Goal: Transaction & Acquisition: Purchase product/service

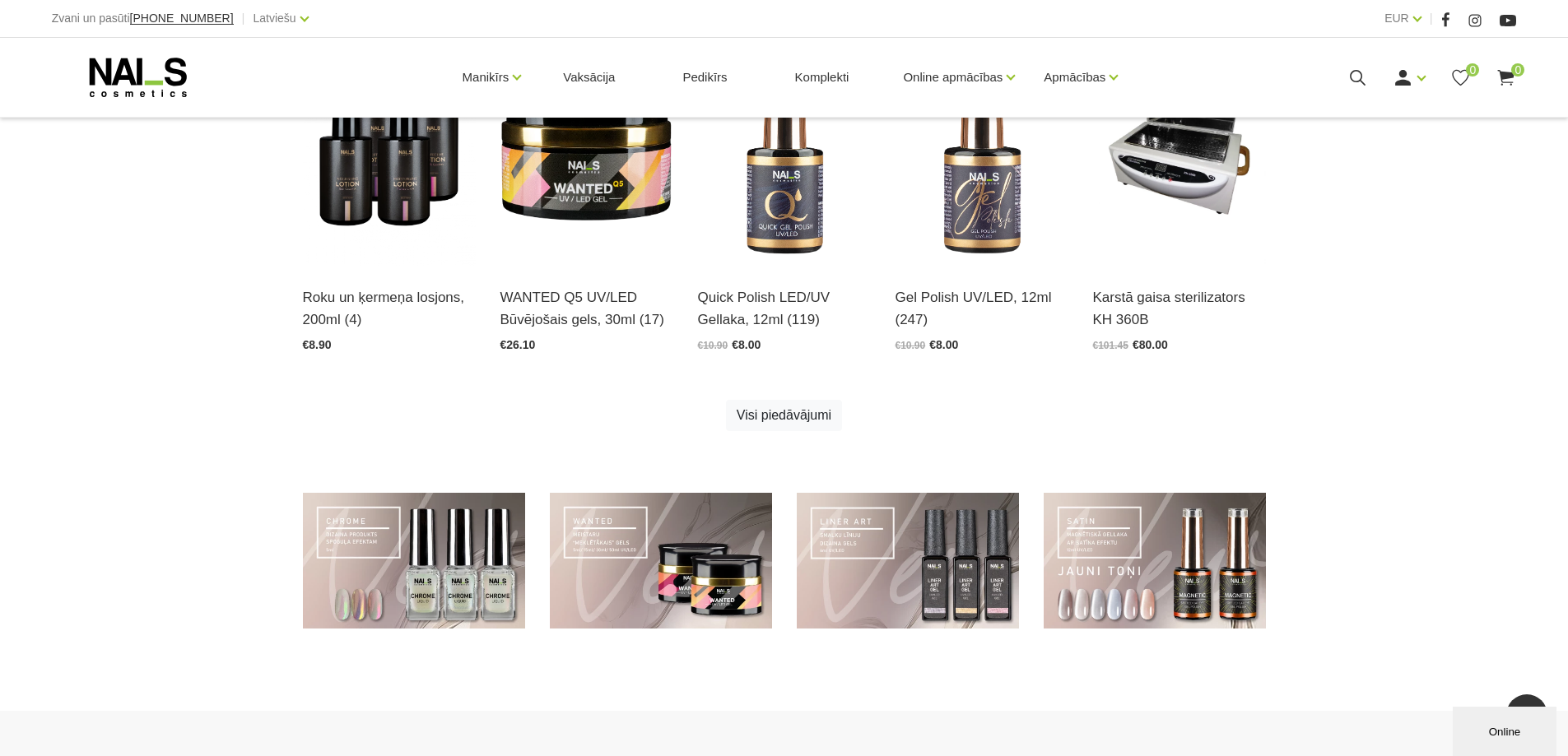
scroll to position [768, 0]
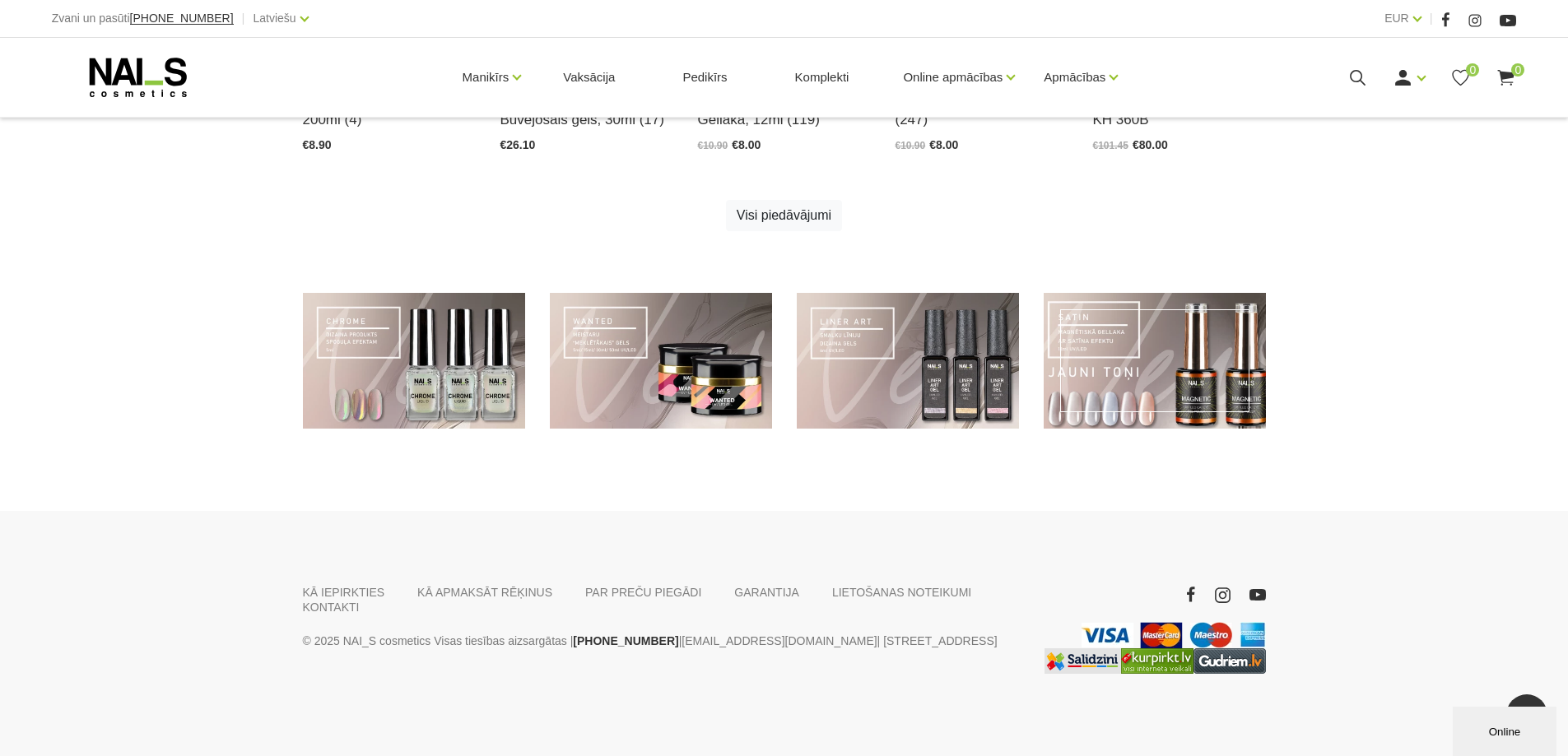
click at [1130, 371] on link at bounding box center [1155, 360] width 222 height 136
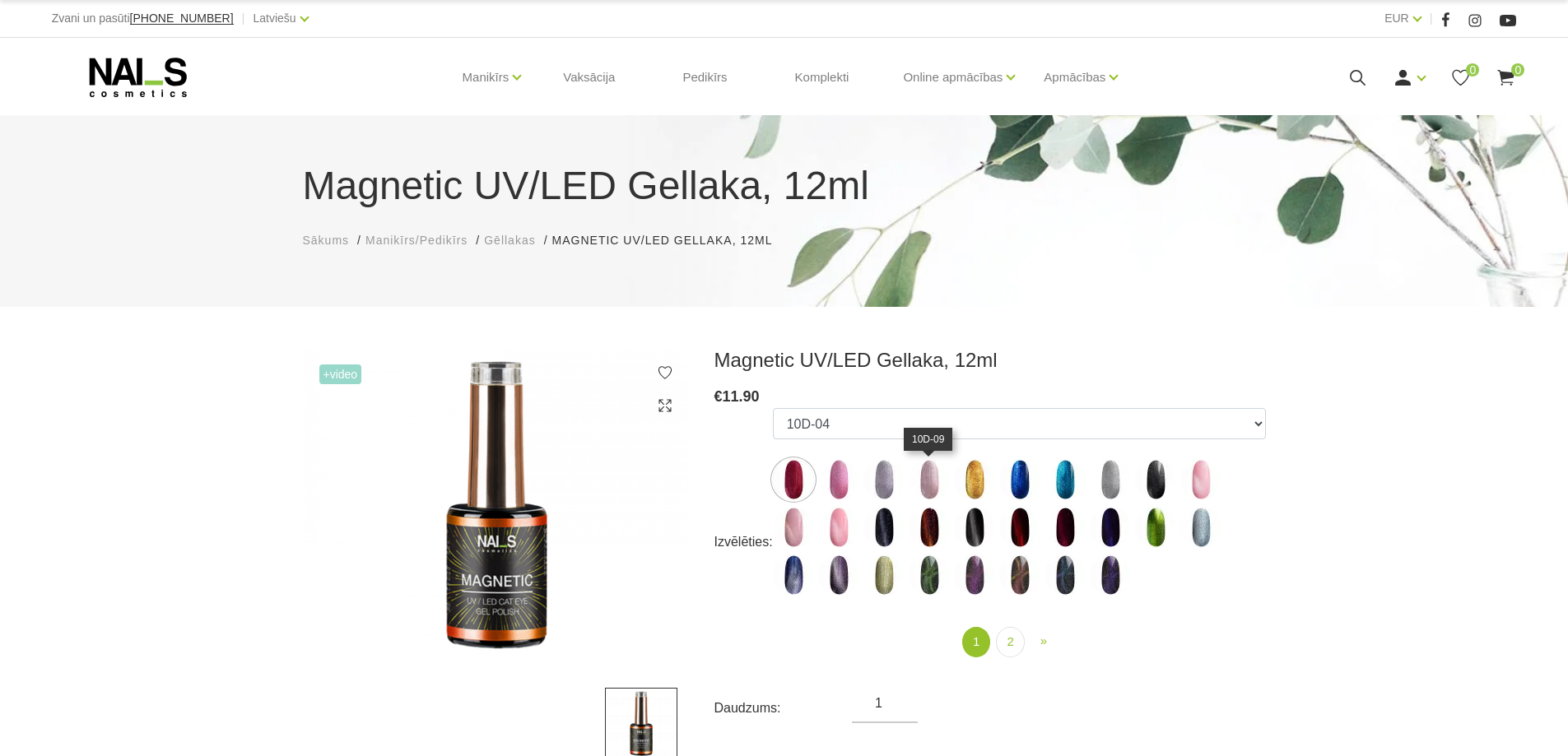
click at [928, 484] on img at bounding box center [929, 479] width 41 height 41
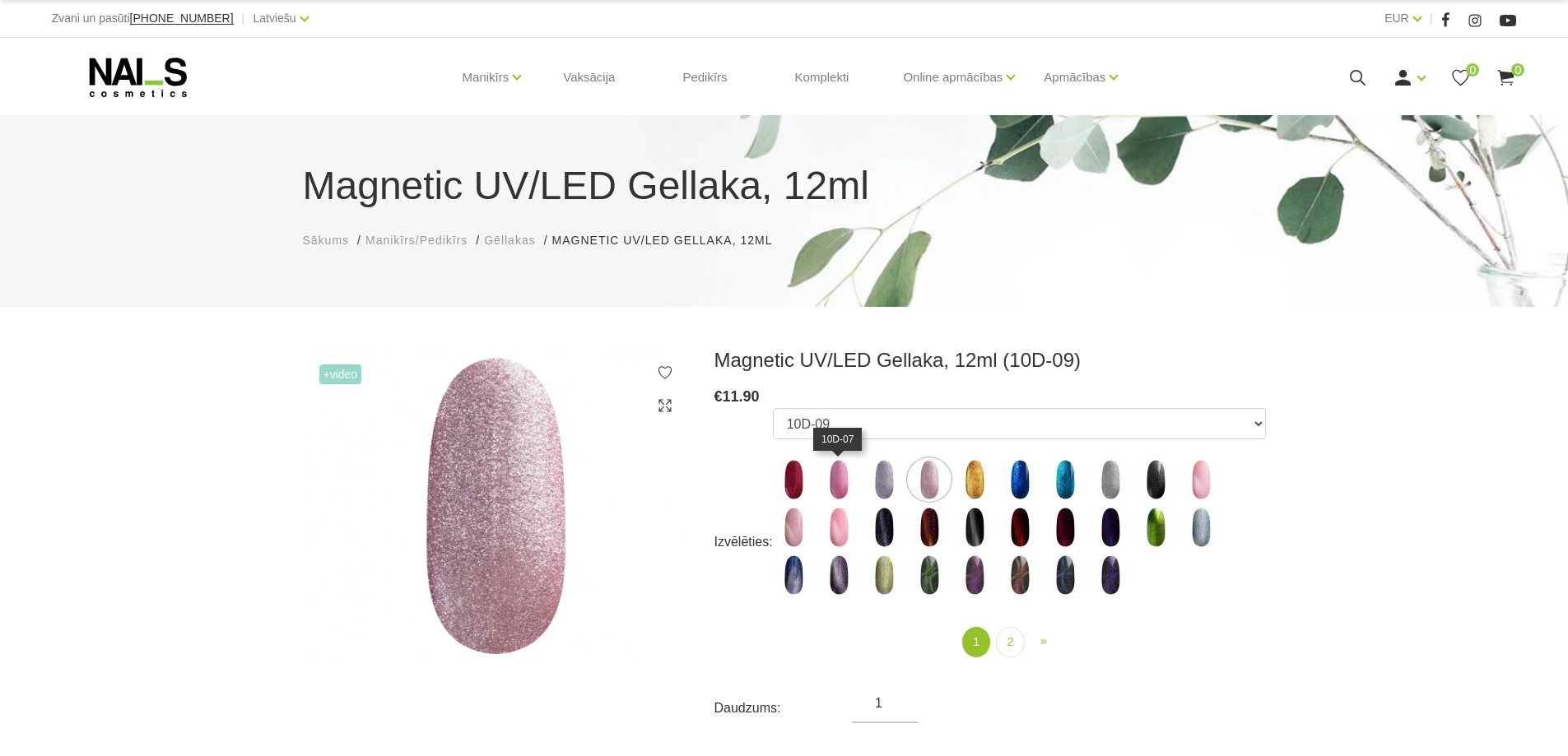
click at [841, 487] on img at bounding box center [838, 479] width 41 height 41
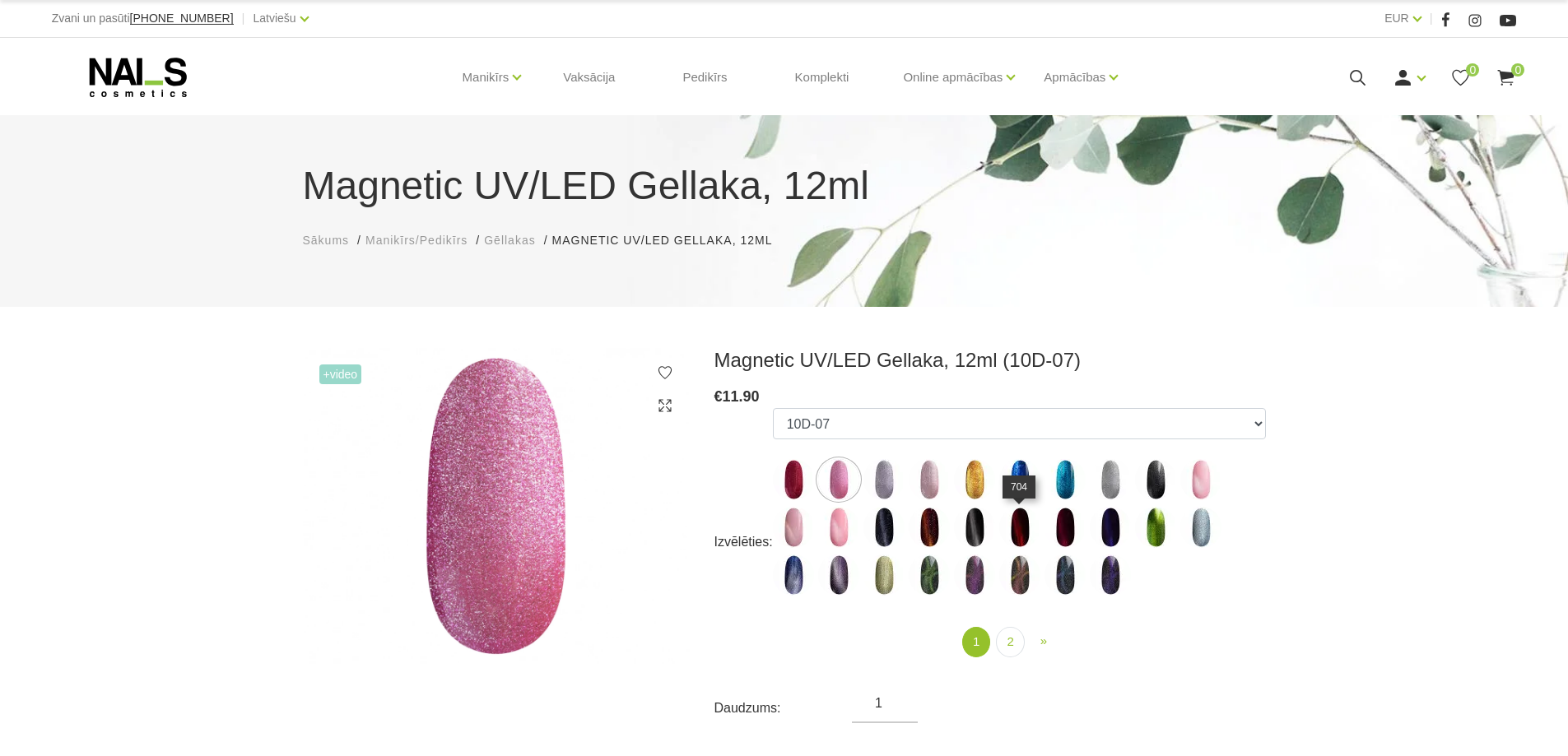
click at [1018, 528] on img at bounding box center [1019, 527] width 41 height 41
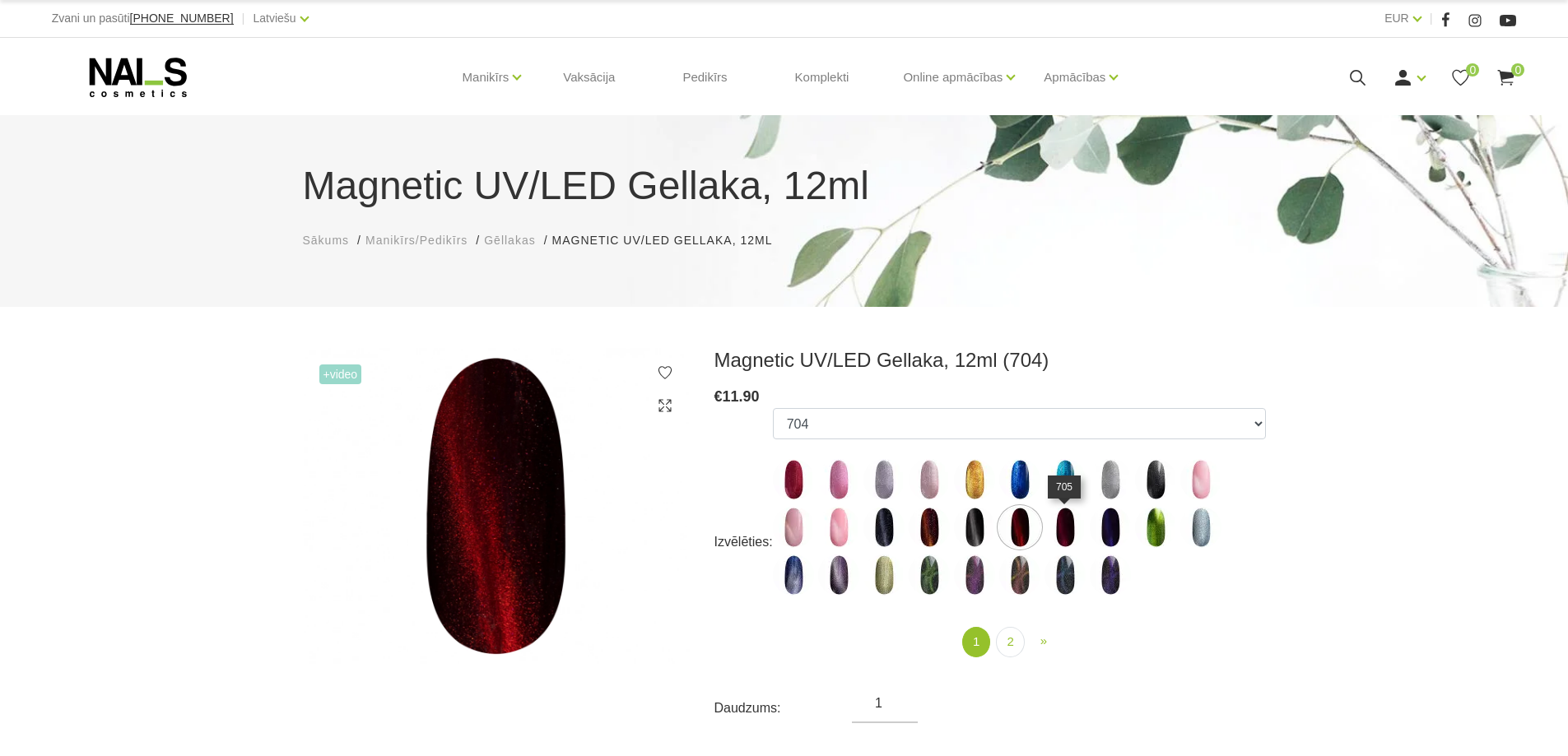
click at [1062, 525] on img at bounding box center [1065, 527] width 41 height 41
select select "4638"
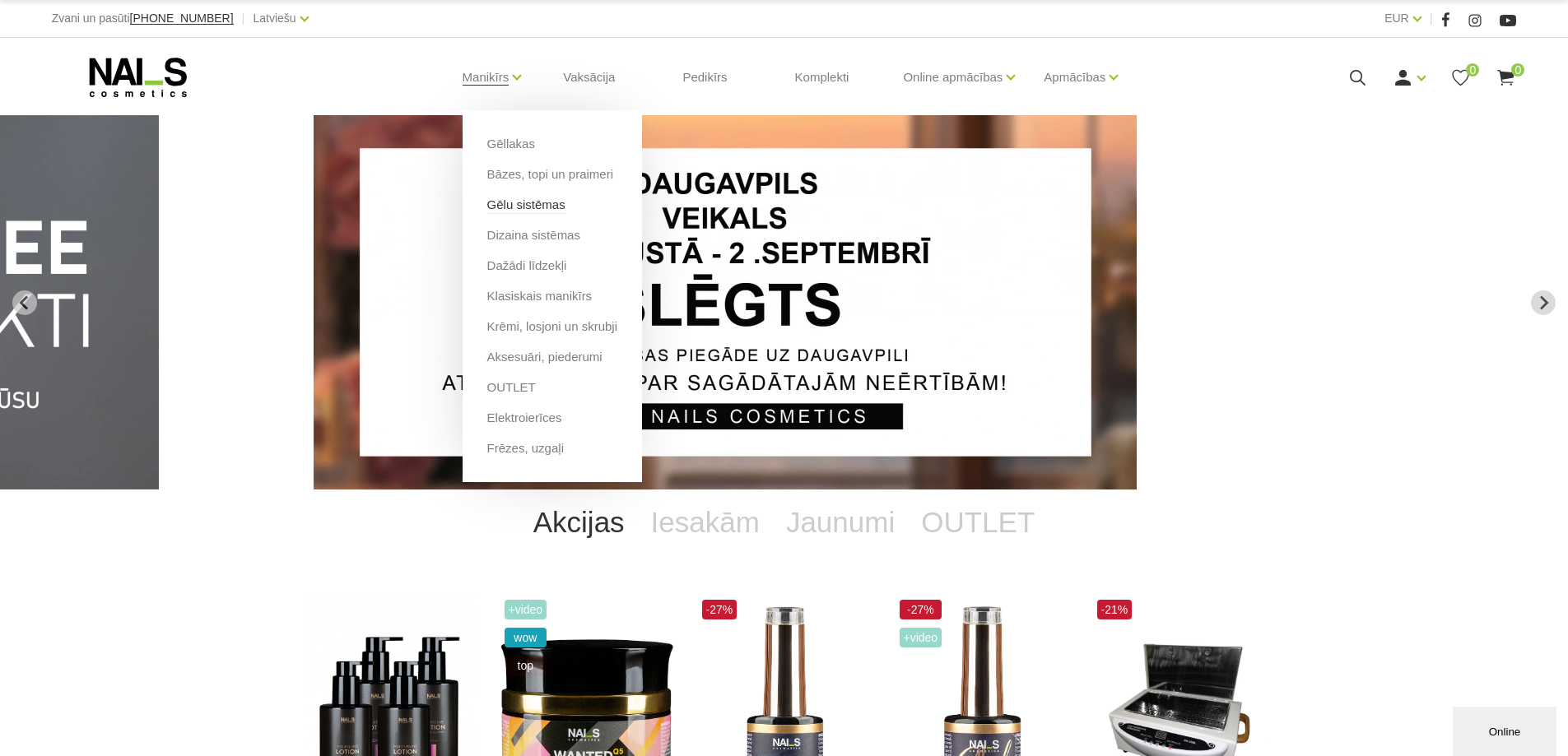
click at [530, 210] on link "Gēlu sistēmas" at bounding box center [526, 205] width 78 height 18
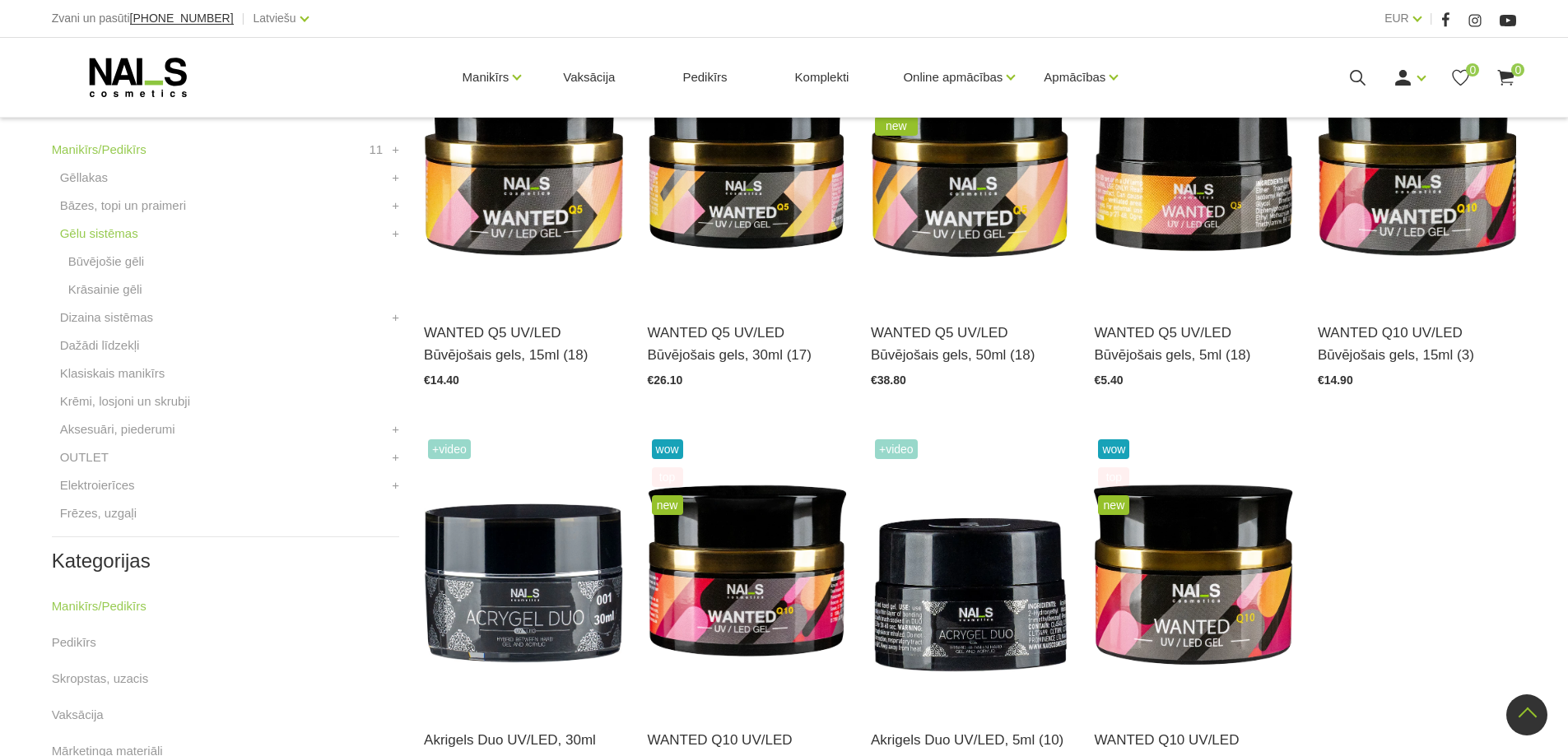
scroll to position [411, 0]
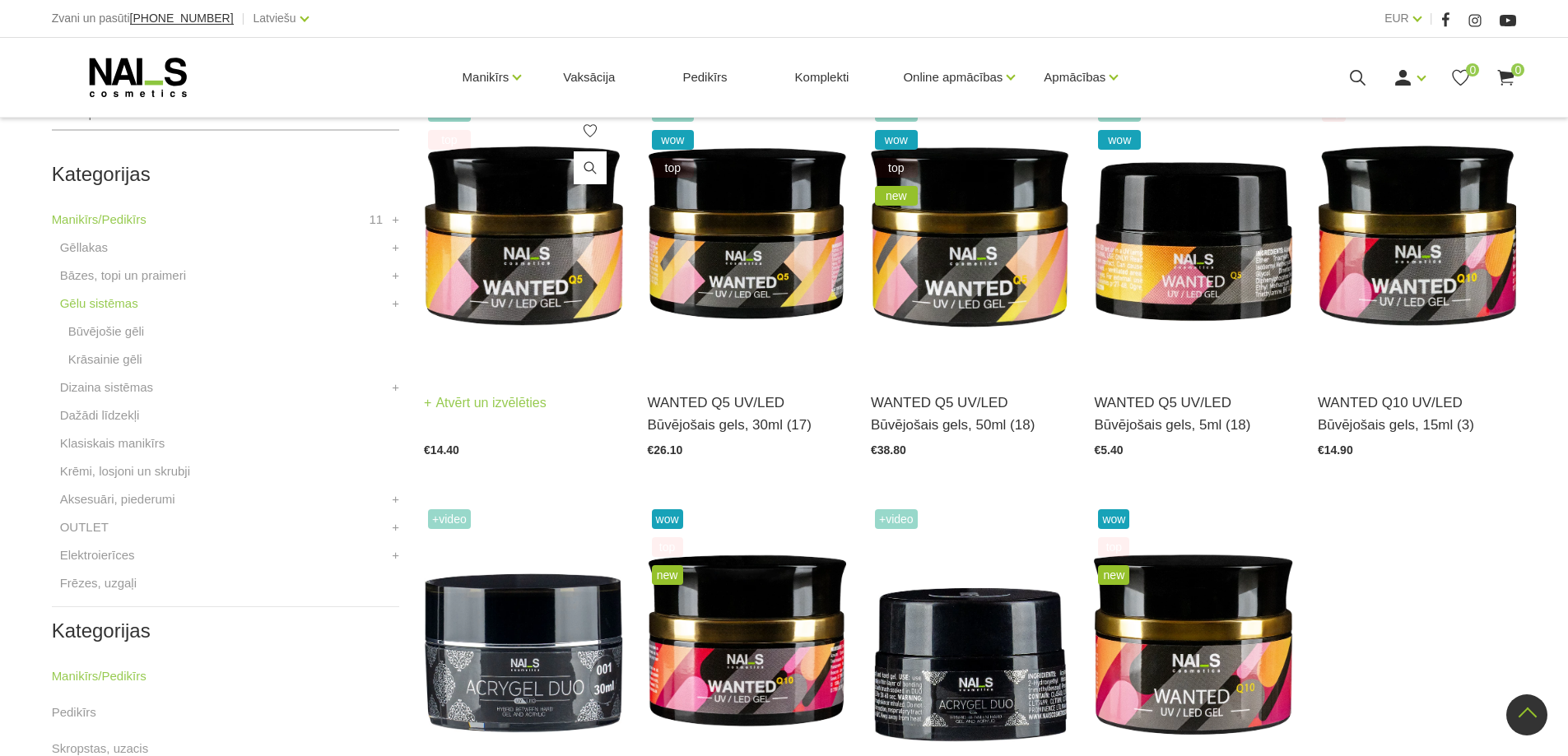
click at [560, 252] on img at bounding box center [523, 235] width 198 height 273
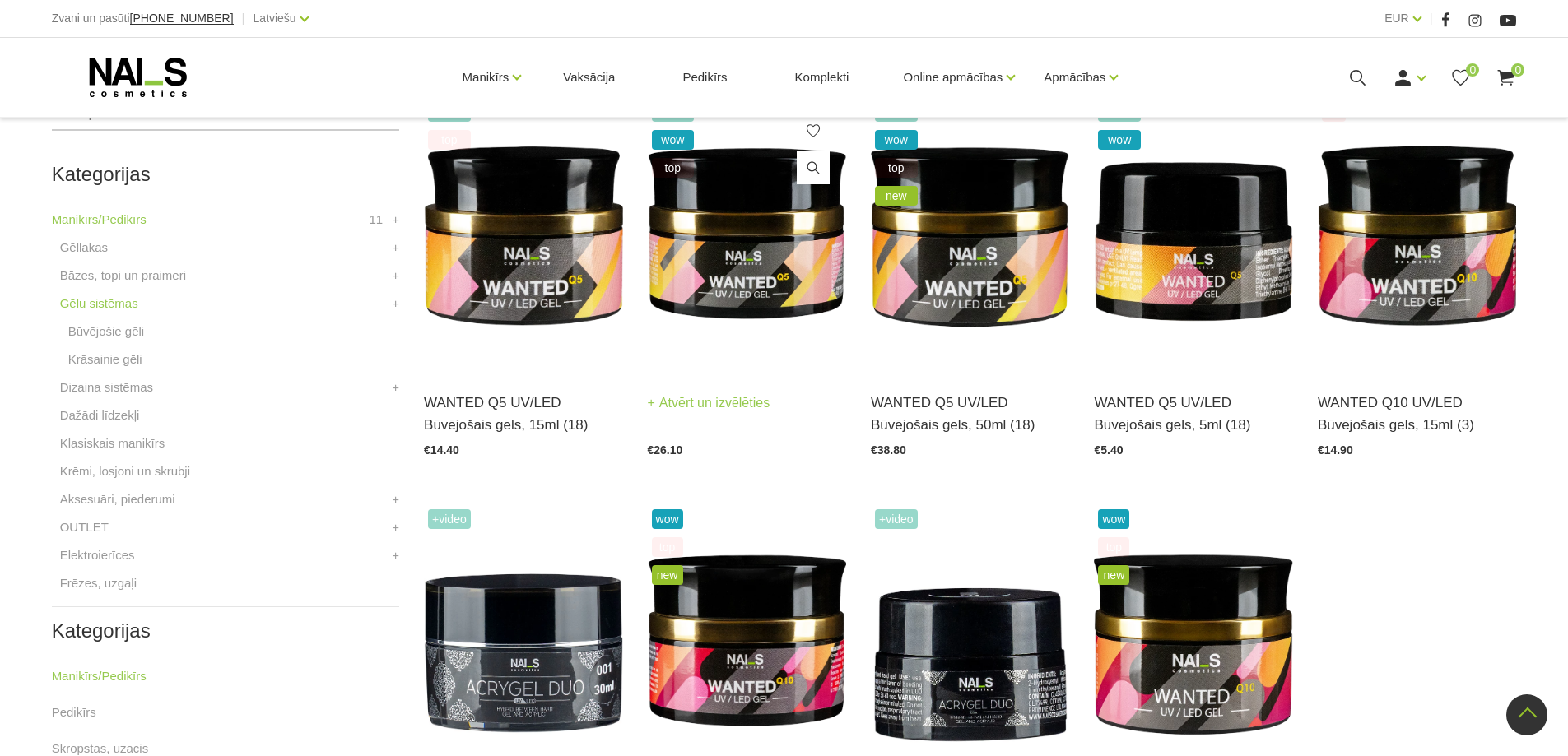
click at [718, 200] on img at bounding box center [747, 235] width 198 height 273
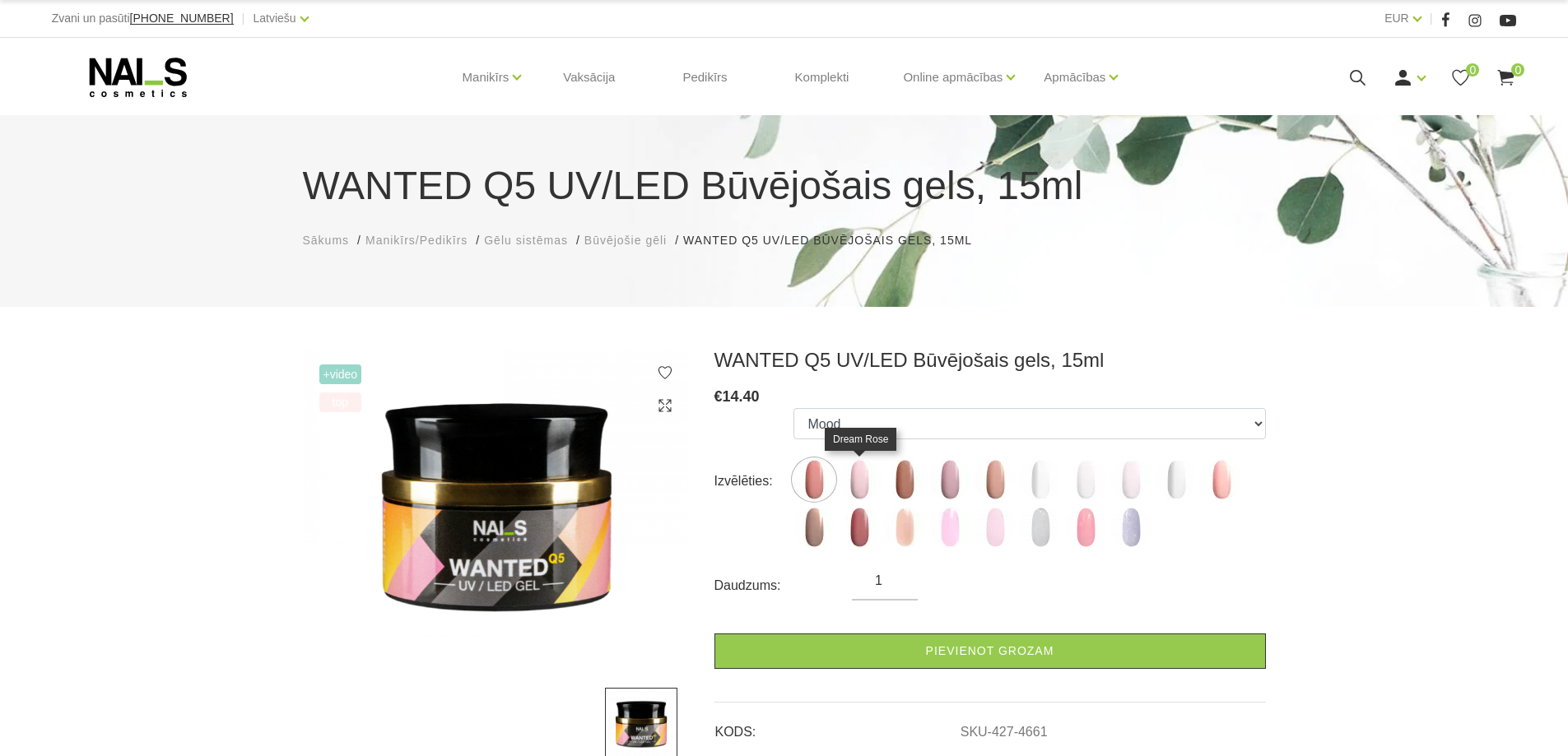
click at [860, 479] on img at bounding box center [859, 479] width 41 height 41
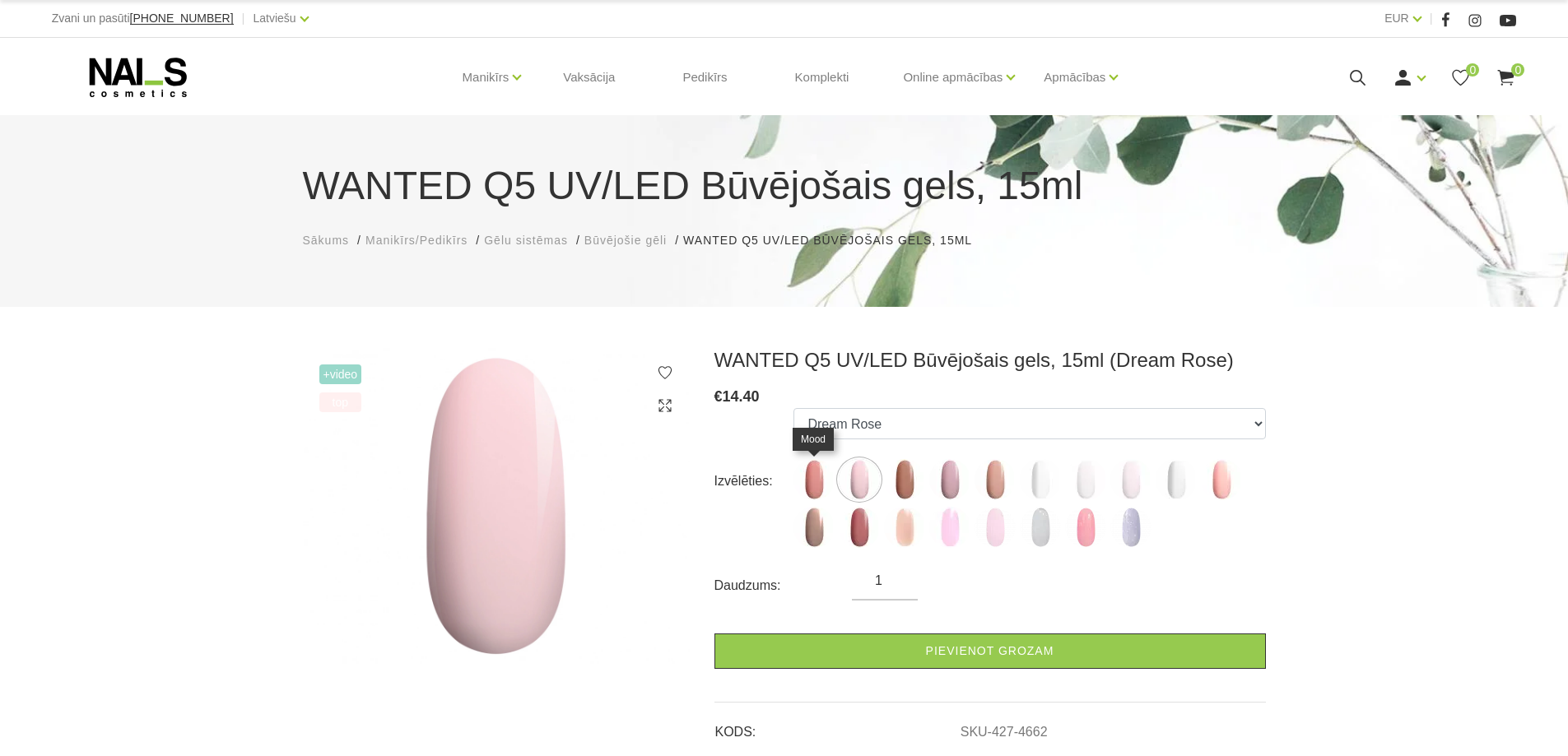
click at [806, 485] on img at bounding box center [814, 479] width 41 height 41
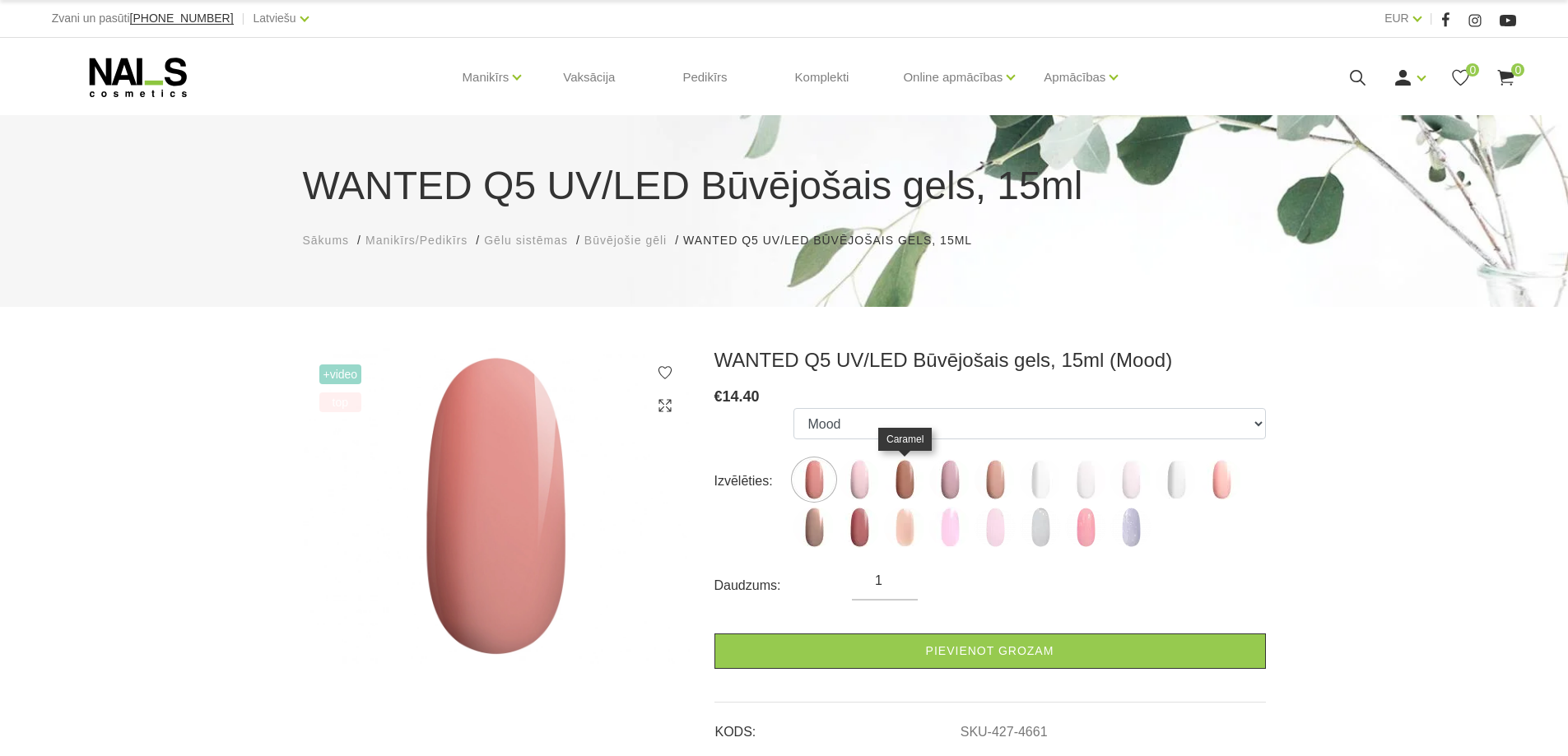
click at [903, 483] on img at bounding box center [904, 479] width 41 height 41
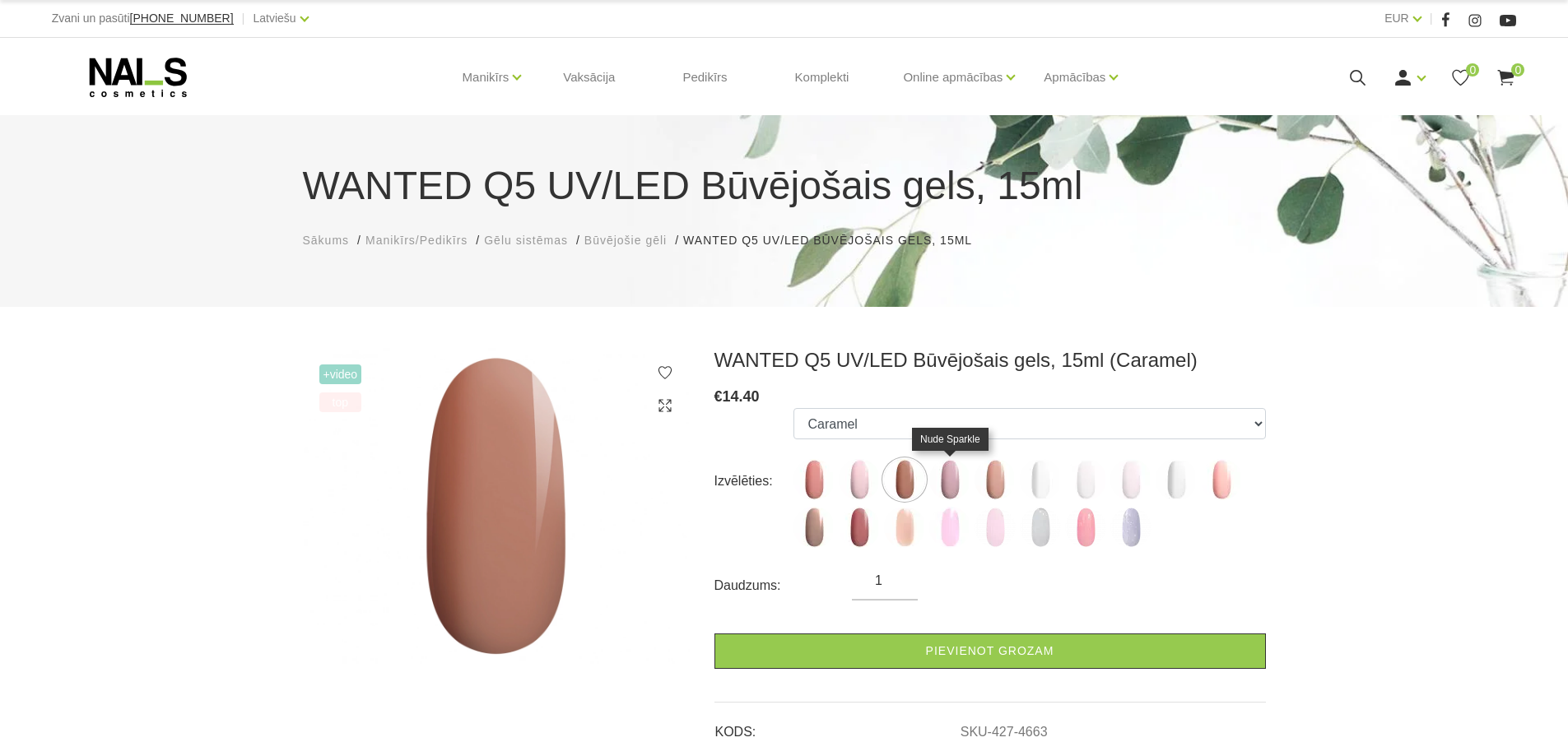
click at [951, 479] on img at bounding box center [949, 479] width 41 height 41
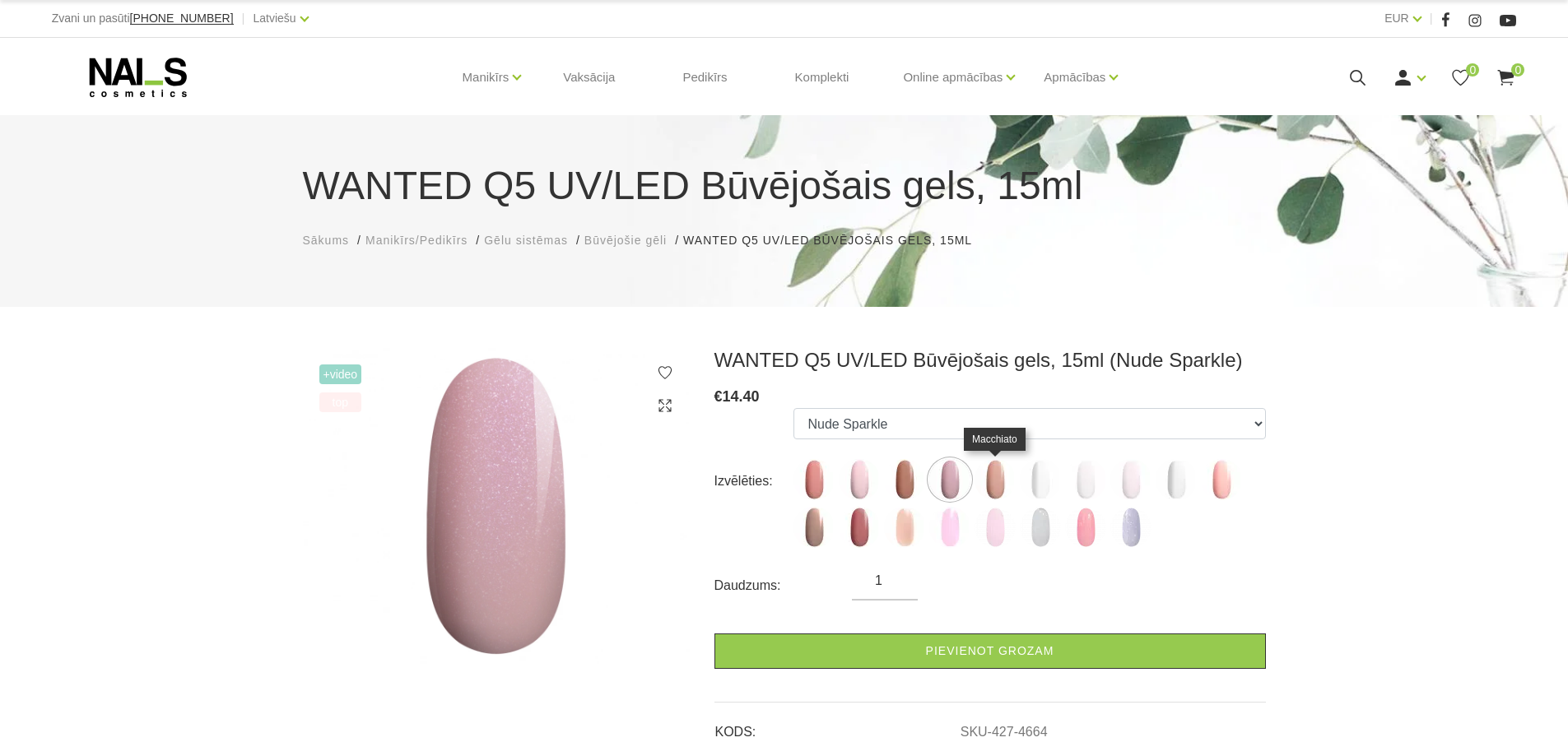
click at [995, 478] on img at bounding box center [995, 479] width 41 height 41
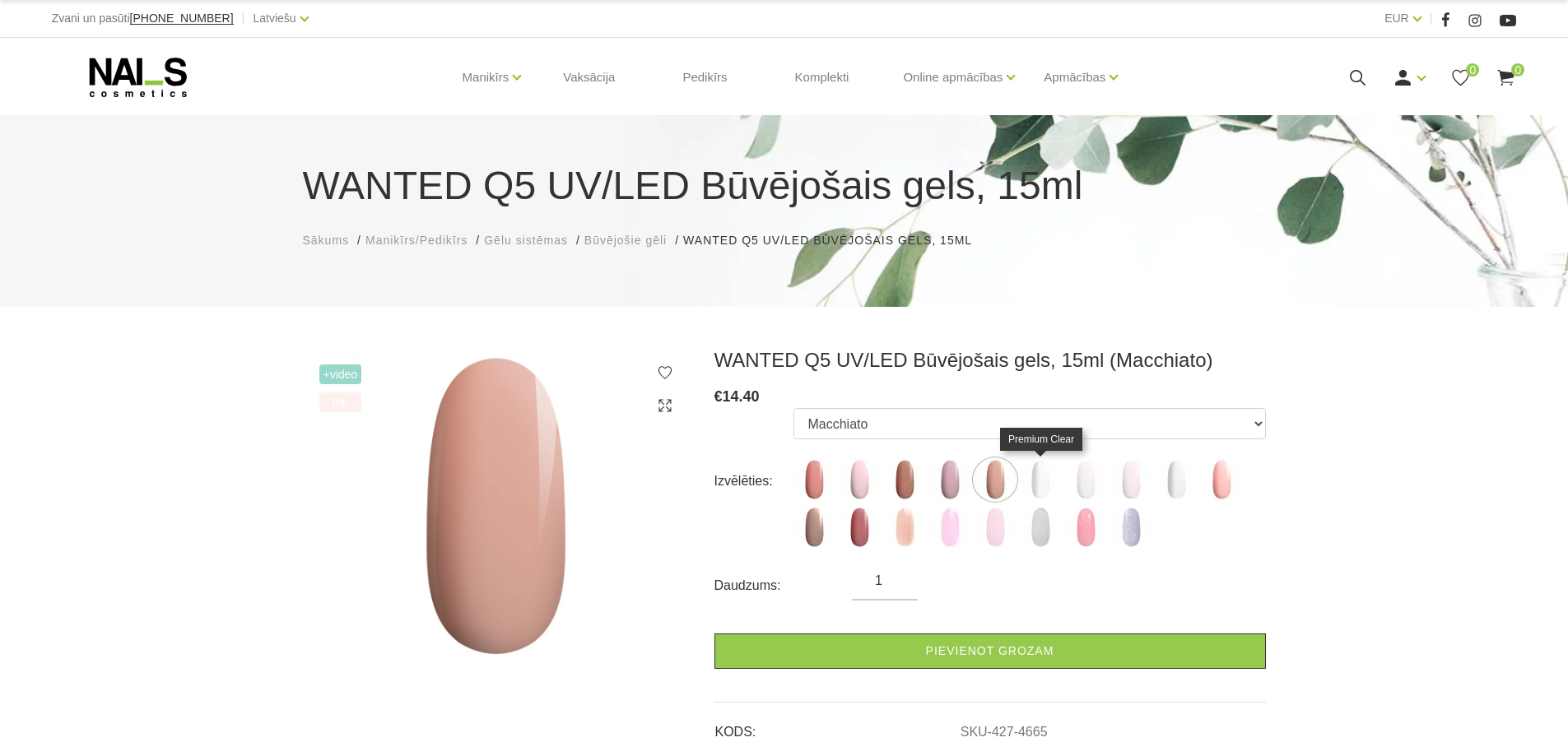
click at [1032, 477] on img at bounding box center [1040, 479] width 41 height 41
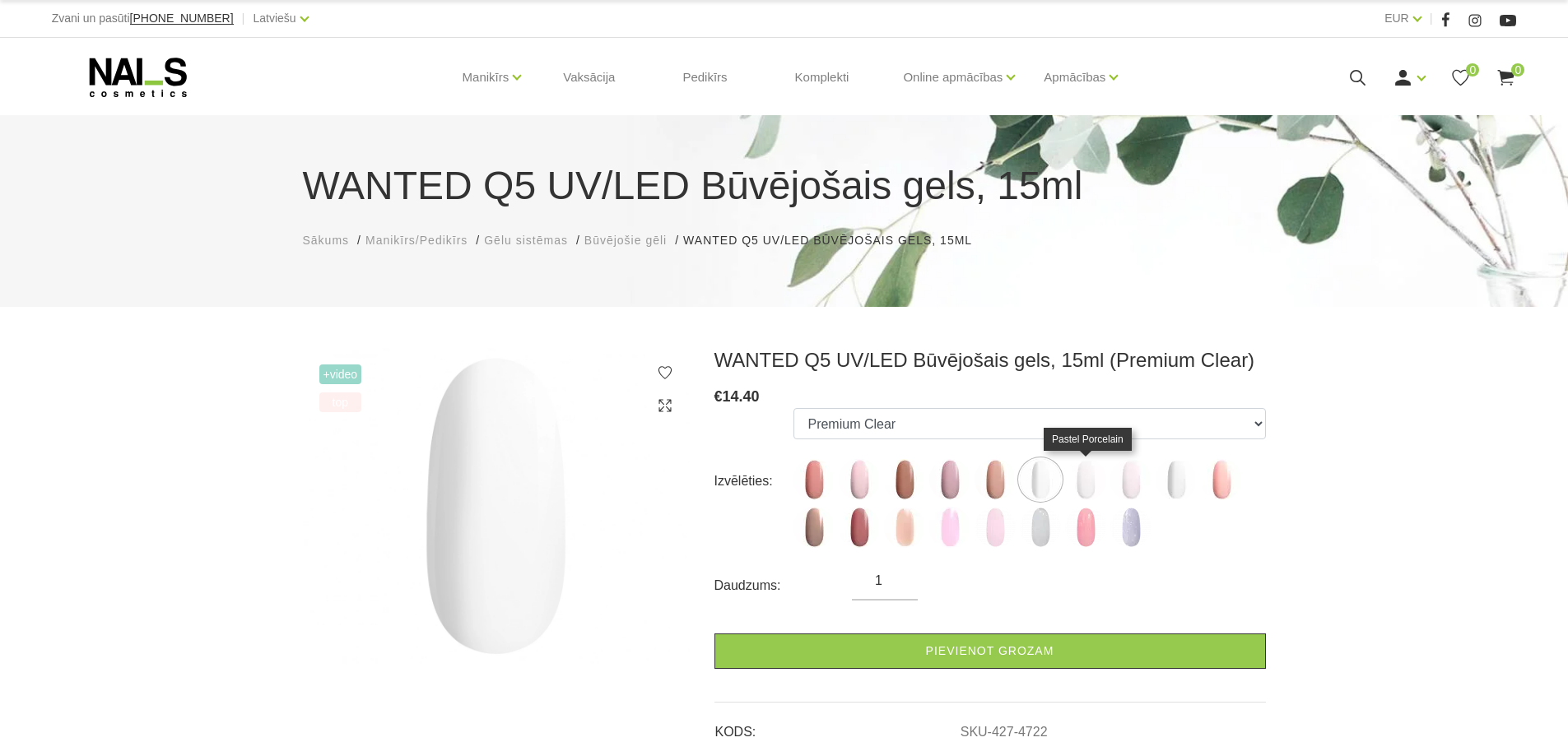
click at [1077, 478] on img at bounding box center [1085, 479] width 41 height 41
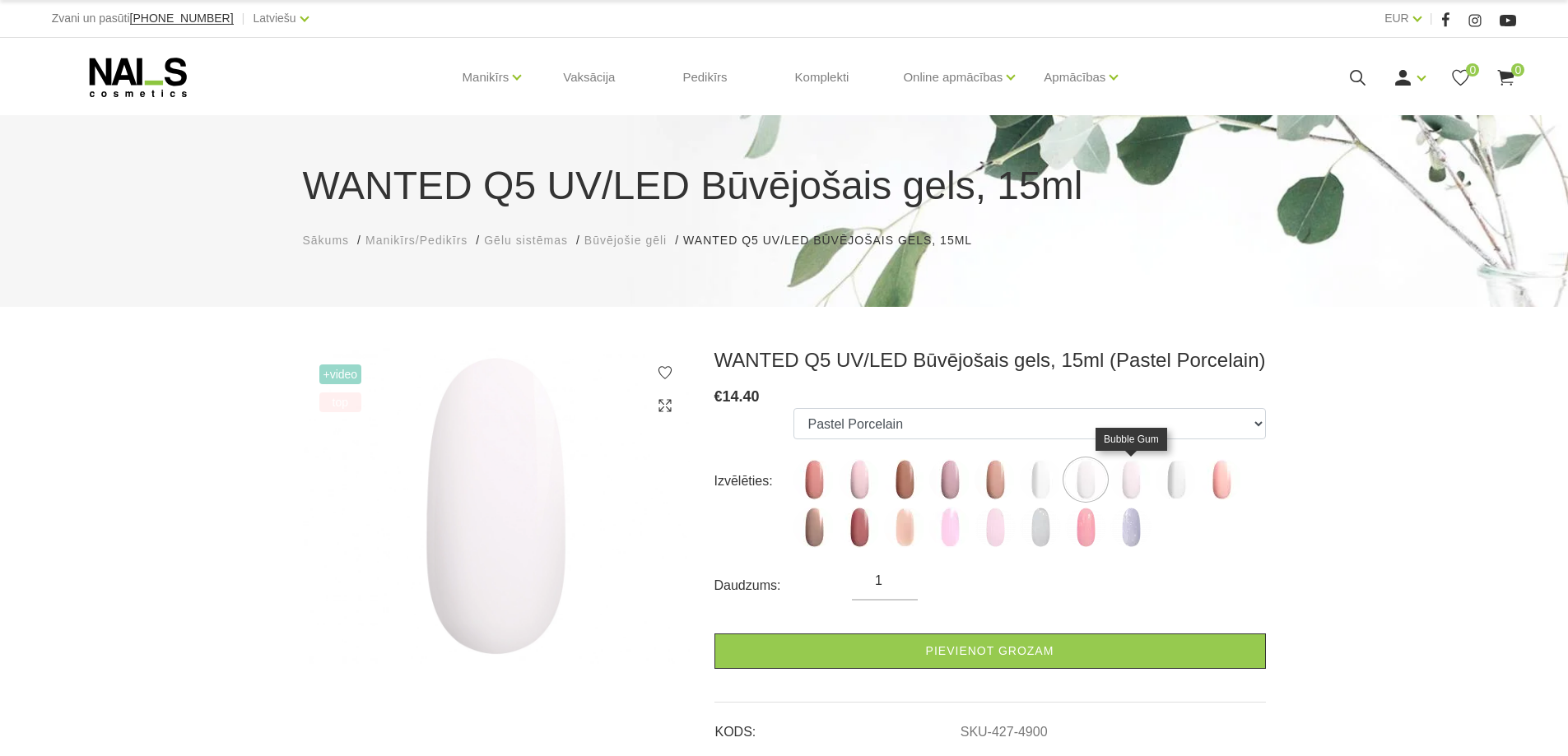
click at [1128, 477] on img at bounding box center [1130, 479] width 41 height 41
click at [1173, 476] on img at bounding box center [1176, 479] width 41 height 41
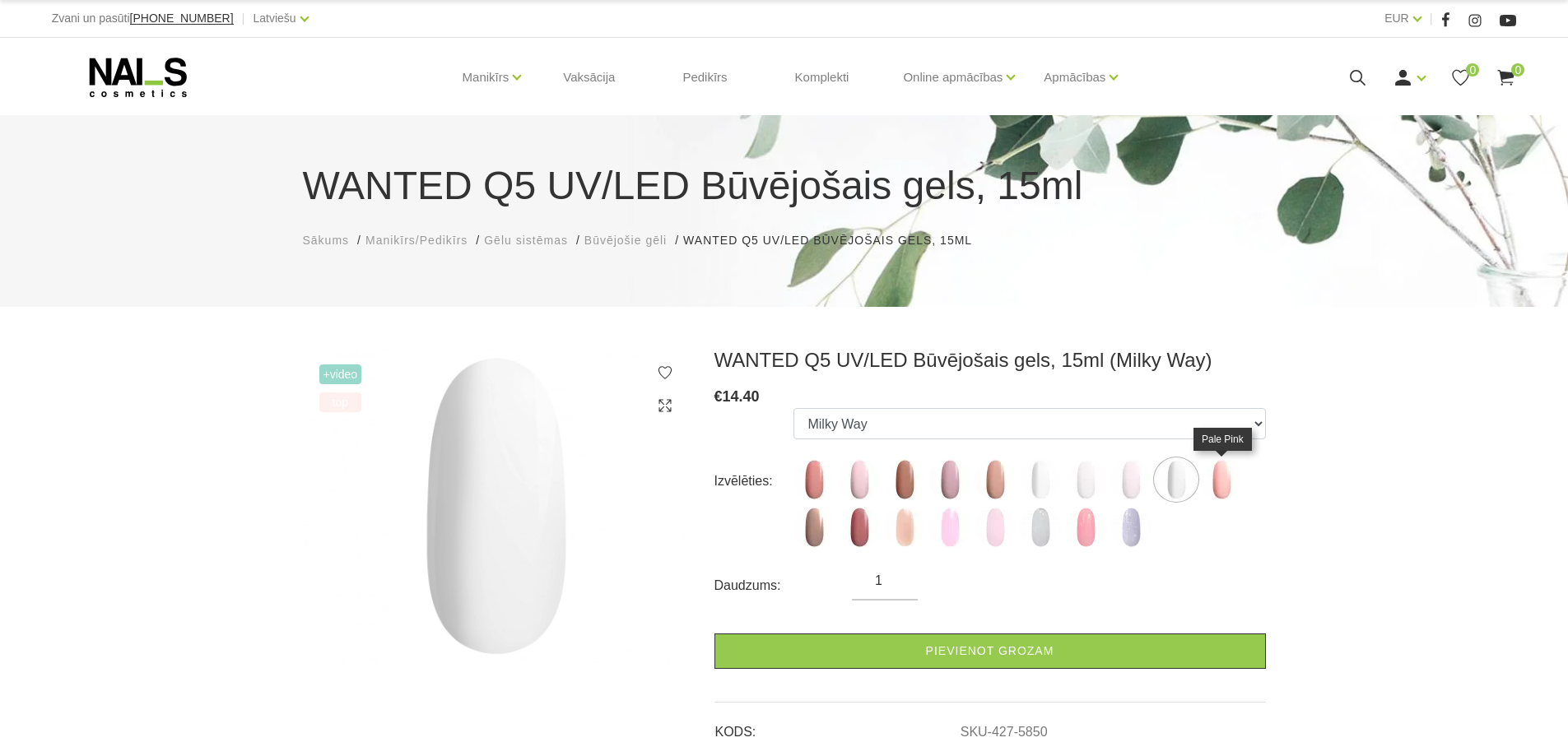
click at [1223, 471] on img at bounding box center [1221, 479] width 41 height 41
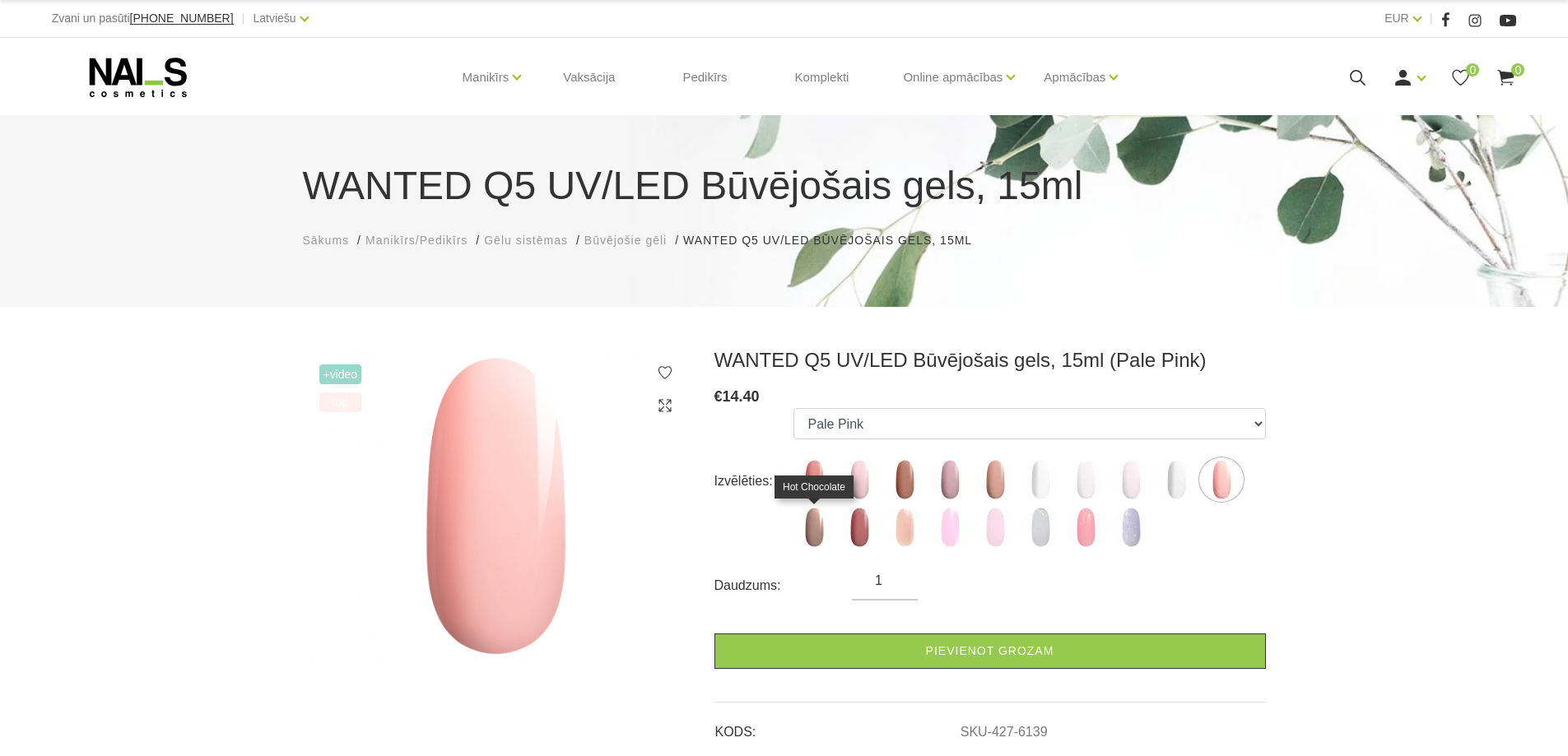
click at [819, 532] on img at bounding box center [814, 527] width 41 height 41
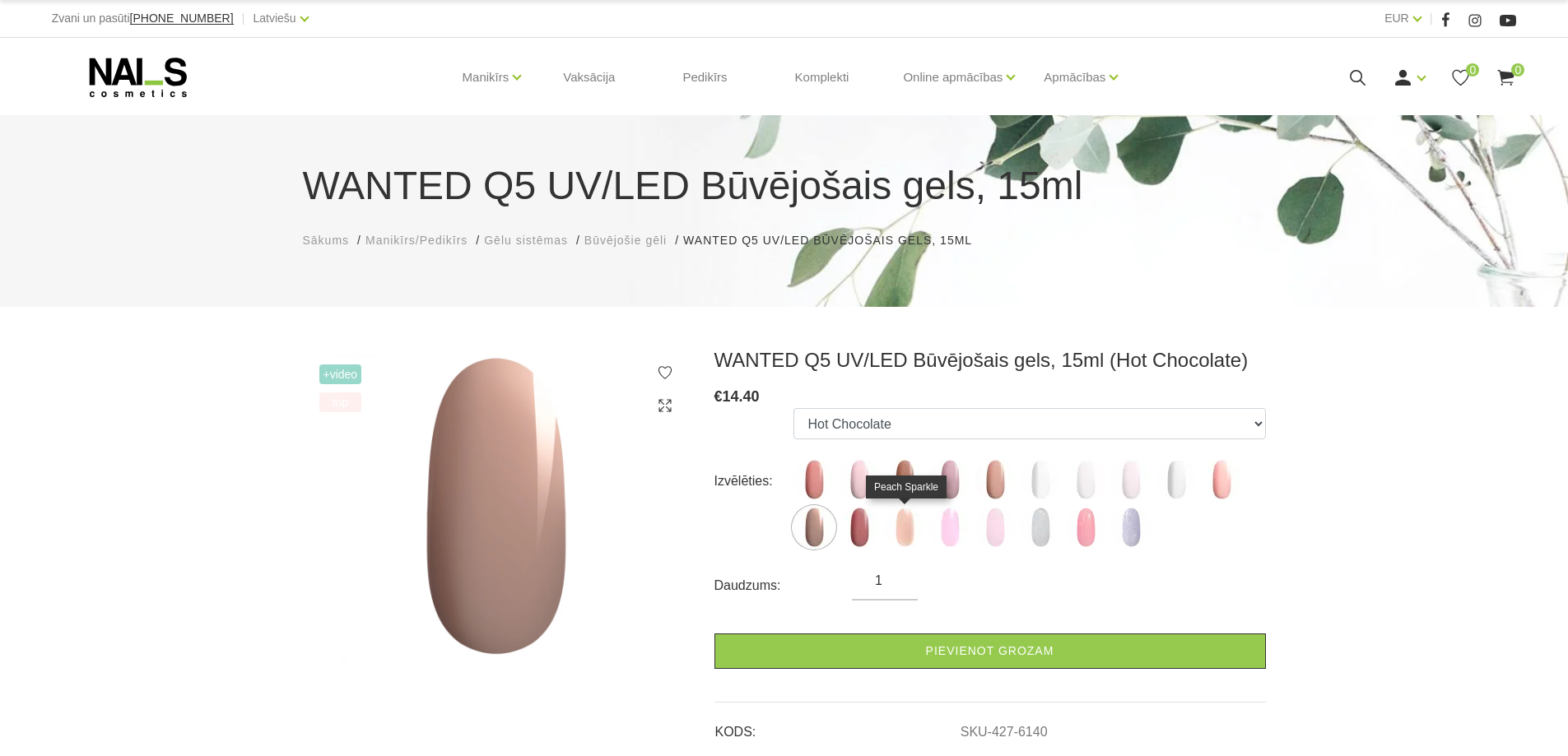
click at [908, 528] on img at bounding box center [904, 527] width 41 height 41
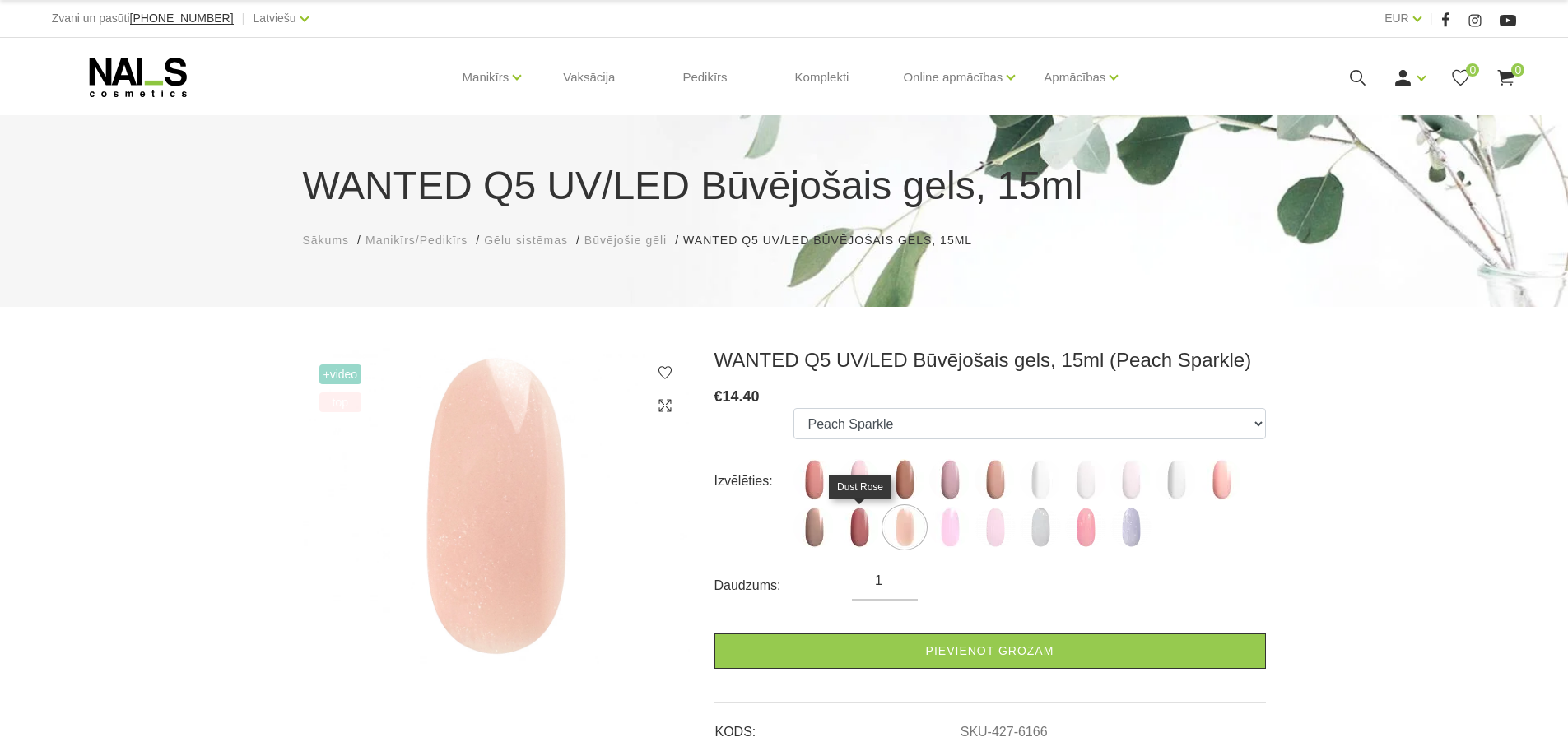
click at [862, 526] on img at bounding box center [859, 527] width 41 height 41
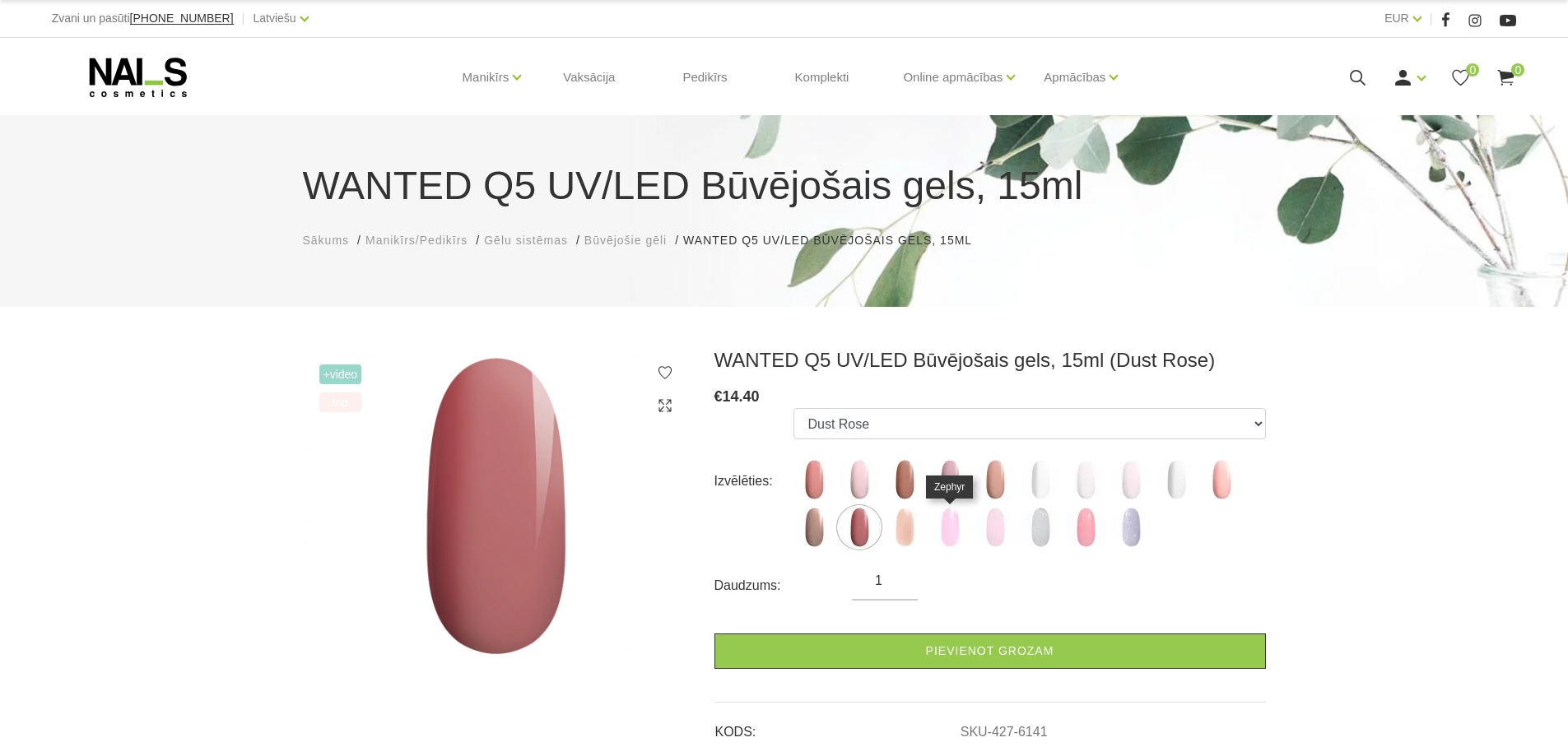
click at [943, 526] on img at bounding box center [949, 527] width 41 height 41
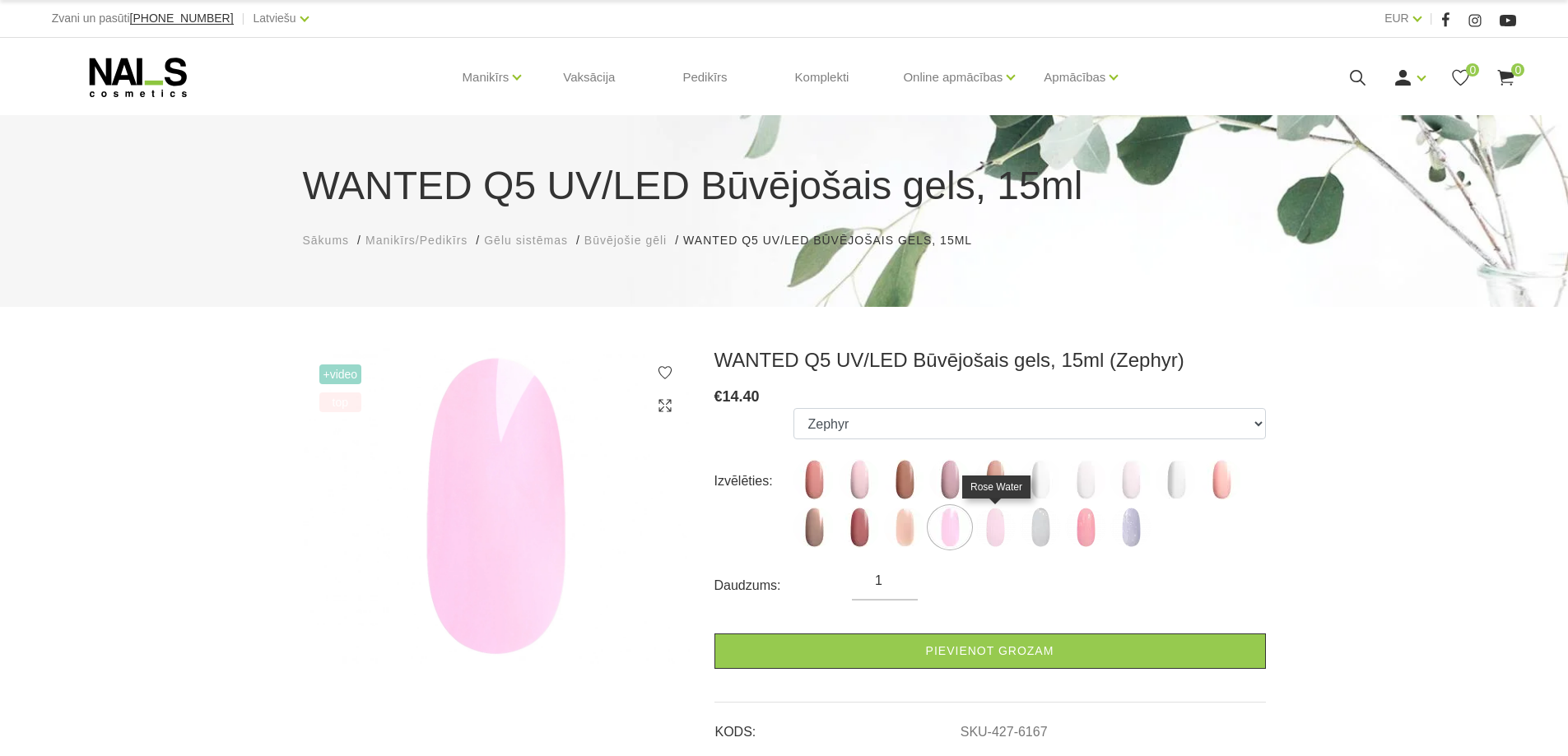
click at [996, 529] on img at bounding box center [995, 527] width 41 height 41
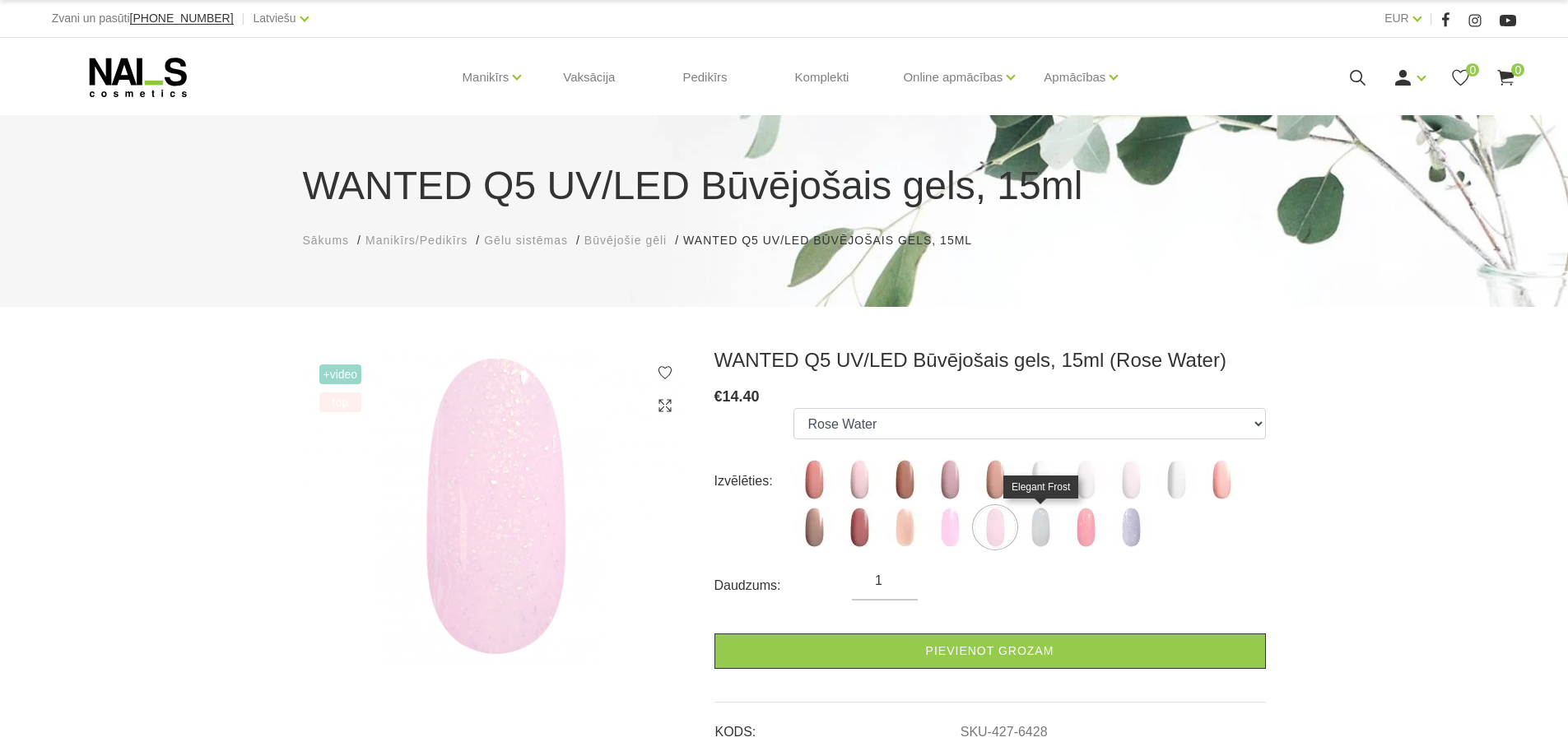
click at [1040, 526] on img at bounding box center [1040, 527] width 41 height 41
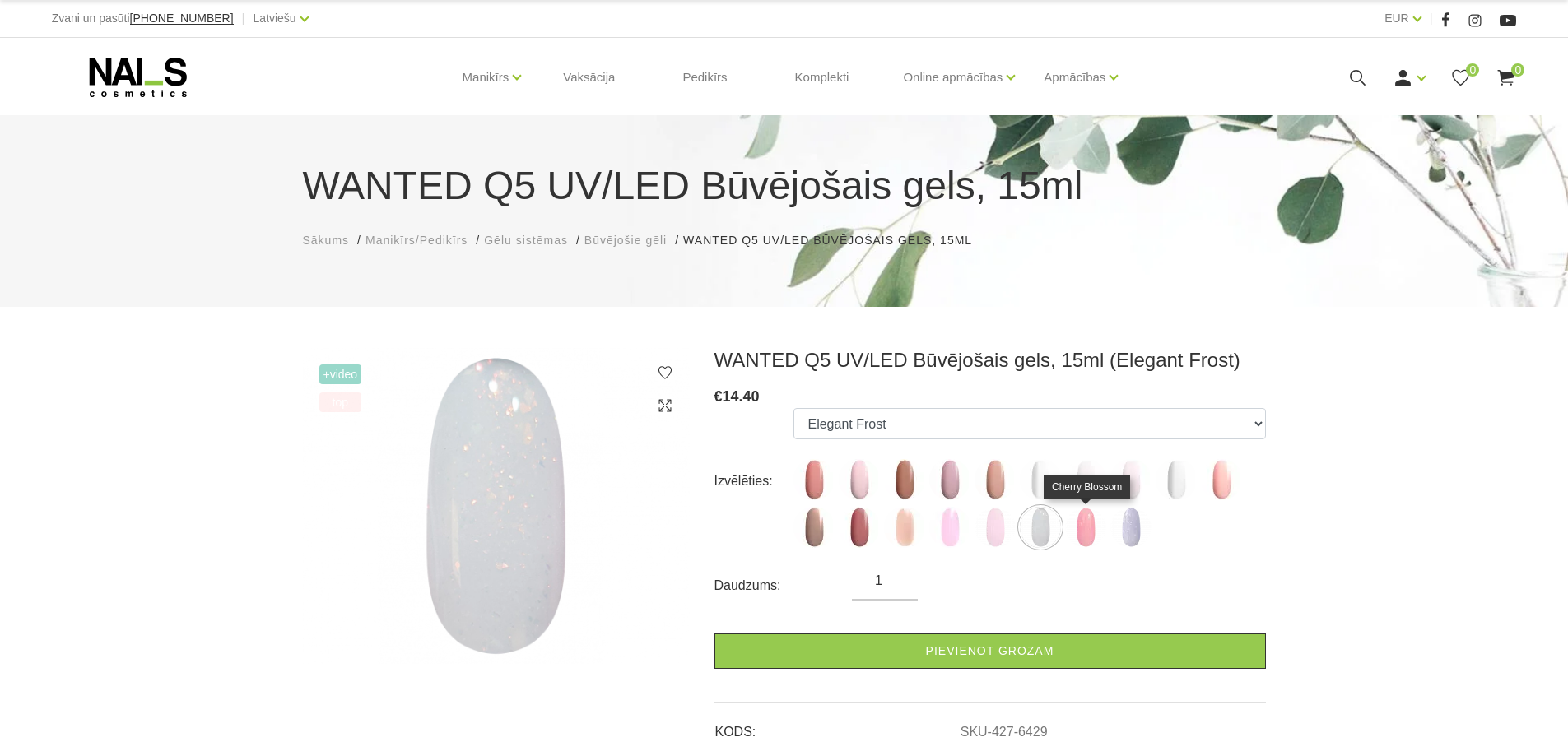
click at [1079, 531] on img at bounding box center [1085, 527] width 41 height 41
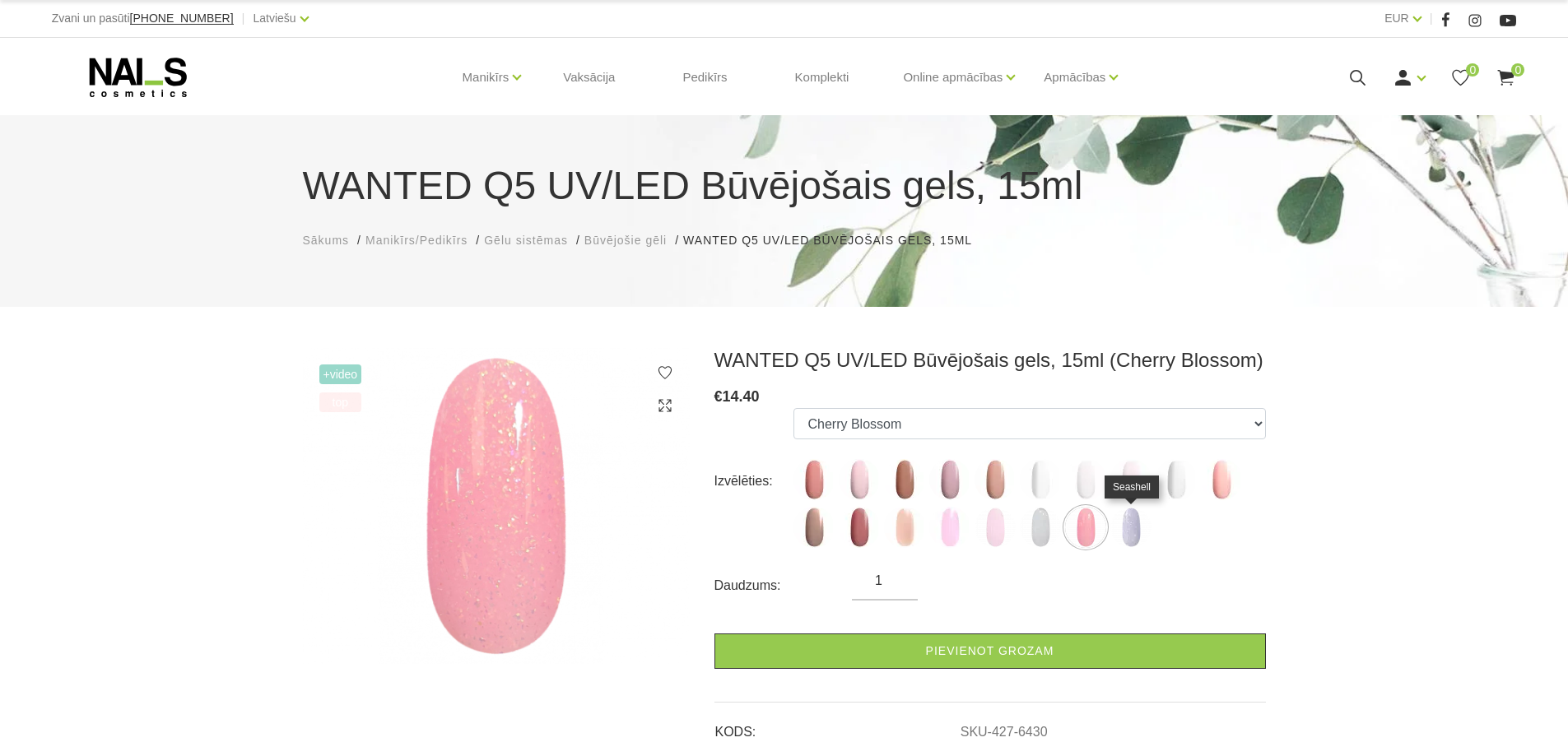
click at [1130, 529] on img at bounding box center [1130, 527] width 41 height 41
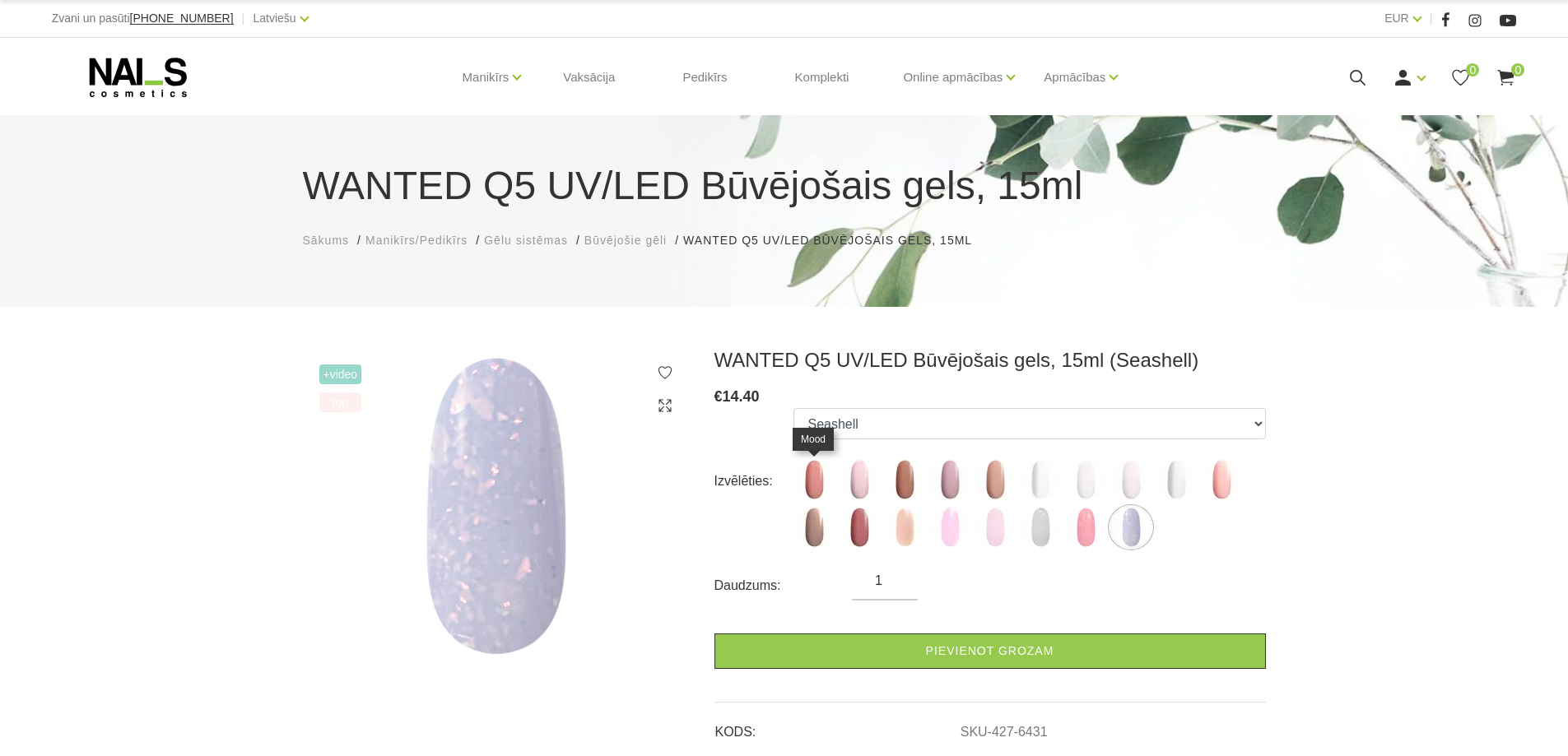
click at [812, 489] on img at bounding box center [814, 479] width 41 height 41
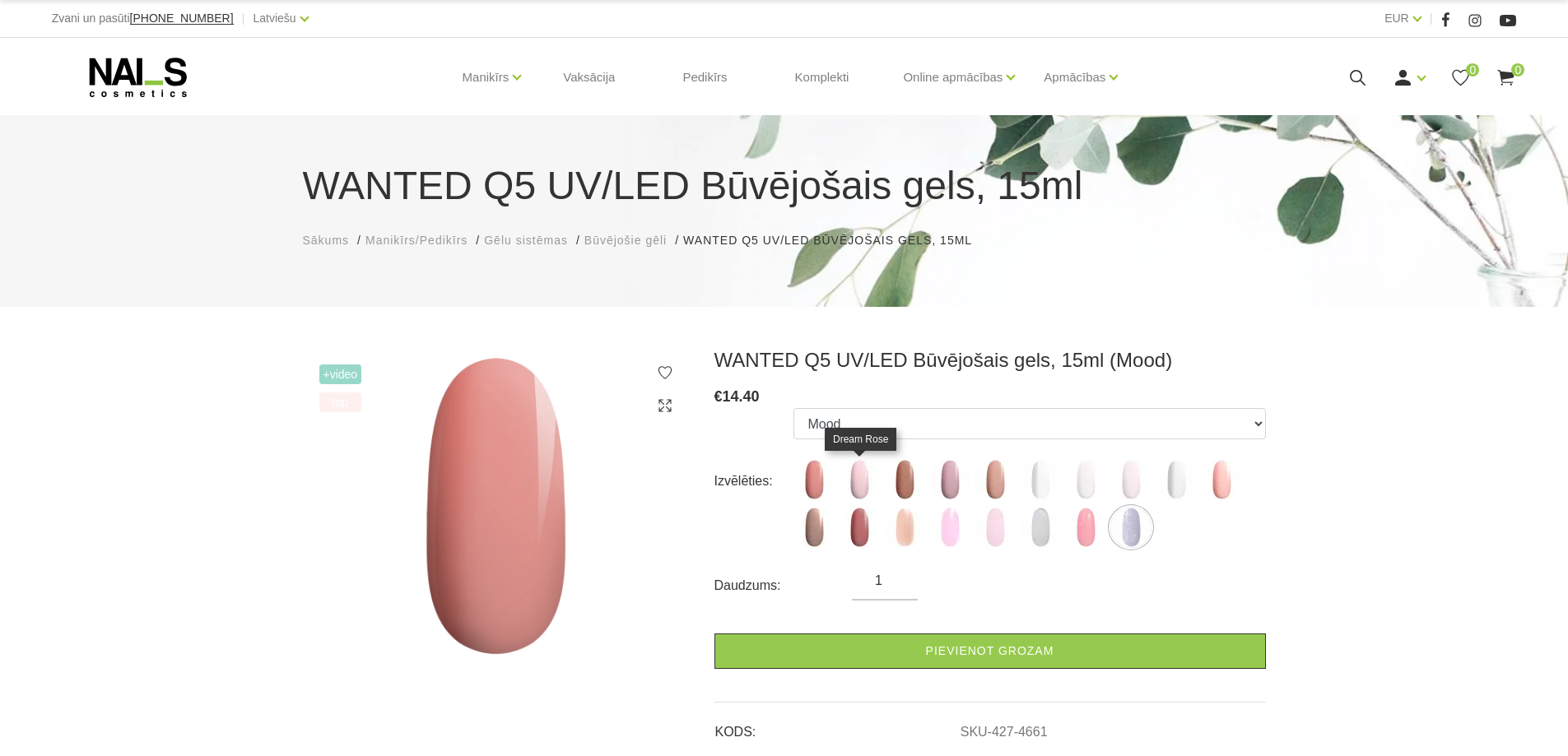
click at [858, 470] on img at bounding box center [859, 479] width 41 height 41
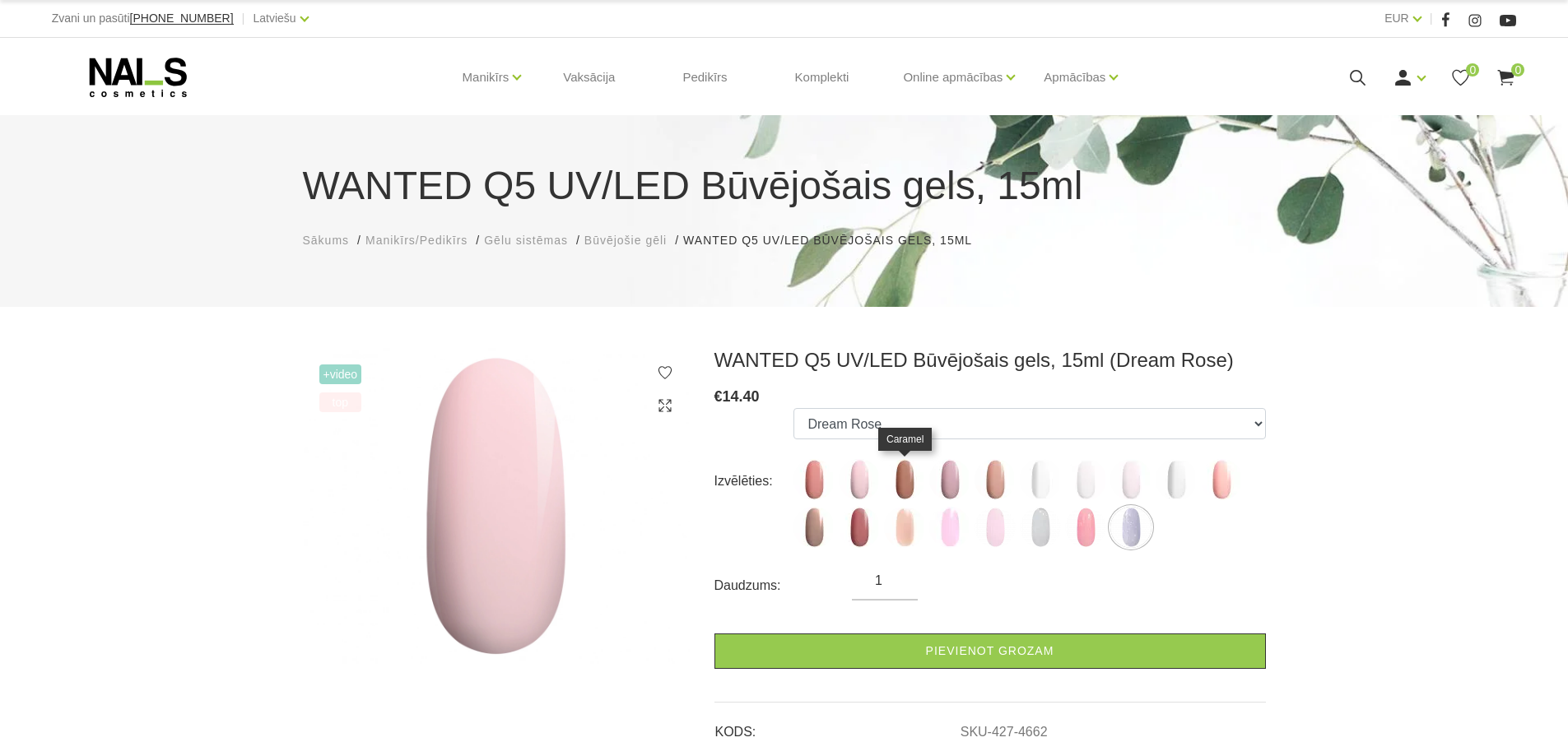
click at [905, 471] on img at bounding box center [904, 479] width 41 height 41
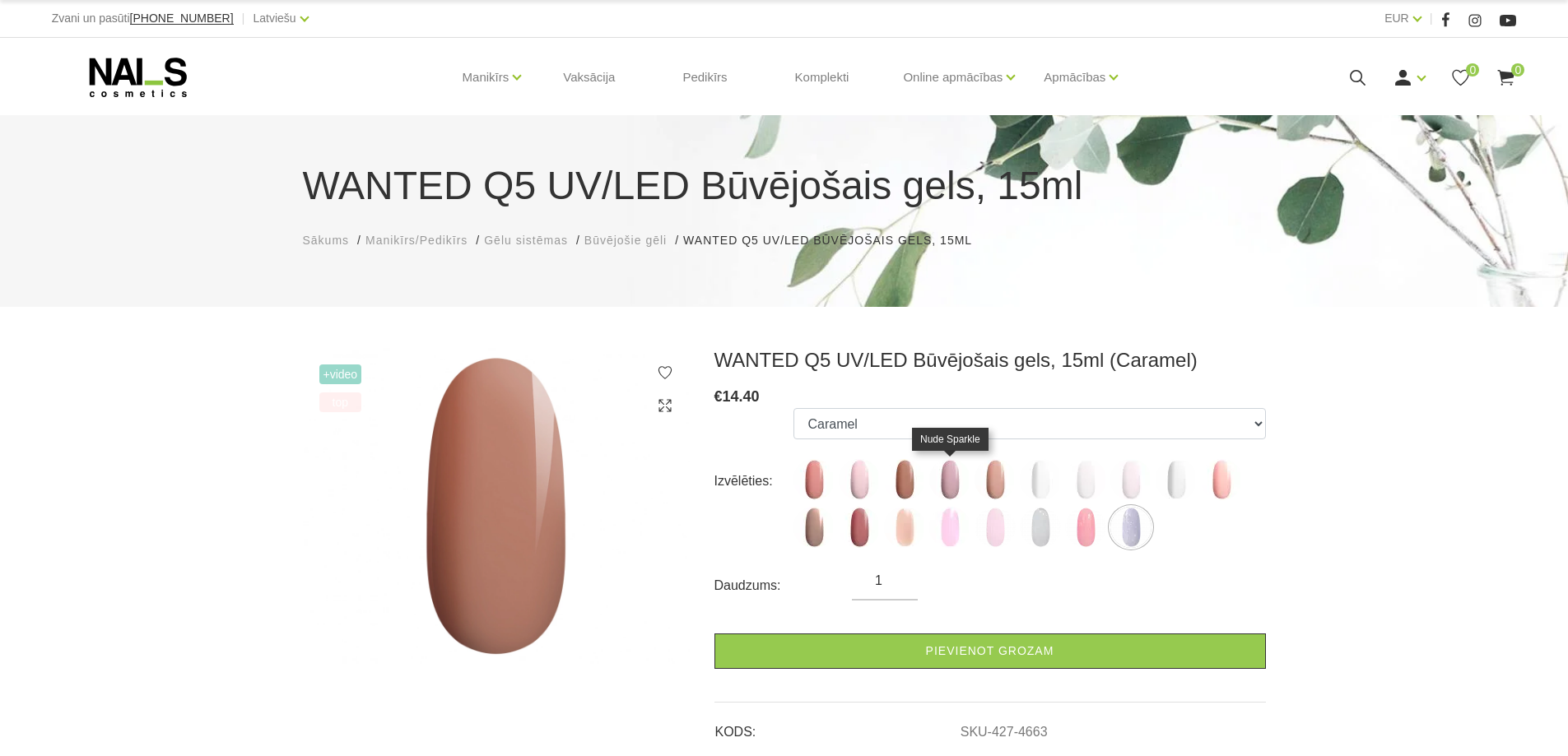
click at [952, 478] on img at bounding box center [949, 479] width 41 height 41
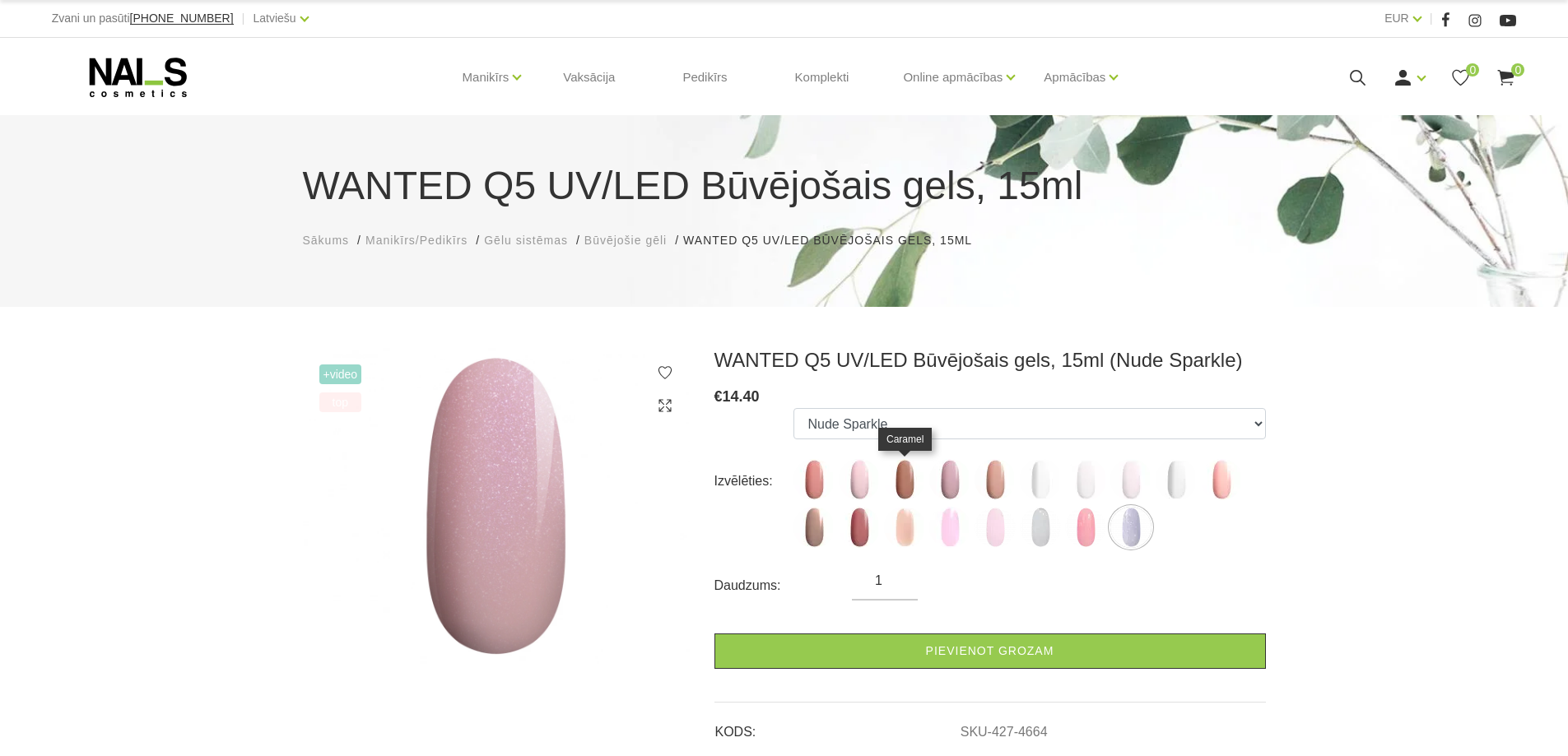
click at [896, 477] on img at bounding box center [904, 479] width 41 height 41
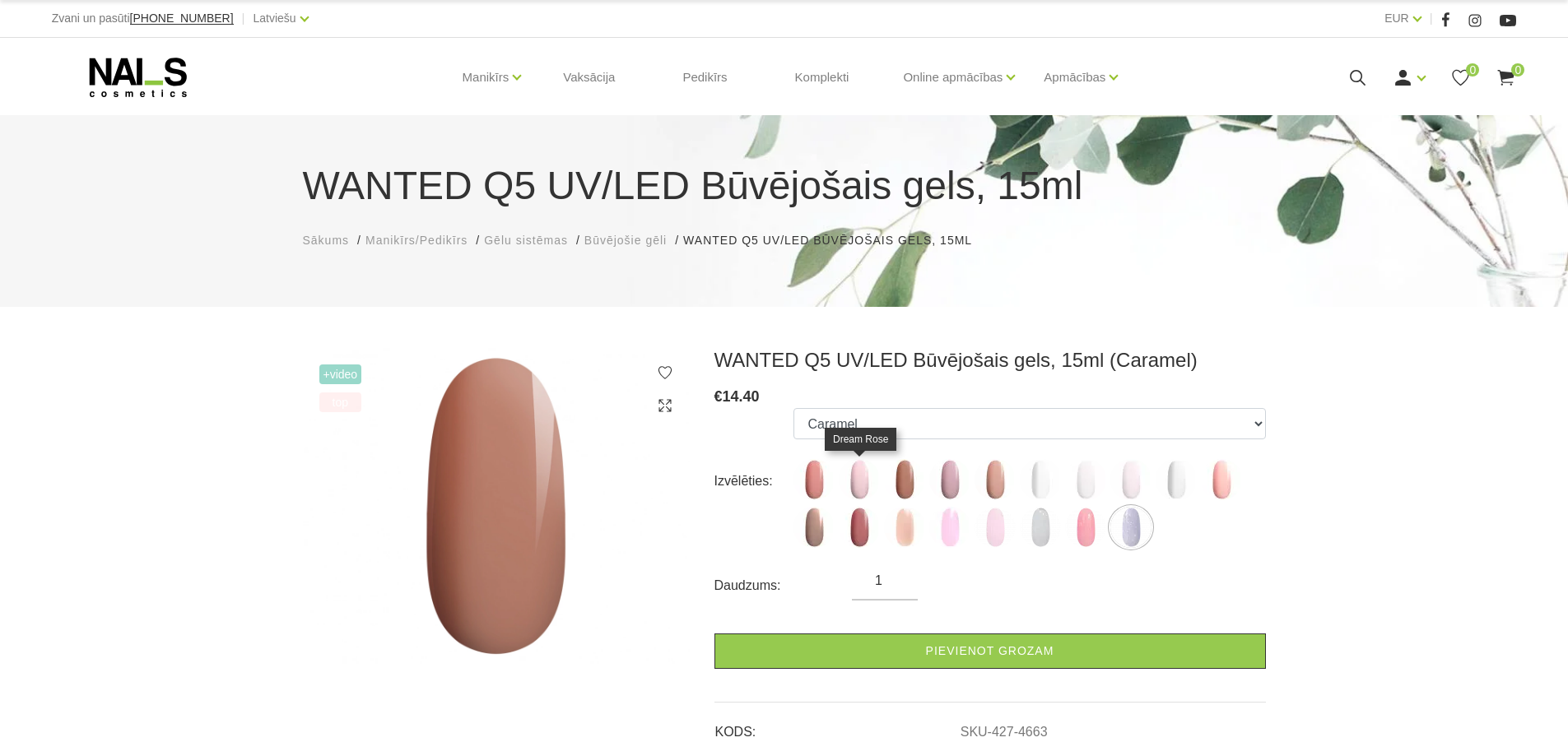
click at [859, 476] on img at bounding box center [859, 479] width 41 height 41
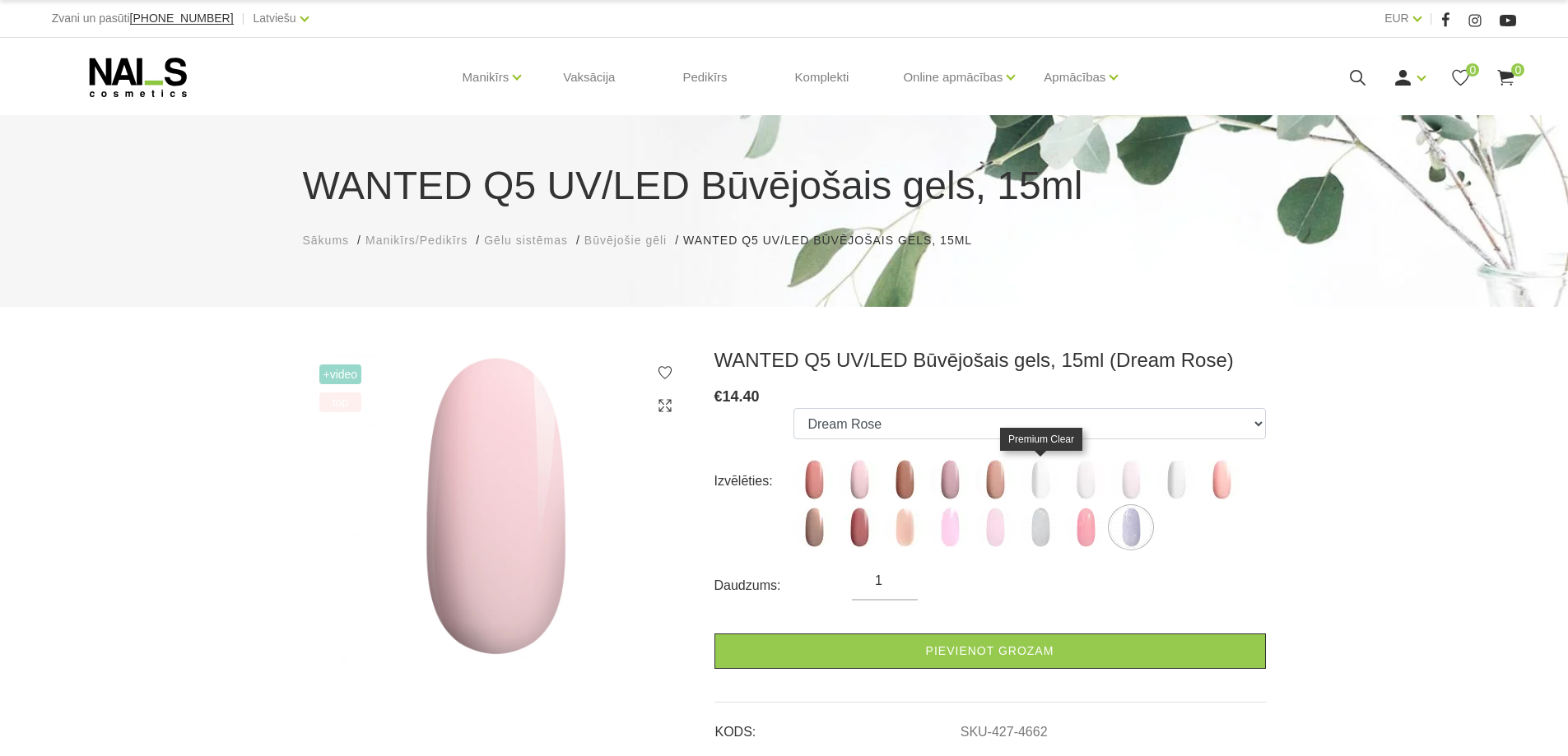
click at [1036, 495] on img at bounding box center [1040, 479] width 41 height 41
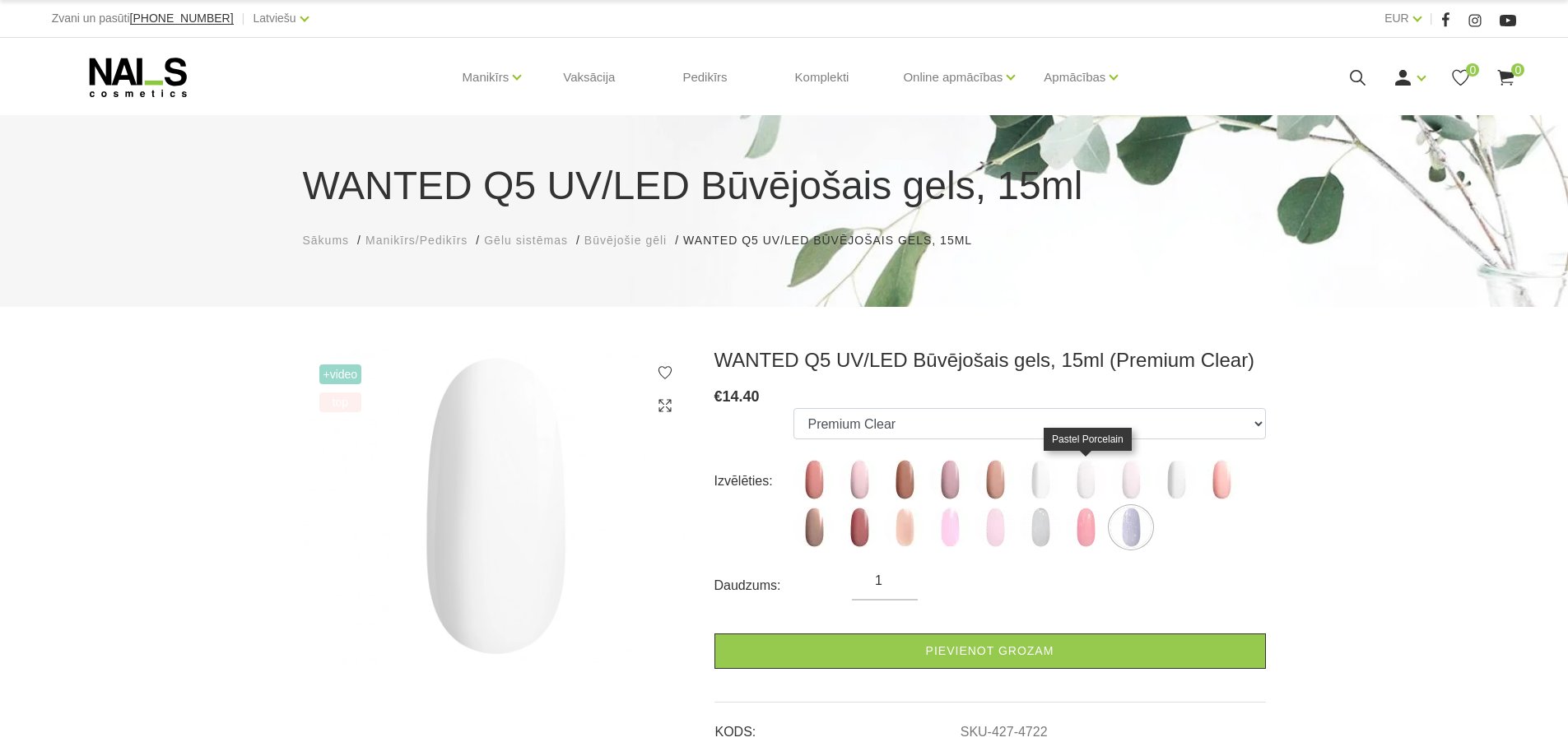
click at [1099, 469] on img at bounding box center [1085, 479] width 41 height 41
click at [1082, 477] on img at bounding box center [1085, 479] width 41 height 41
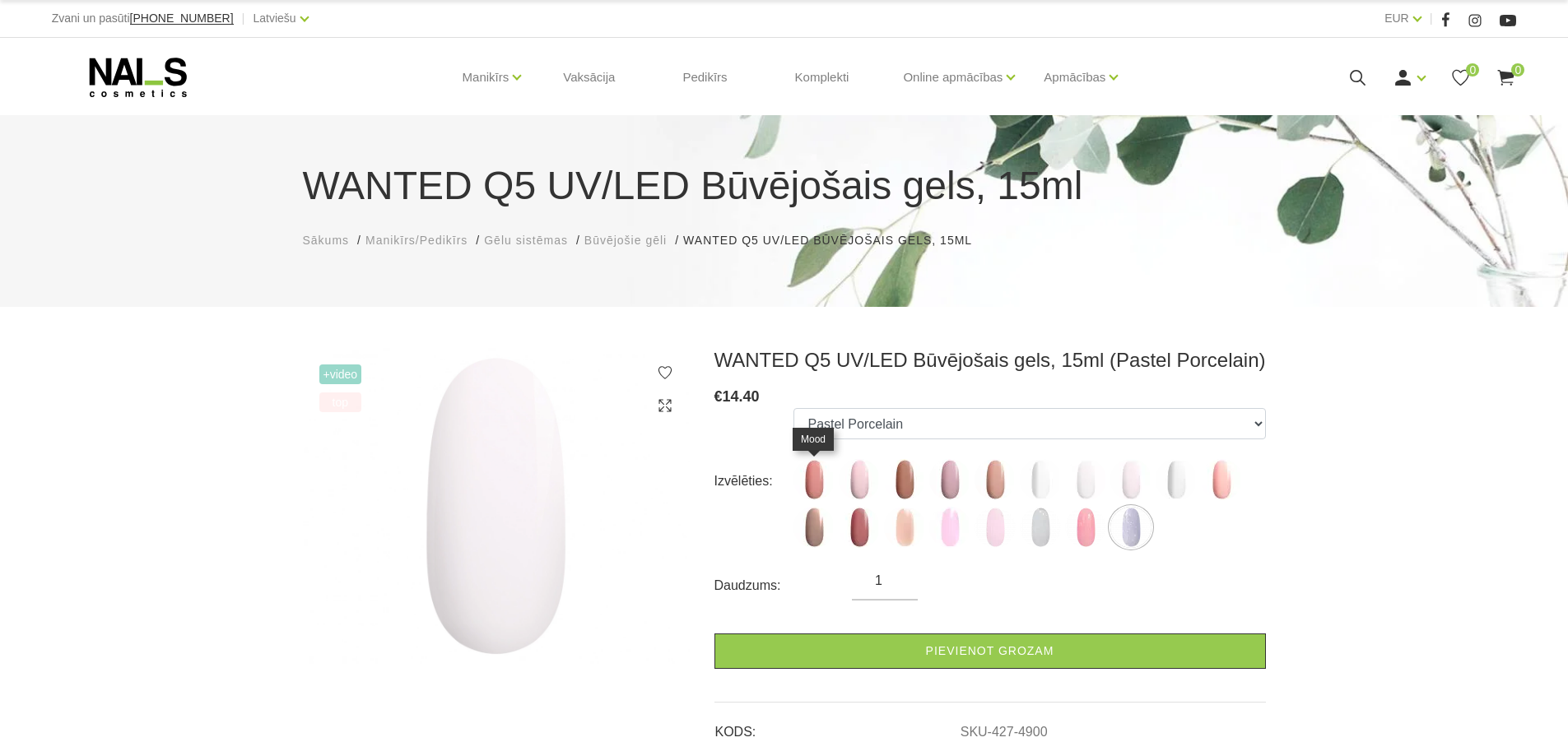
click at [820, 484] on img at bounding box center [814, 479] width 41 height 41
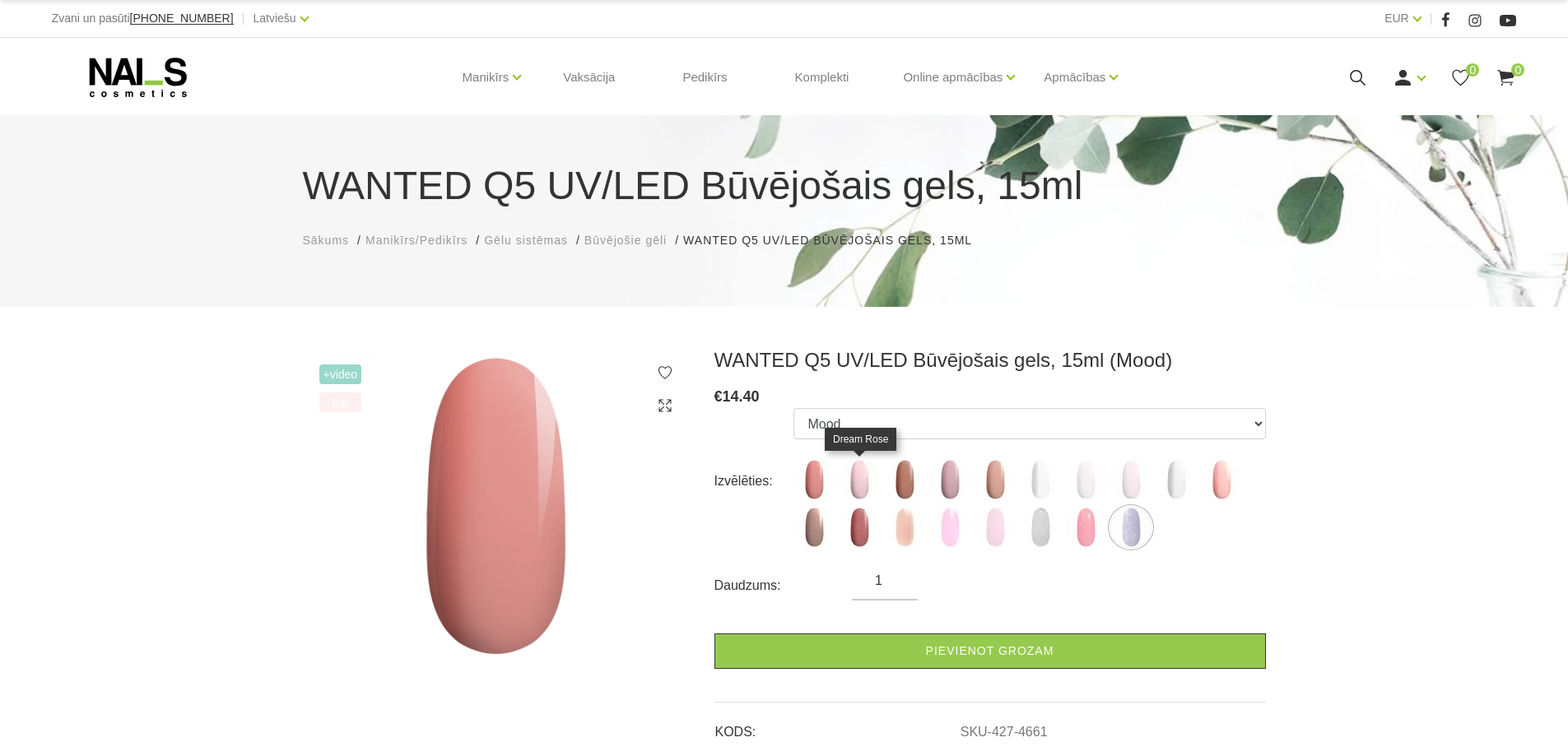
click at [868, 470] on img at bounding box center [859, 479] width 41 height 41
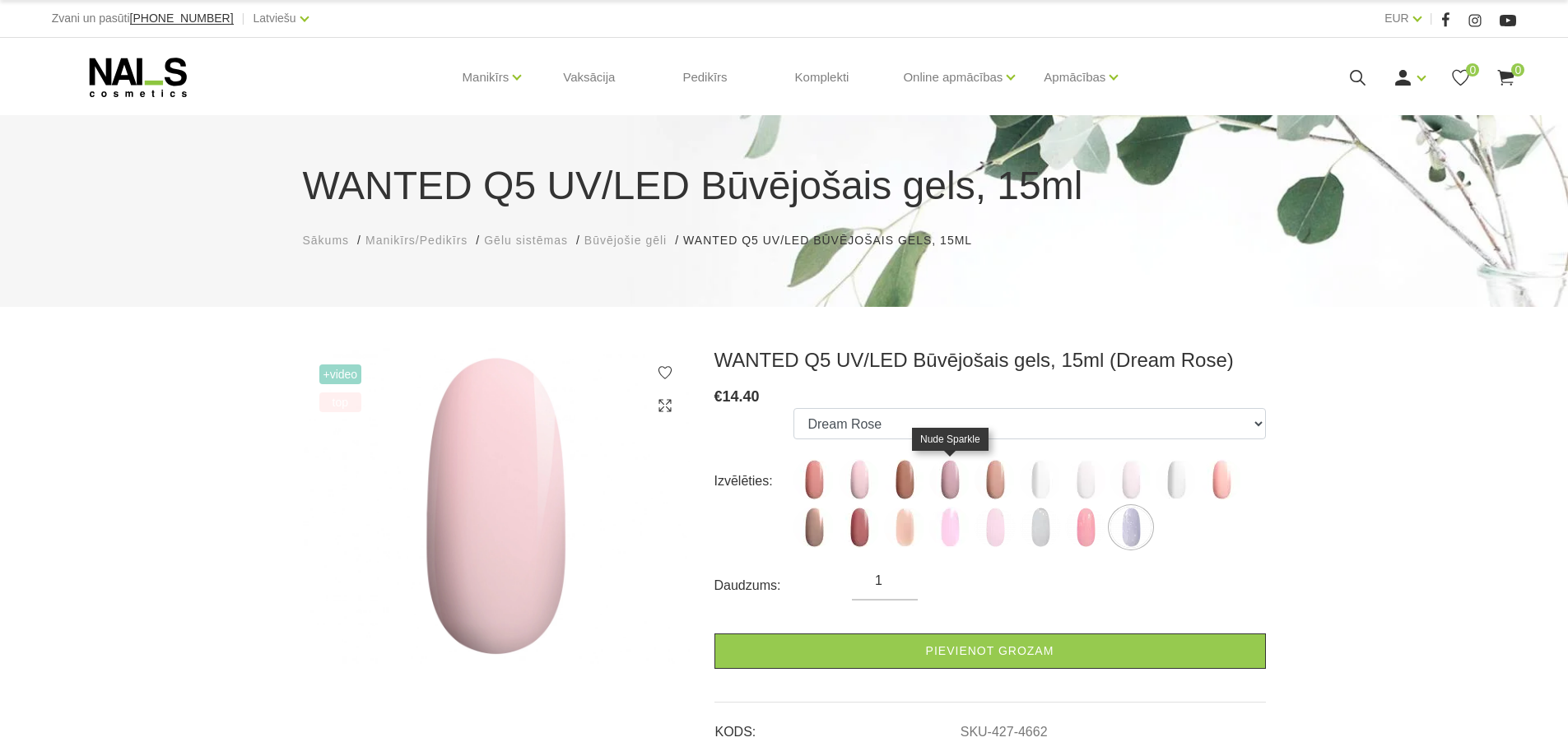
click at [942, 477] on img at bounding box center [949, 479] width 41 height 41
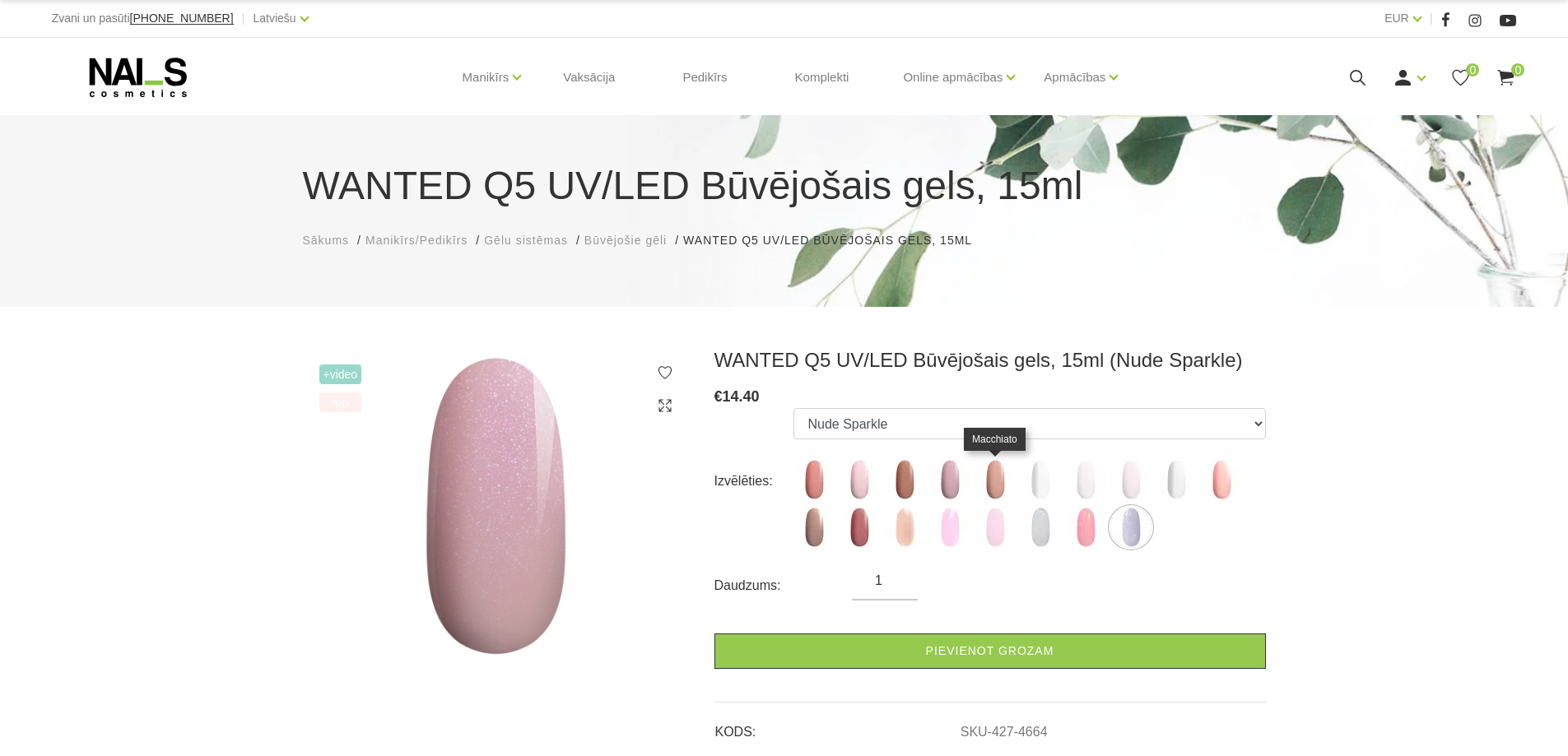
click at [994, 475] on img at bounding box center [995, 479] width 41 height 41
select select "4665"
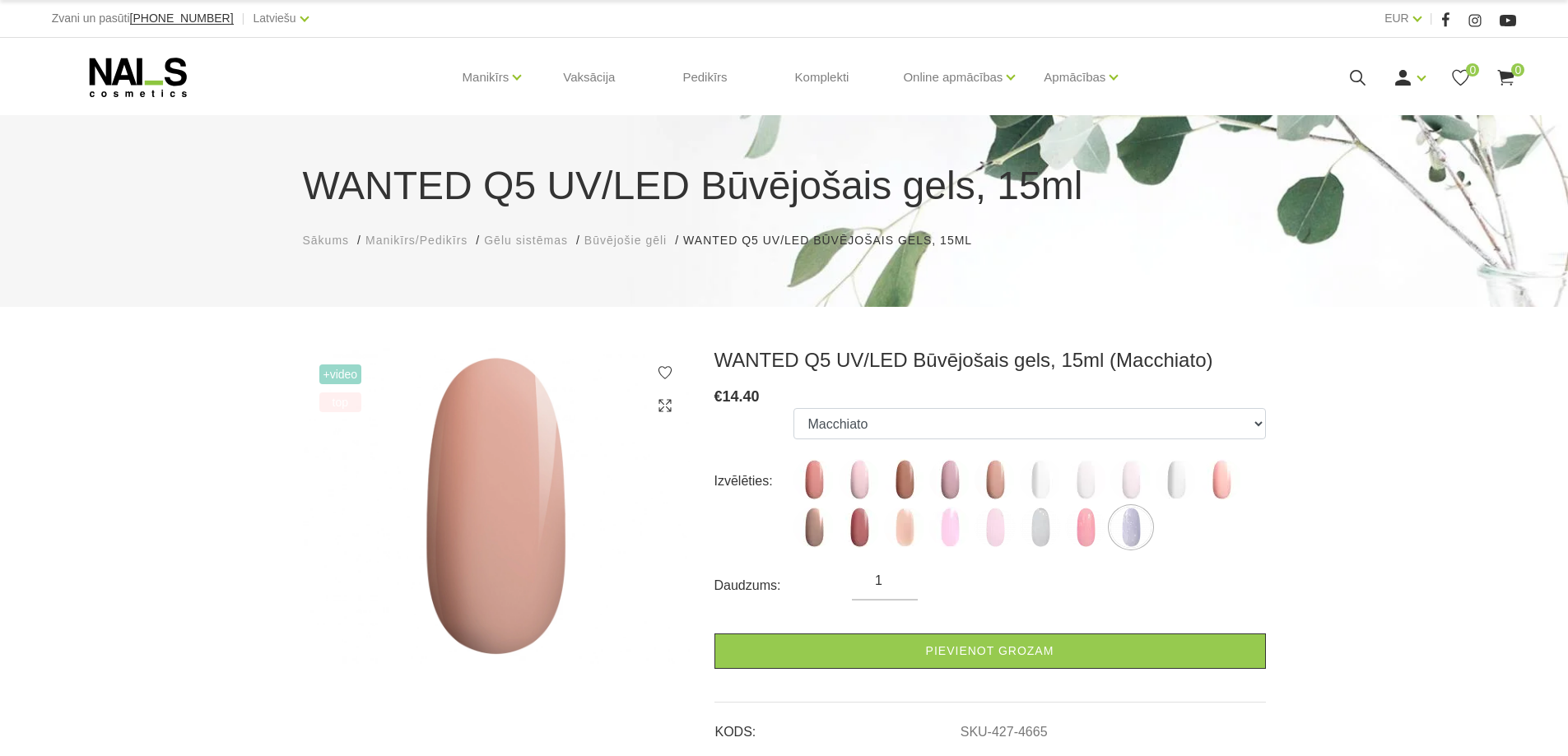
click at [995, 486] on img at bounding box center [995, 479] width 41 height 41
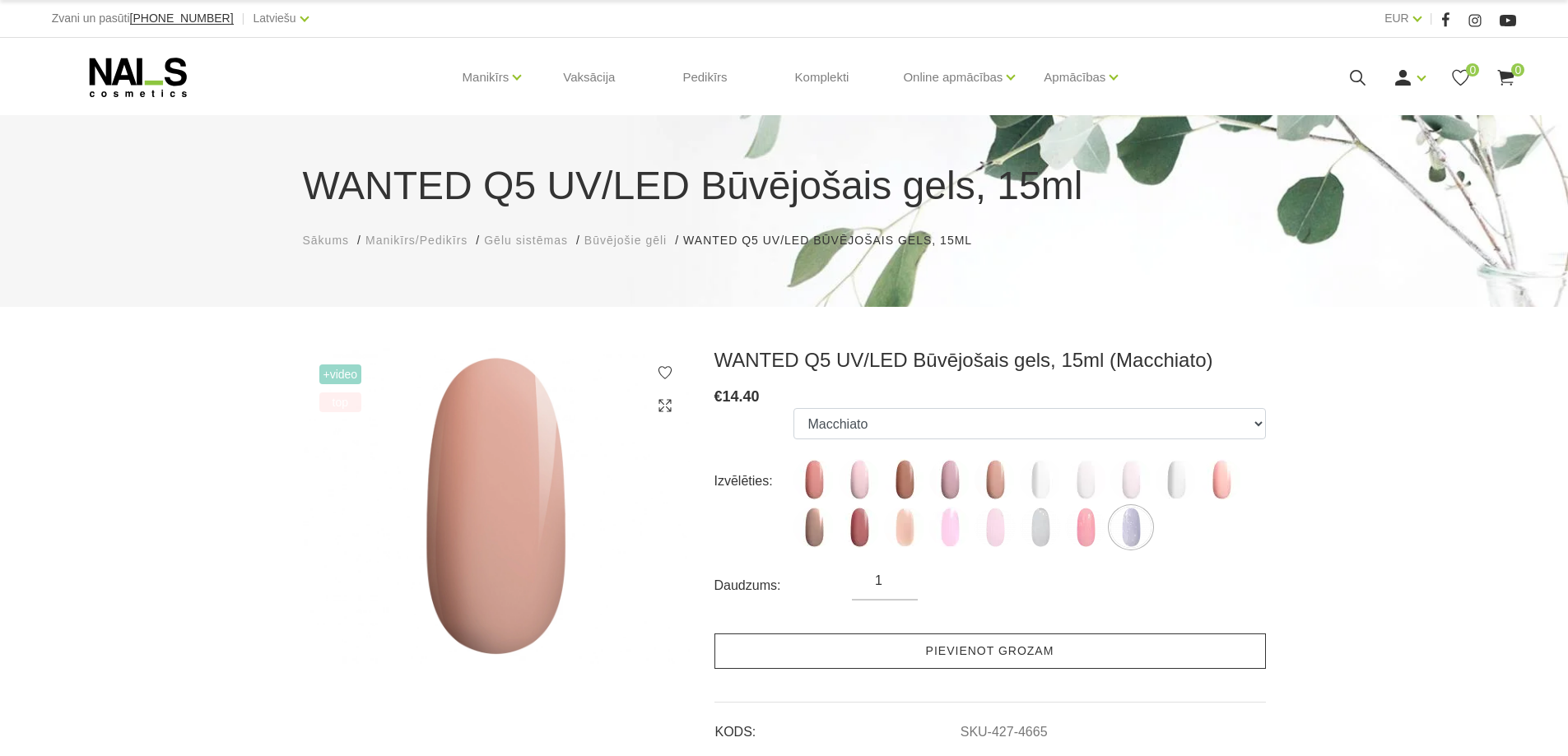
click at [991, 649] on link "Pievienot grozam" at bounding box center [990, 650] width 551 height 35
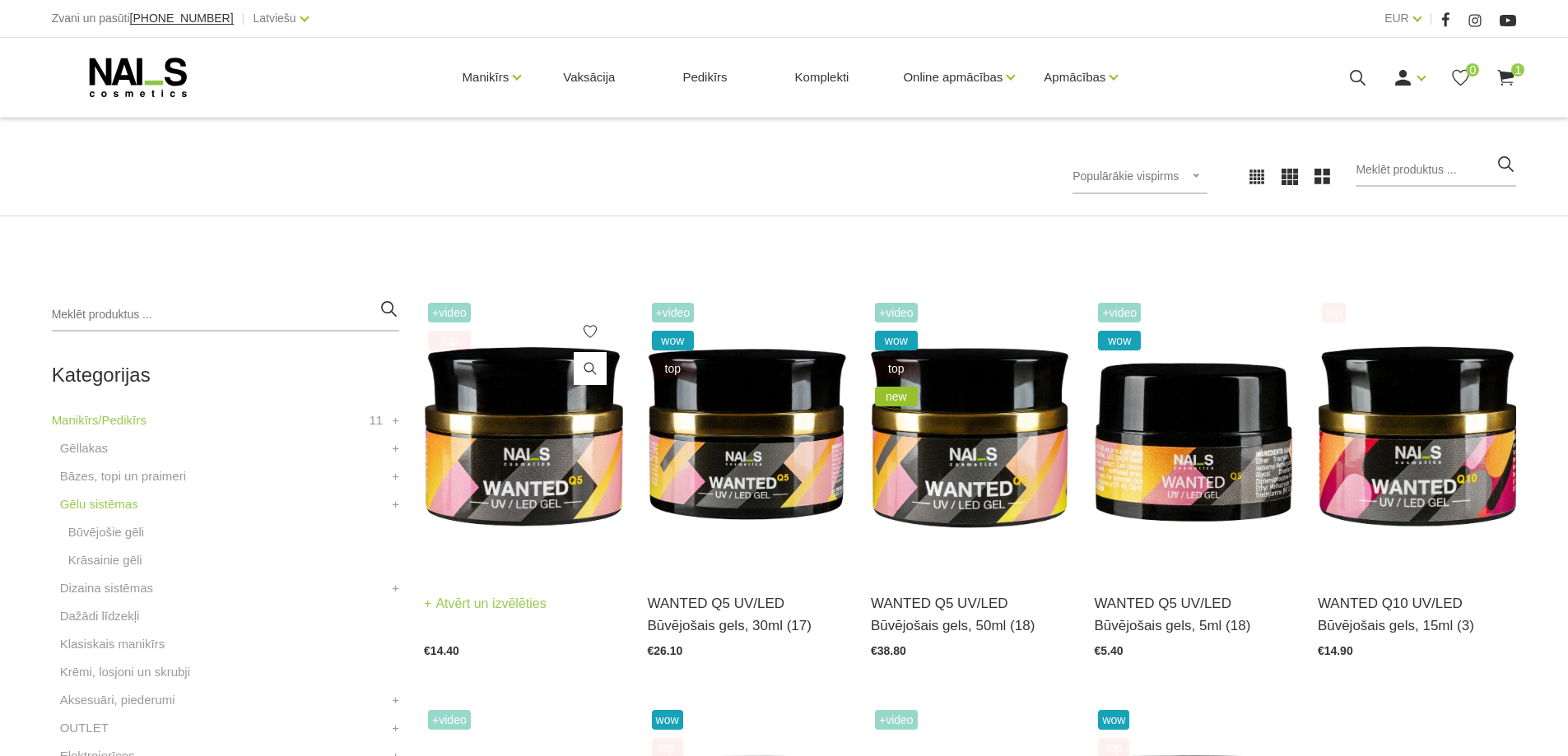
scroll to position [247, 0]
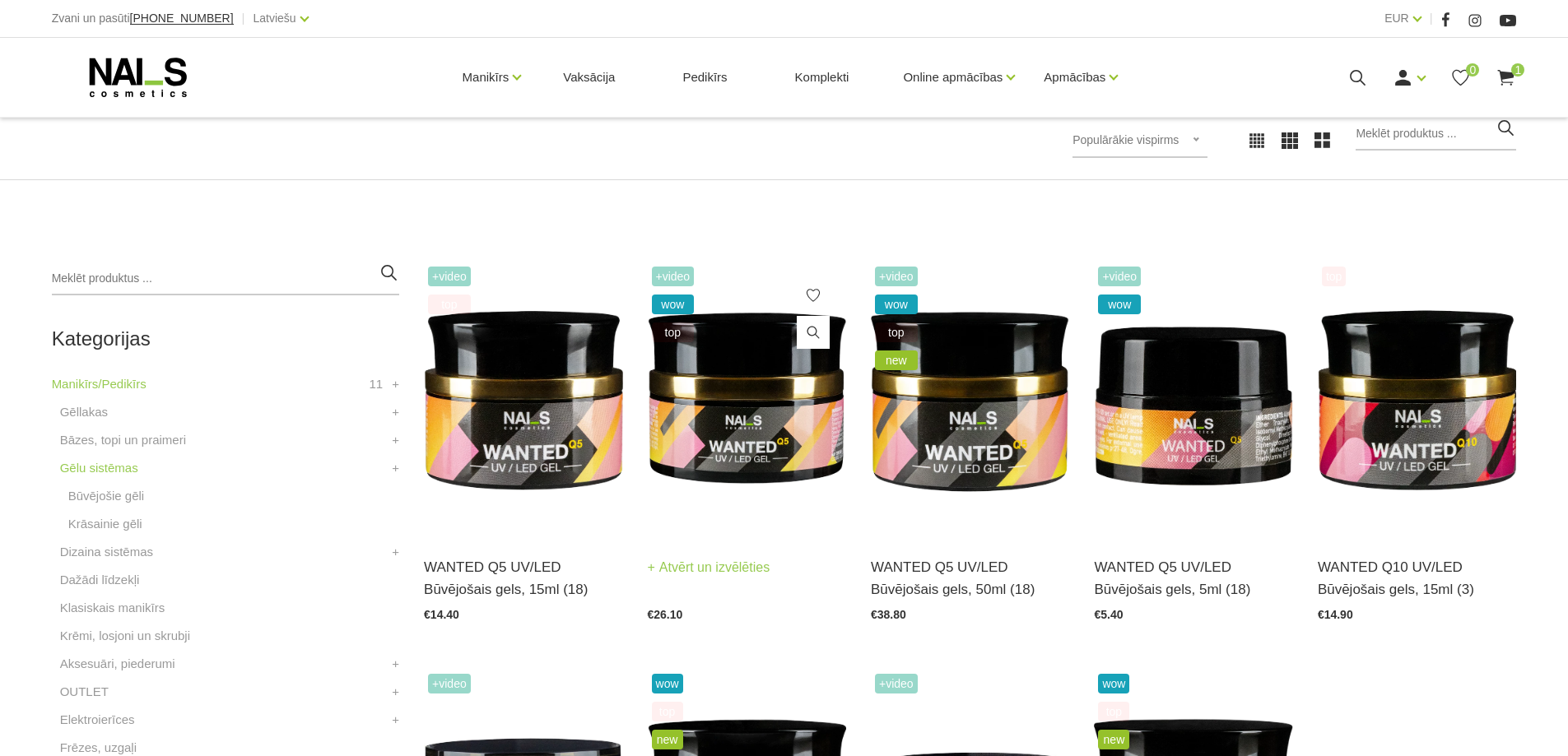
click at [740, 363] on img at bounding box center [747, 399] width 198 height 273
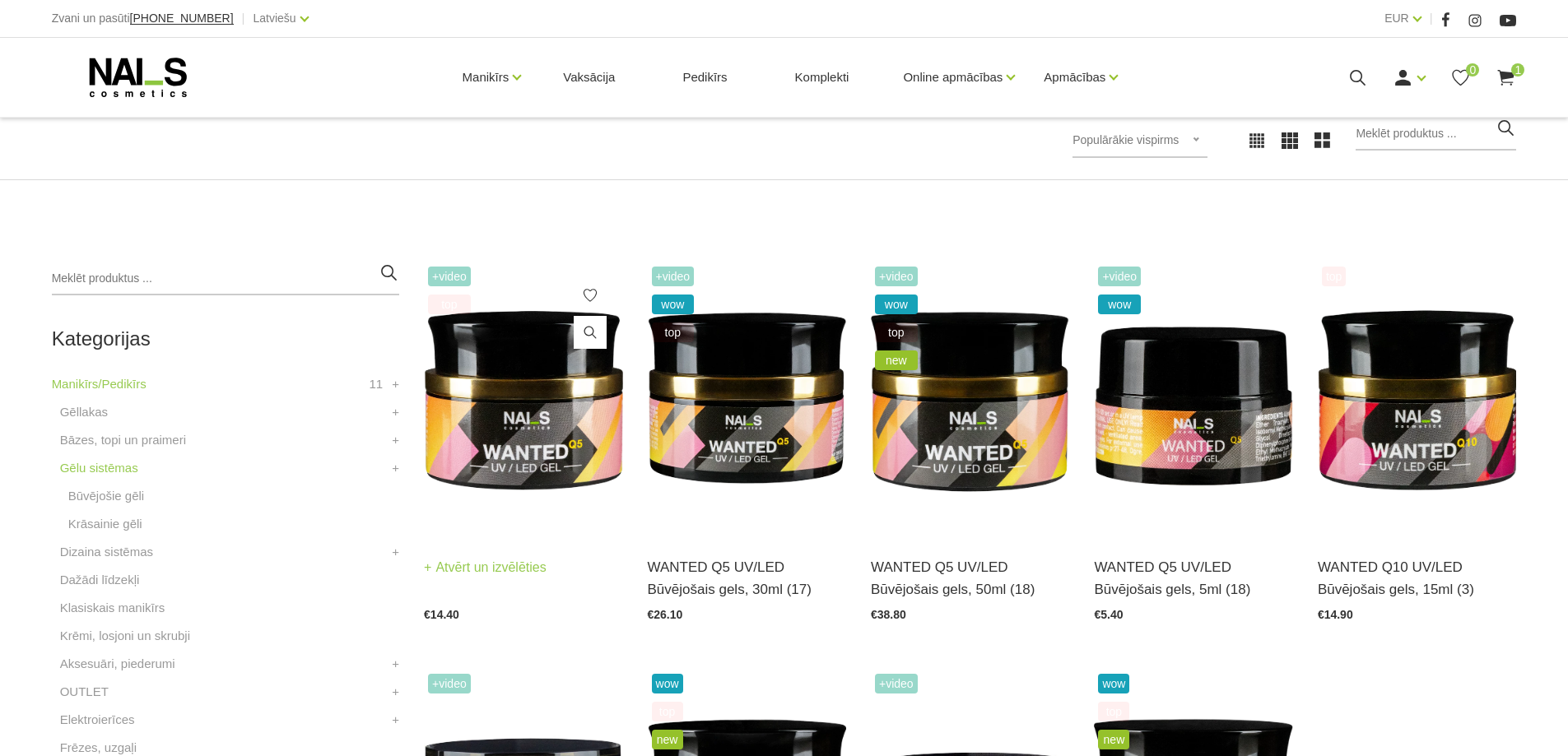
click at [541, 399] on img at bounding box center [523, 399] width 198 height 273
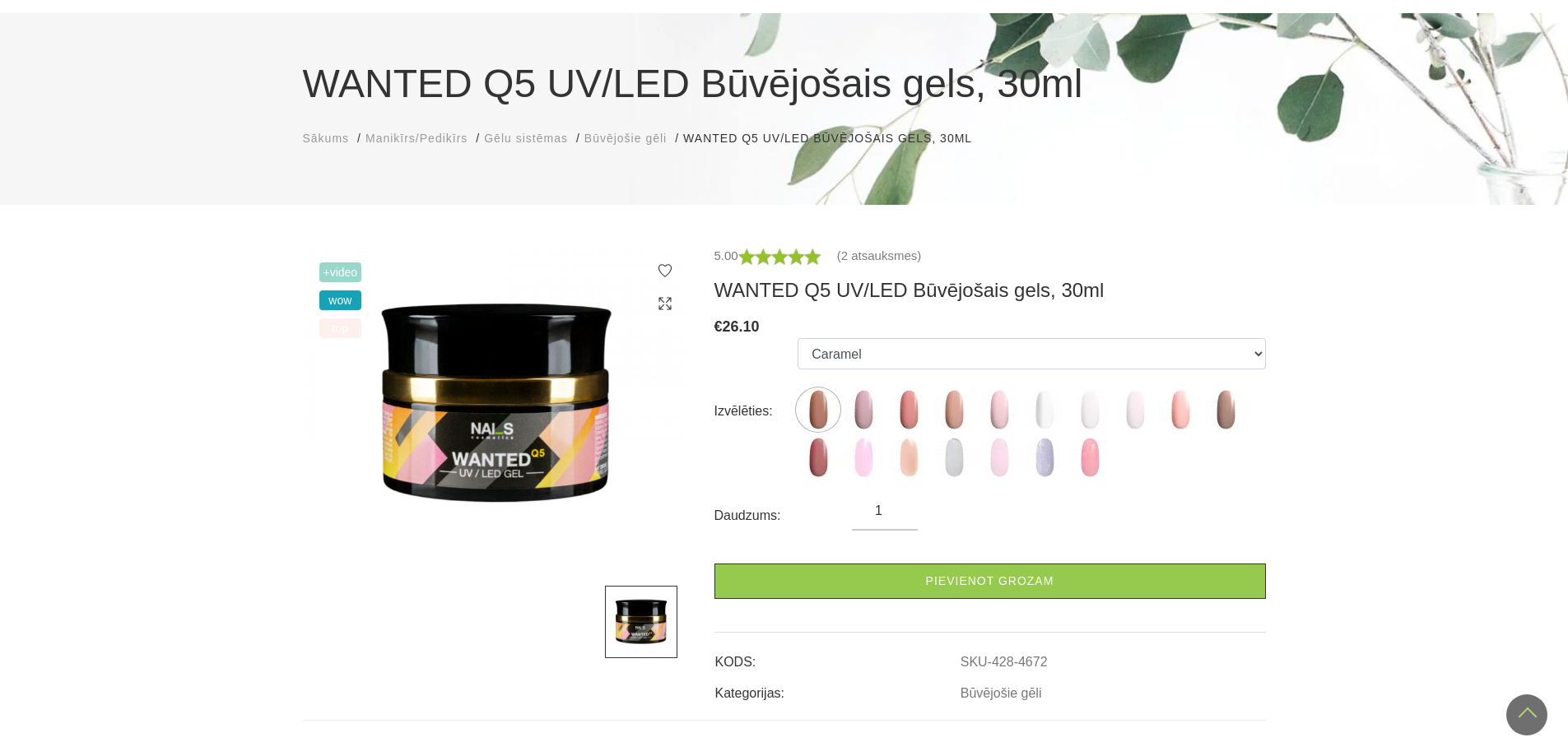
scroll to position [82, 0]
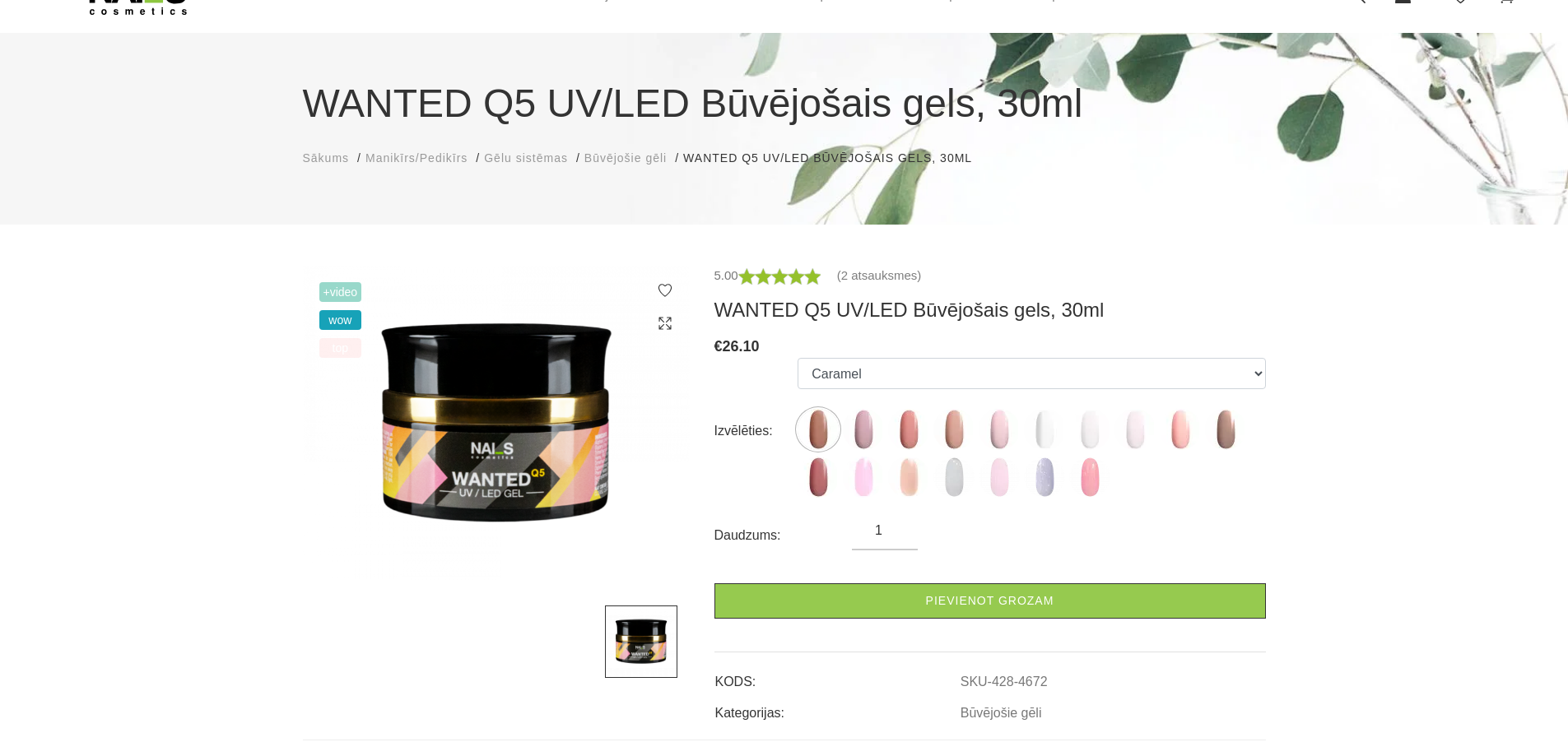
click at [522, 393] on img at bounding box center [496, 423] width 387 height 315
click at [1084, 475] on img at bounding box center [1089, 477] width 41 height 41
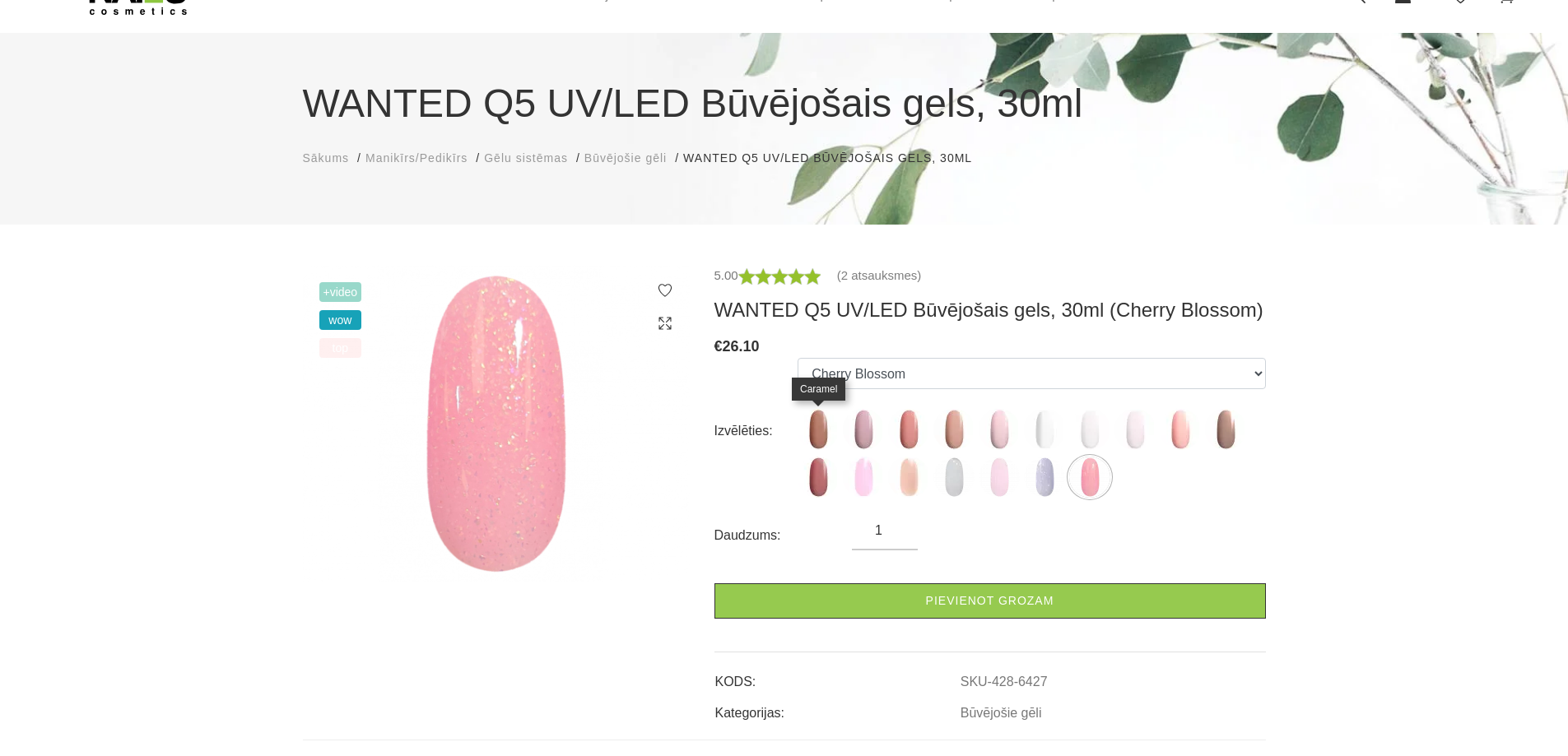
click at [823, 427] on img at bounding box center [817, 429] width 41 height 41
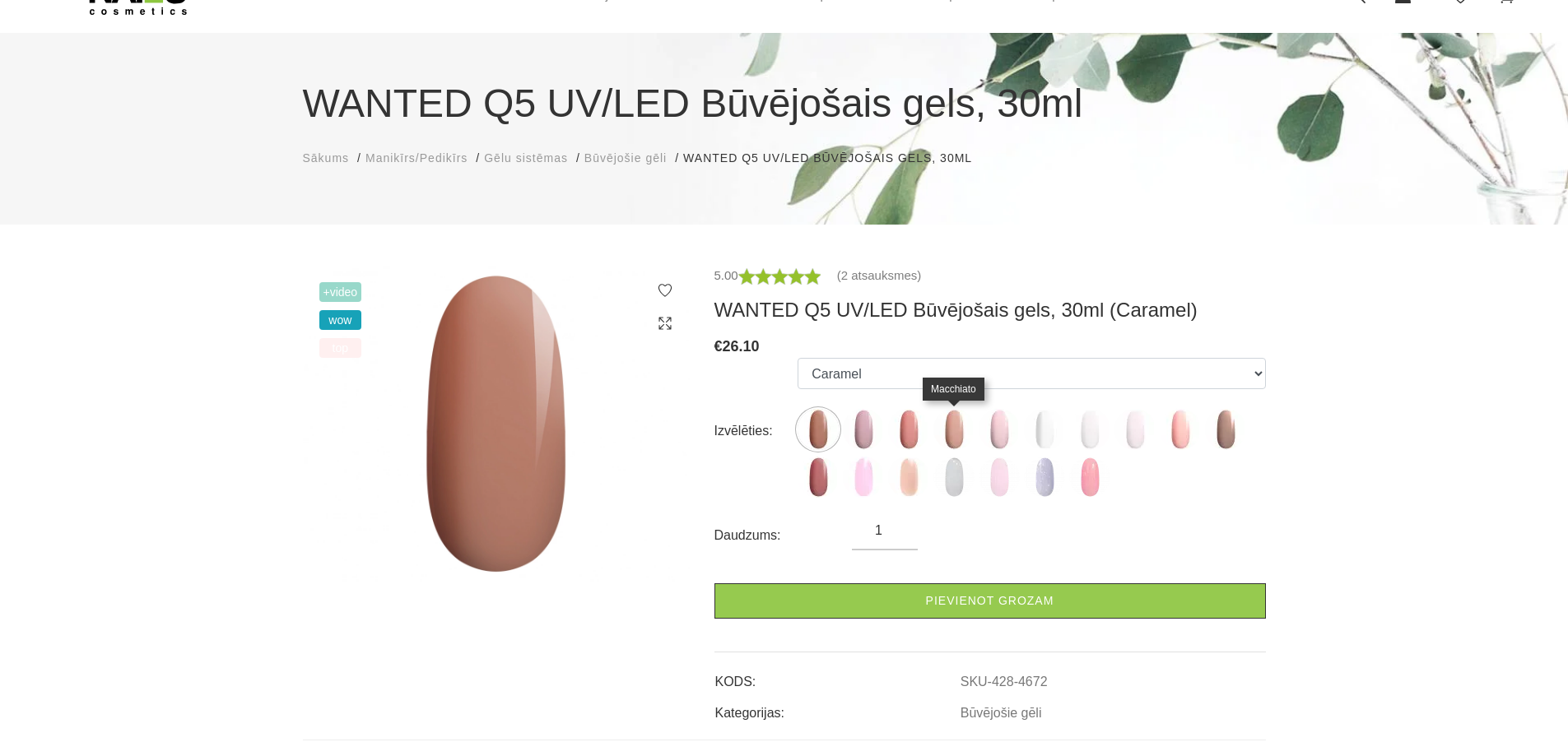
click at [949, 418] on img at bounding box center [954, 429] width 41 height 41
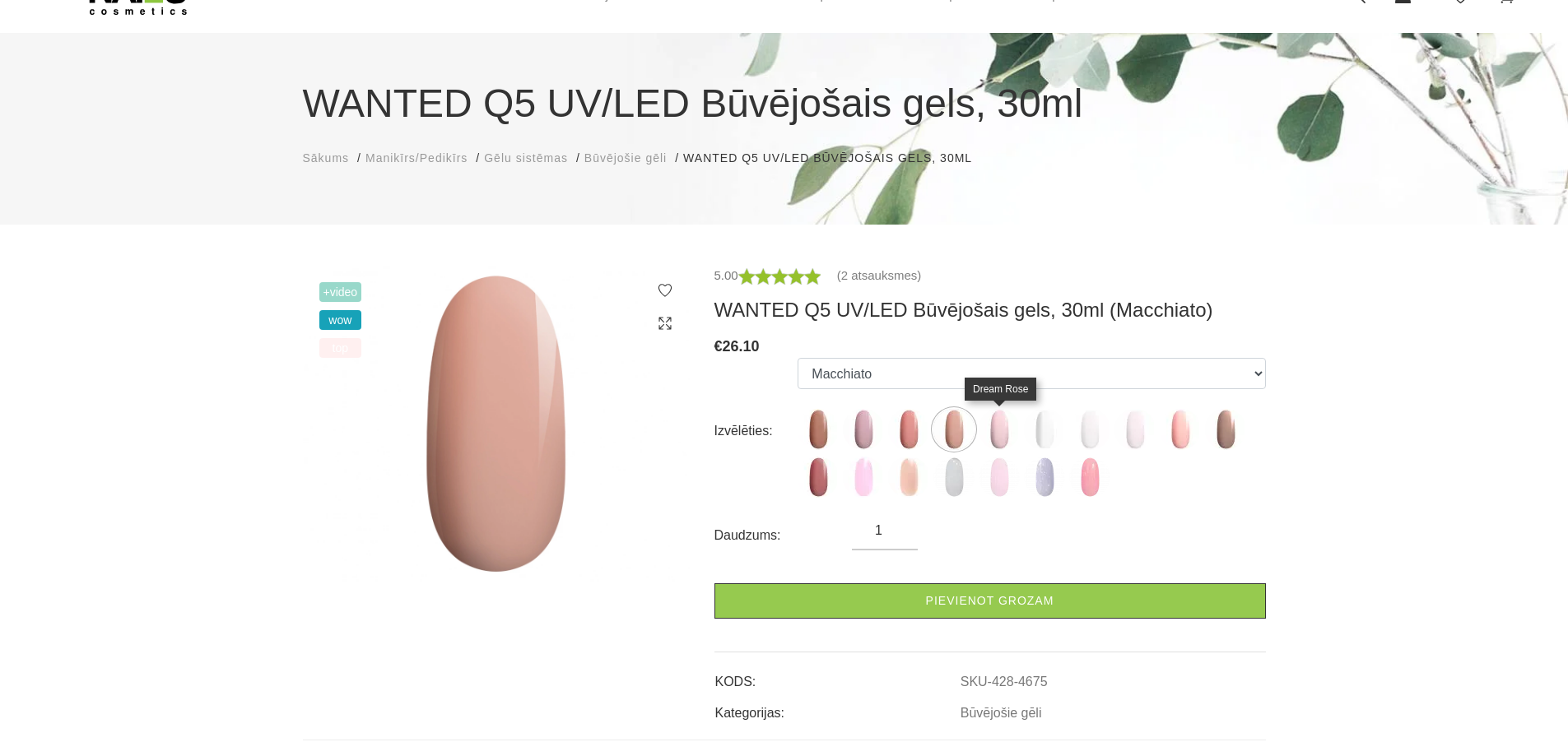
click at [997, 431] on img at bounding box center [998, 429] width 41 height 41
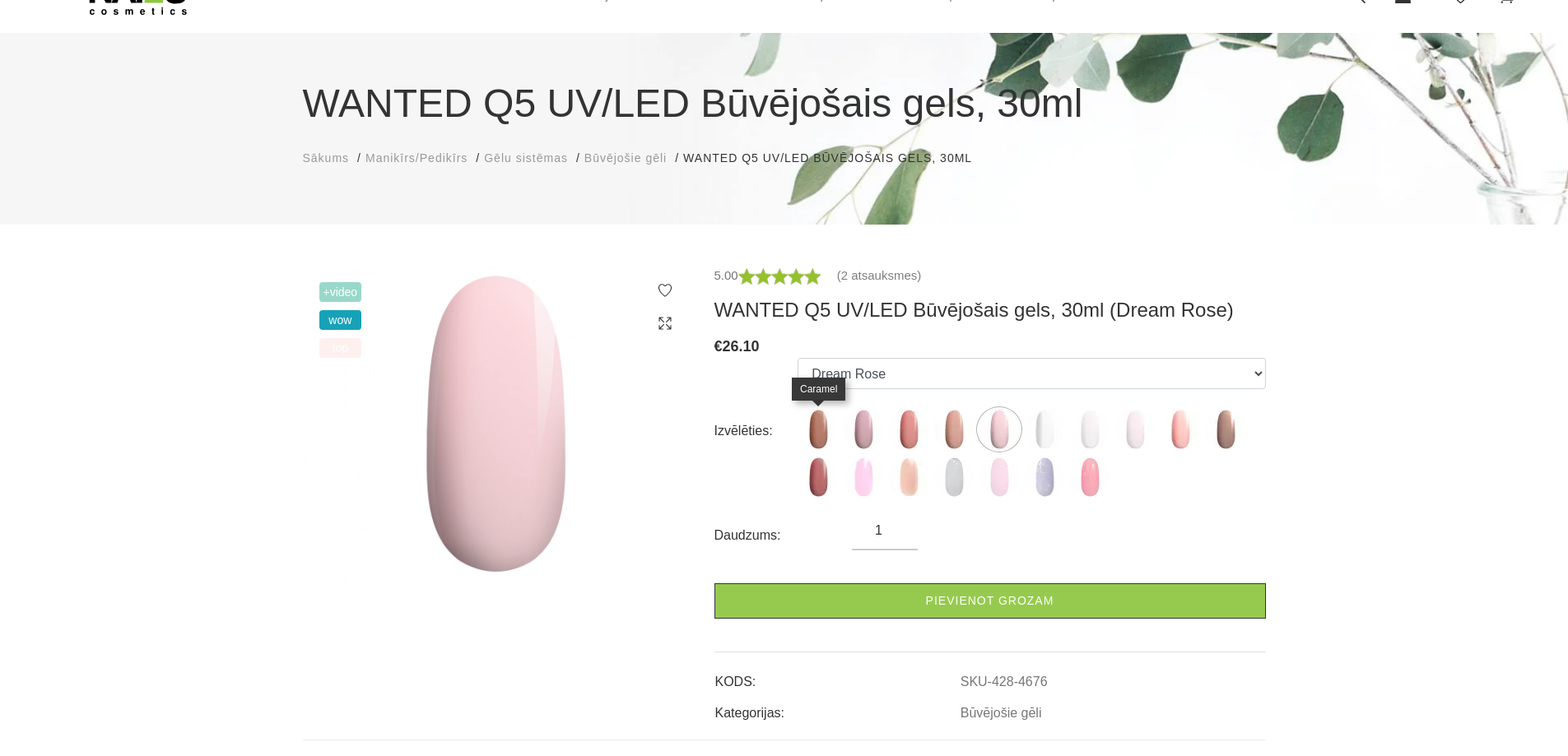
click at [825, 423] on img at bounding box center [817, 429] width 41 height 41
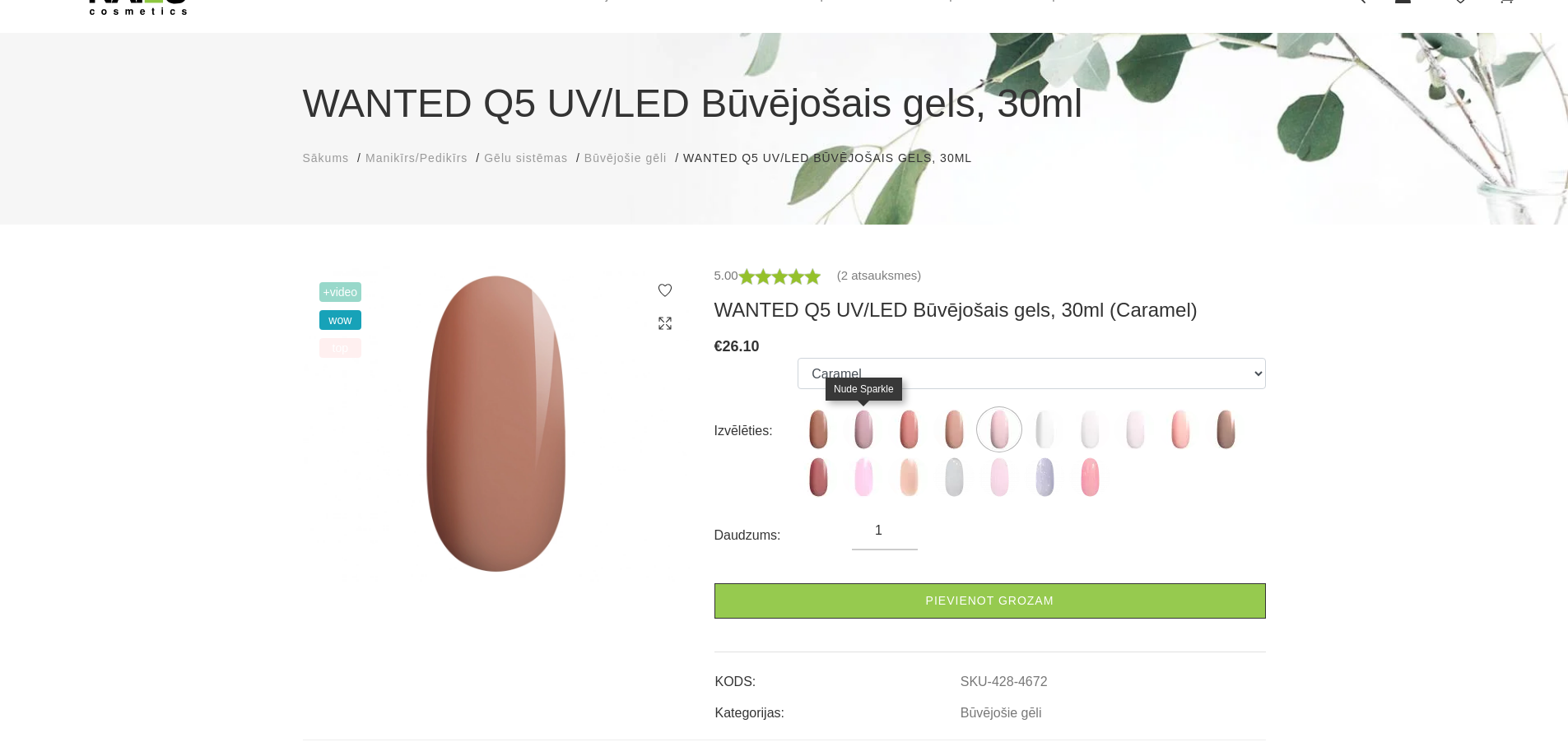
click at [864, 422] on img at bounding box center [863, 429] width 41 height 41
select select "4673"
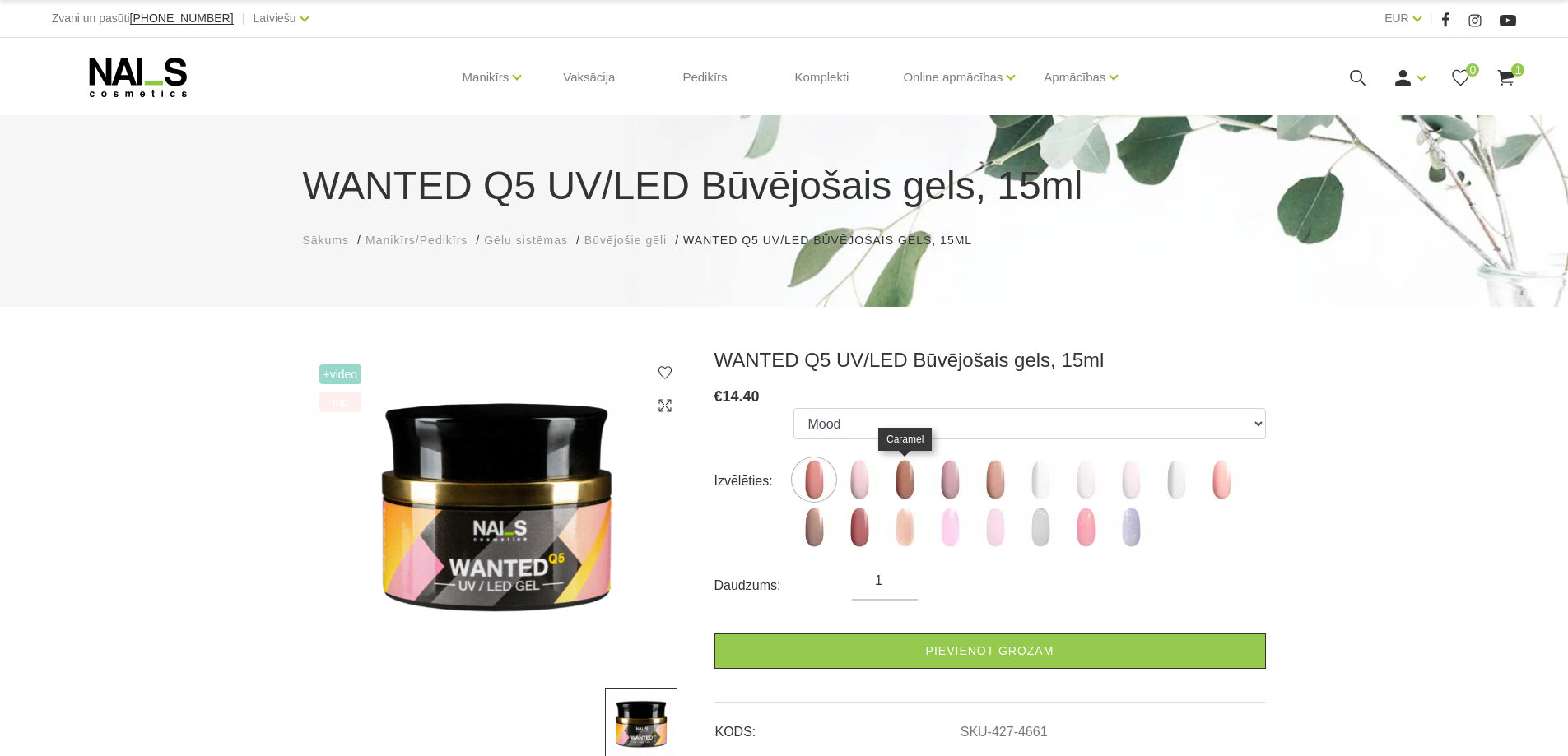
click at [894, 479] on img at bounding box center [904, 479] width 41 height 41
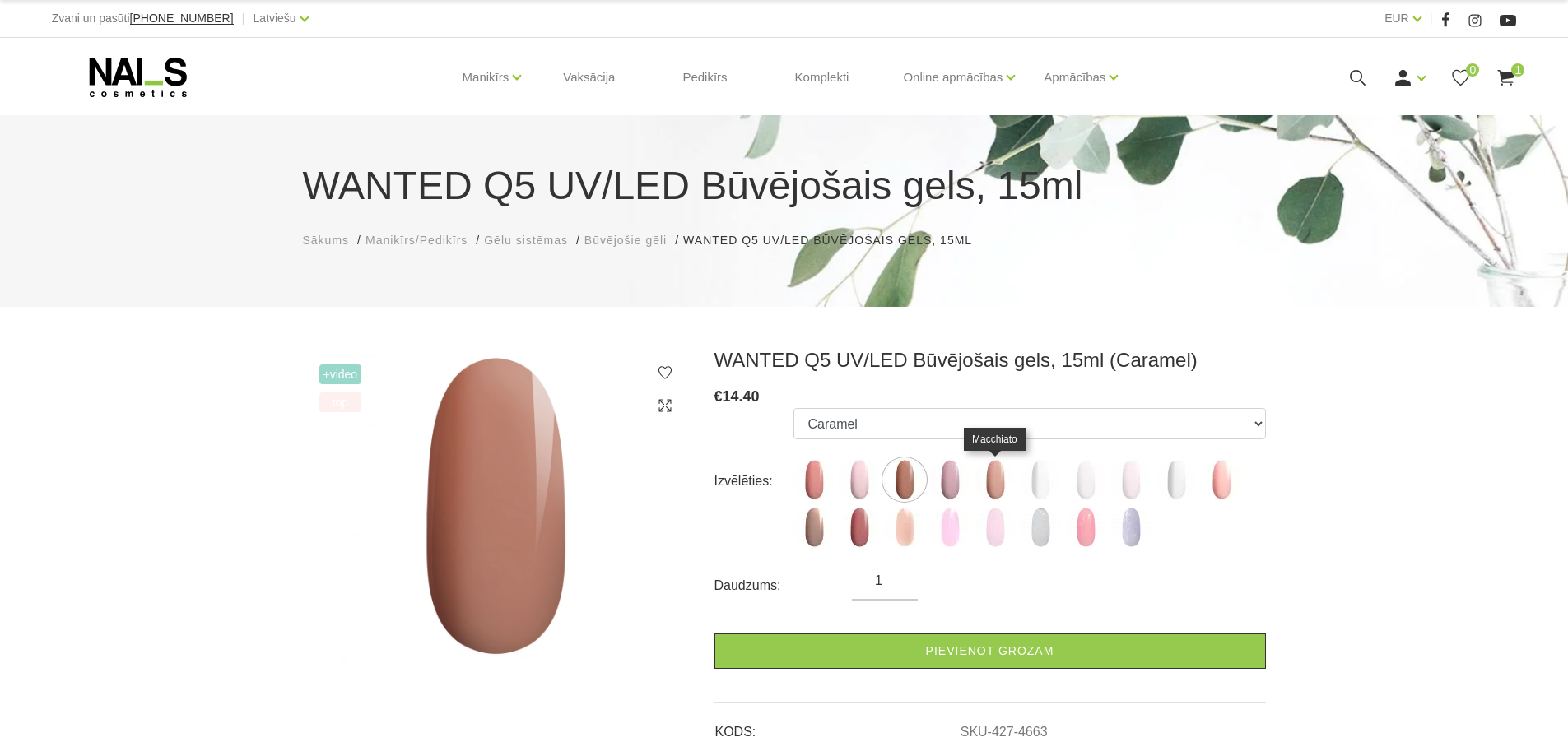
click at [995, 486] on img at bounding box center [995, 479] width 41 height 41
select select "4665"
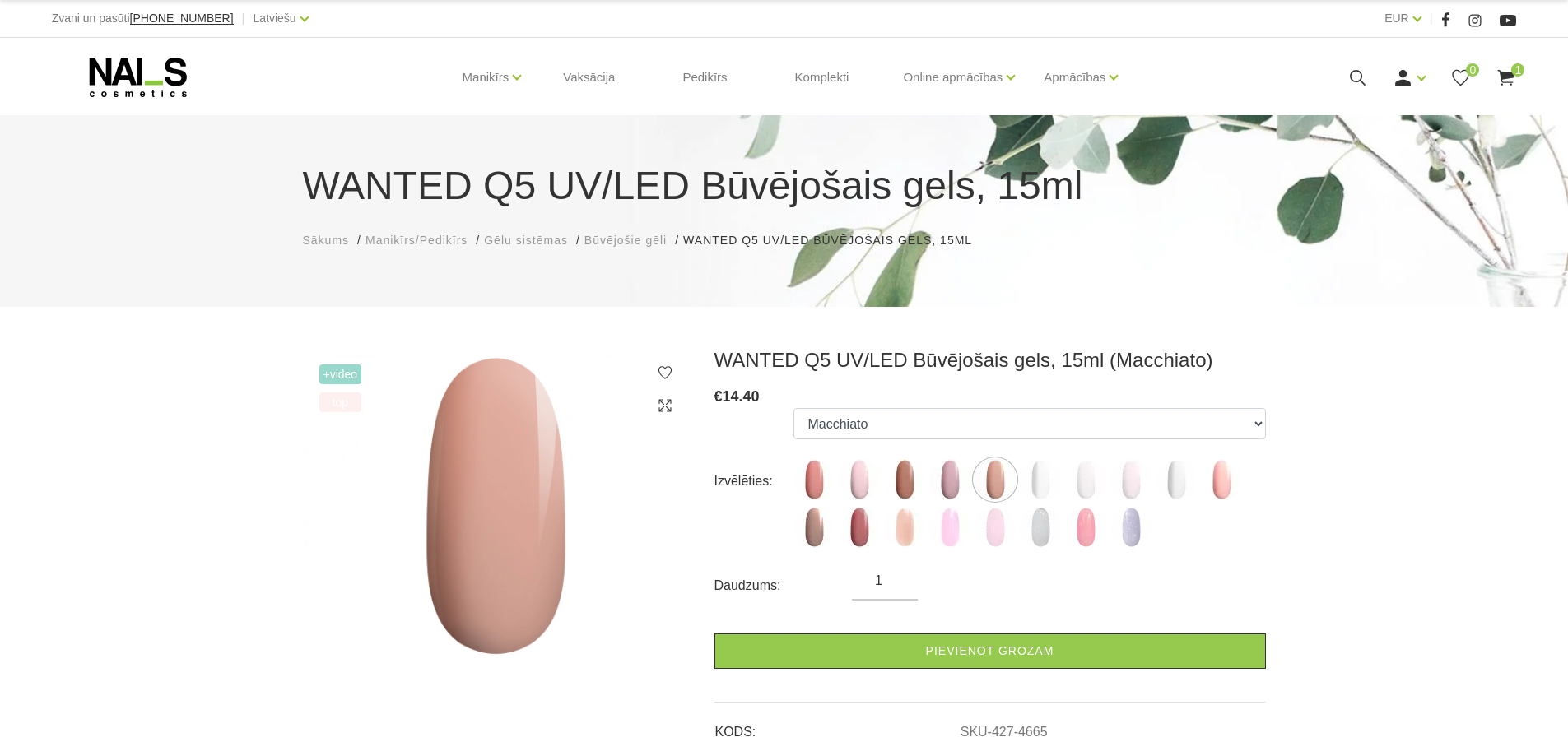
click at [1504, 75] on use at bounding box center [1506, 77] width 16 height 15
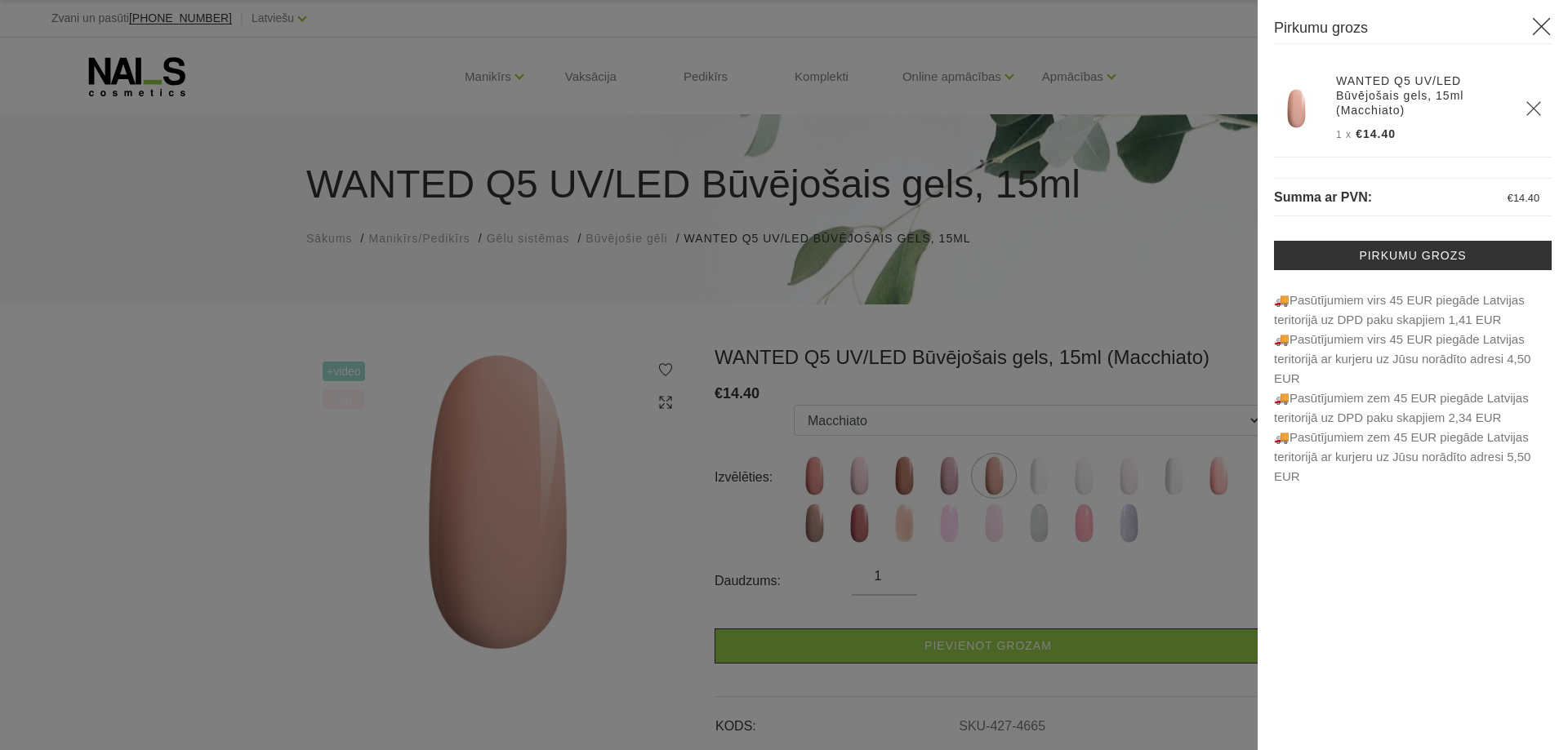
click at [1304, 106] on img at bounding box center [1295, 108] width 41 height 41
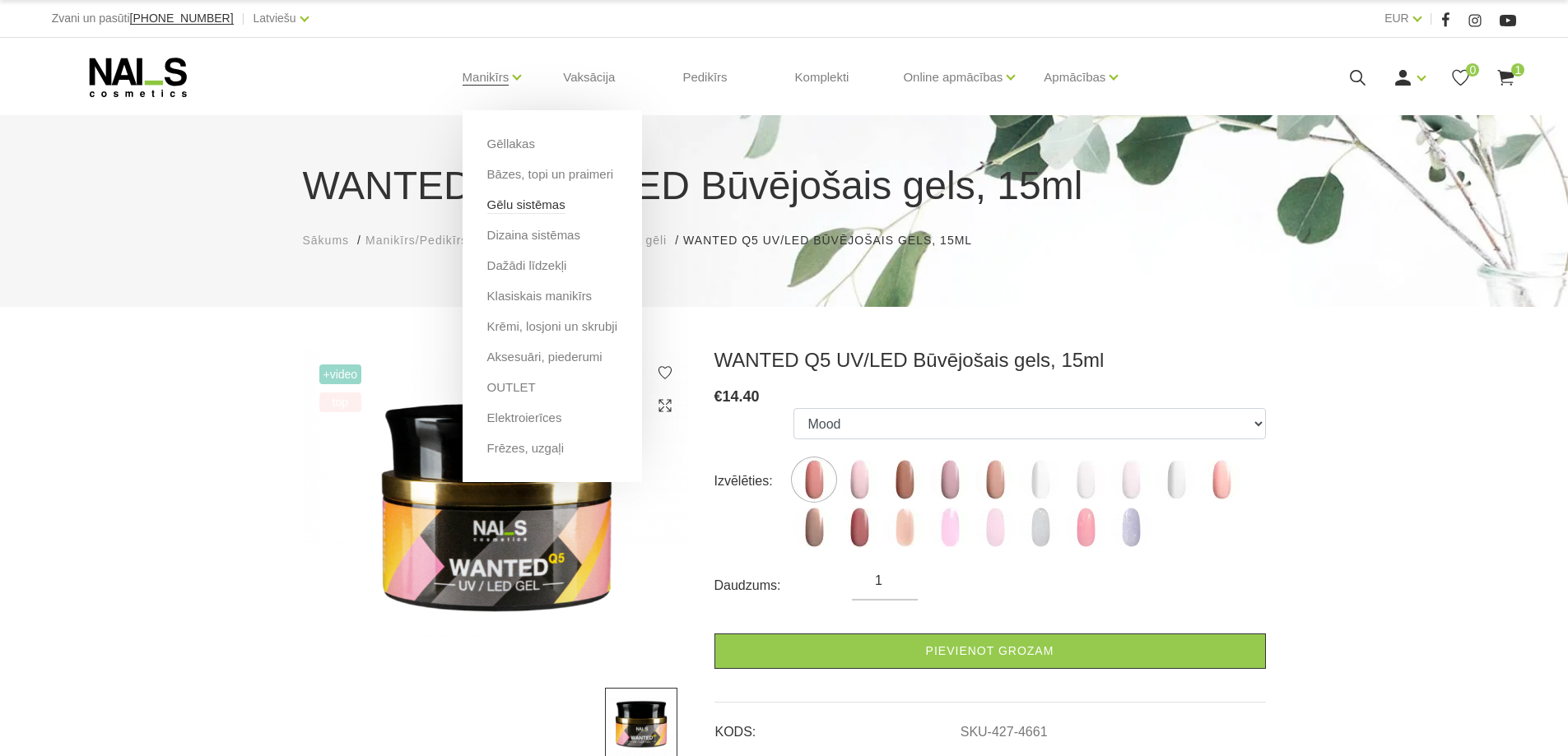
click at [556, 203] on link "Gēlu sistēmas" at bounding box center [526, 205] width 78 height 18
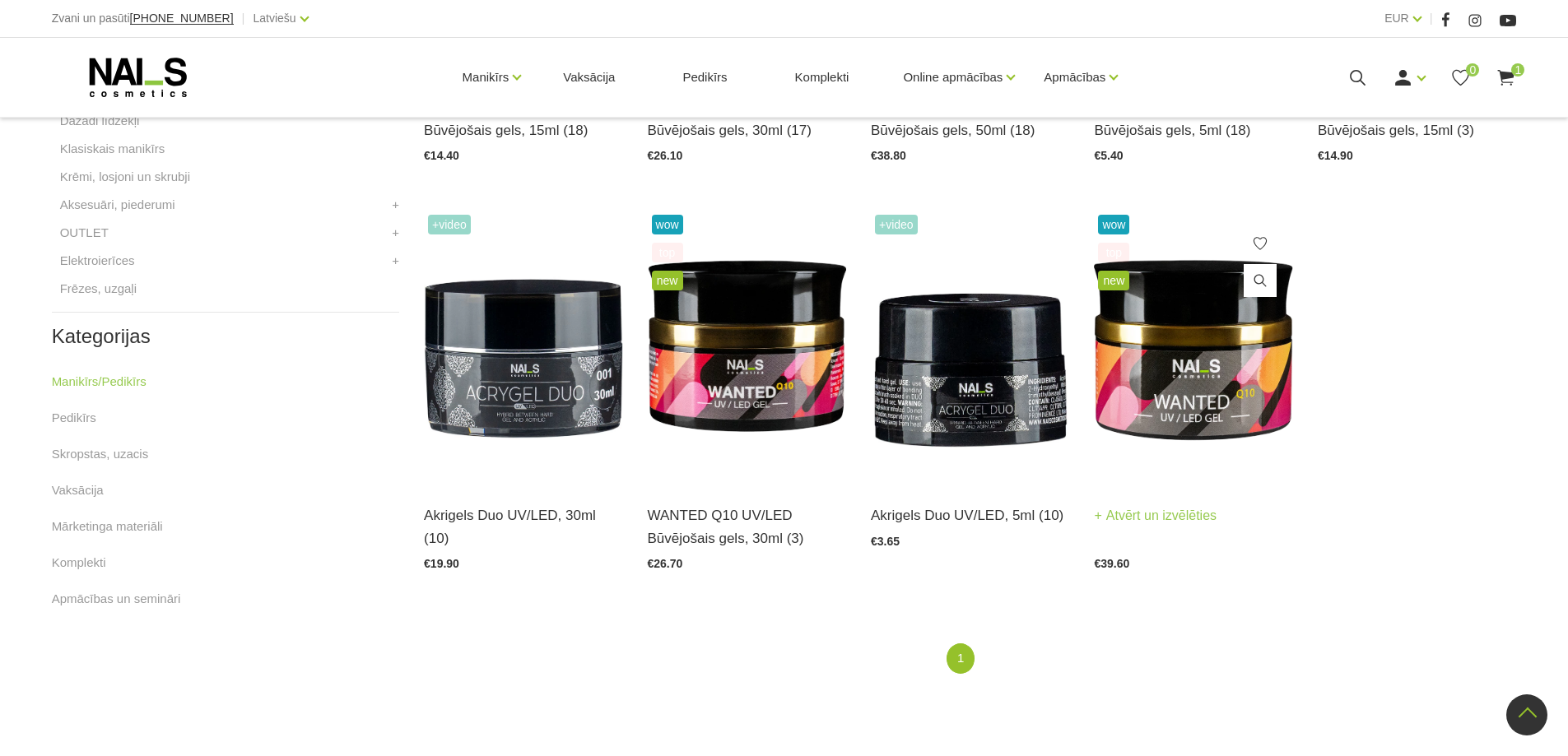
scroll to position [642, 0]
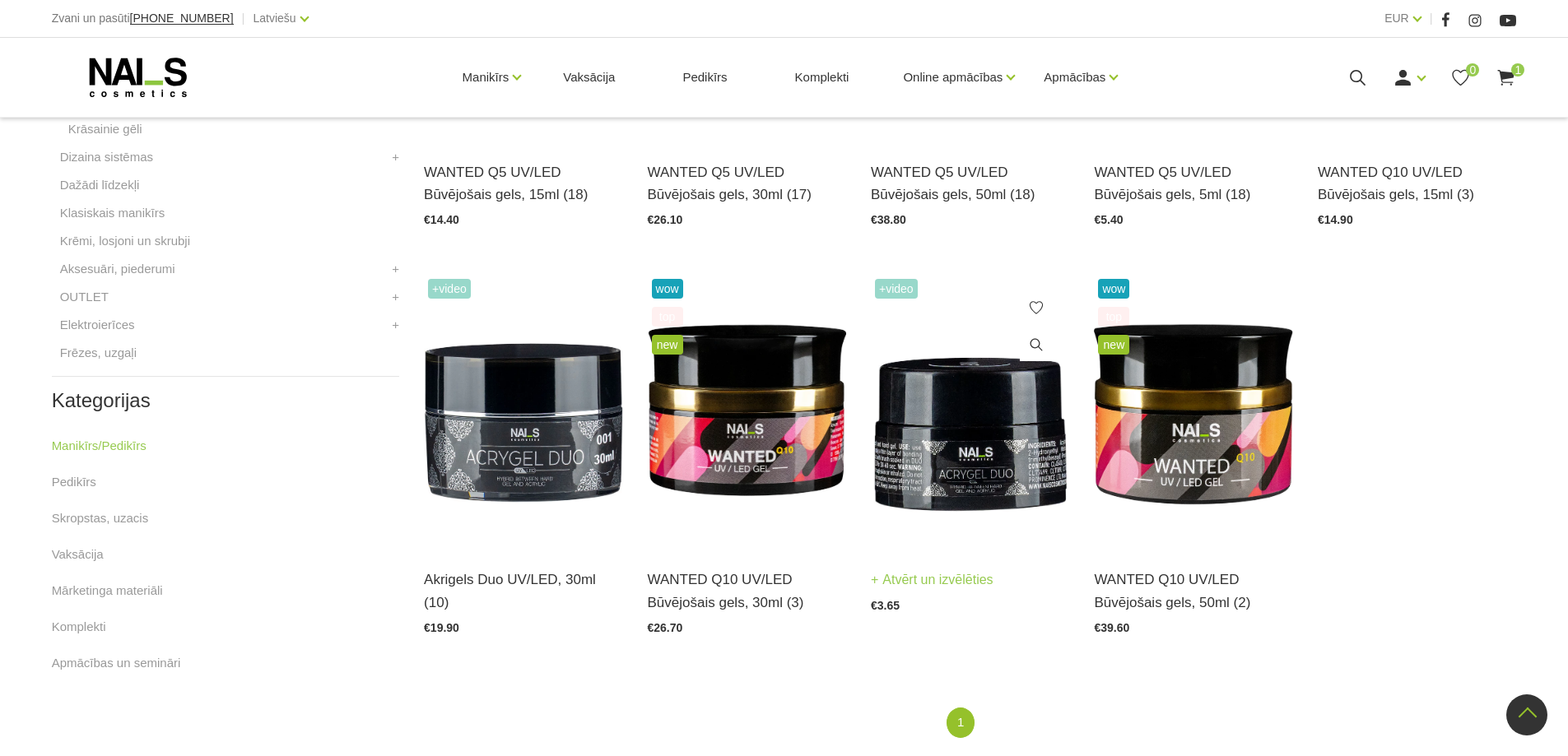
click at [997, 424] on img at bounding box center [970, 411] width 198 height 273
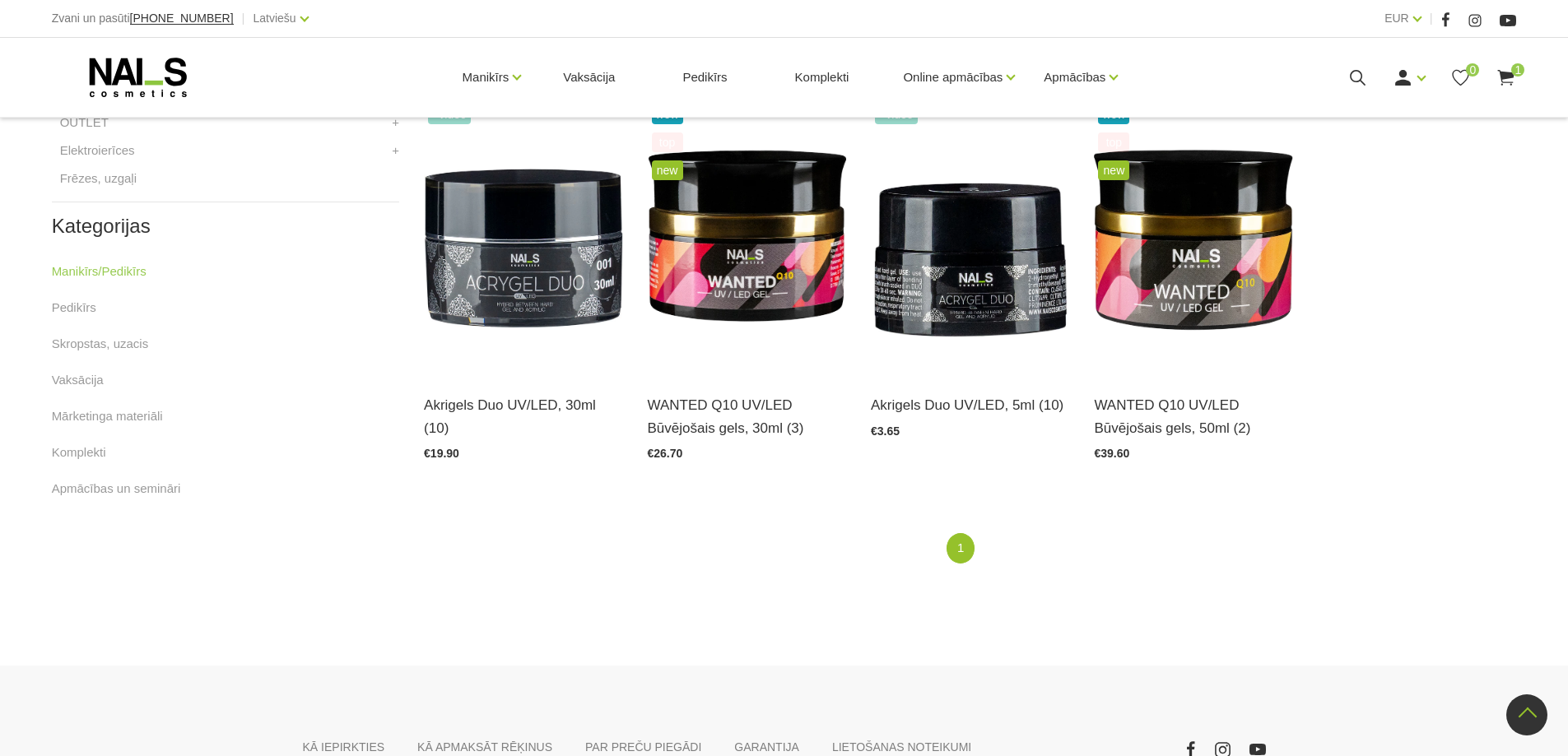
scroll to position [478, 0]
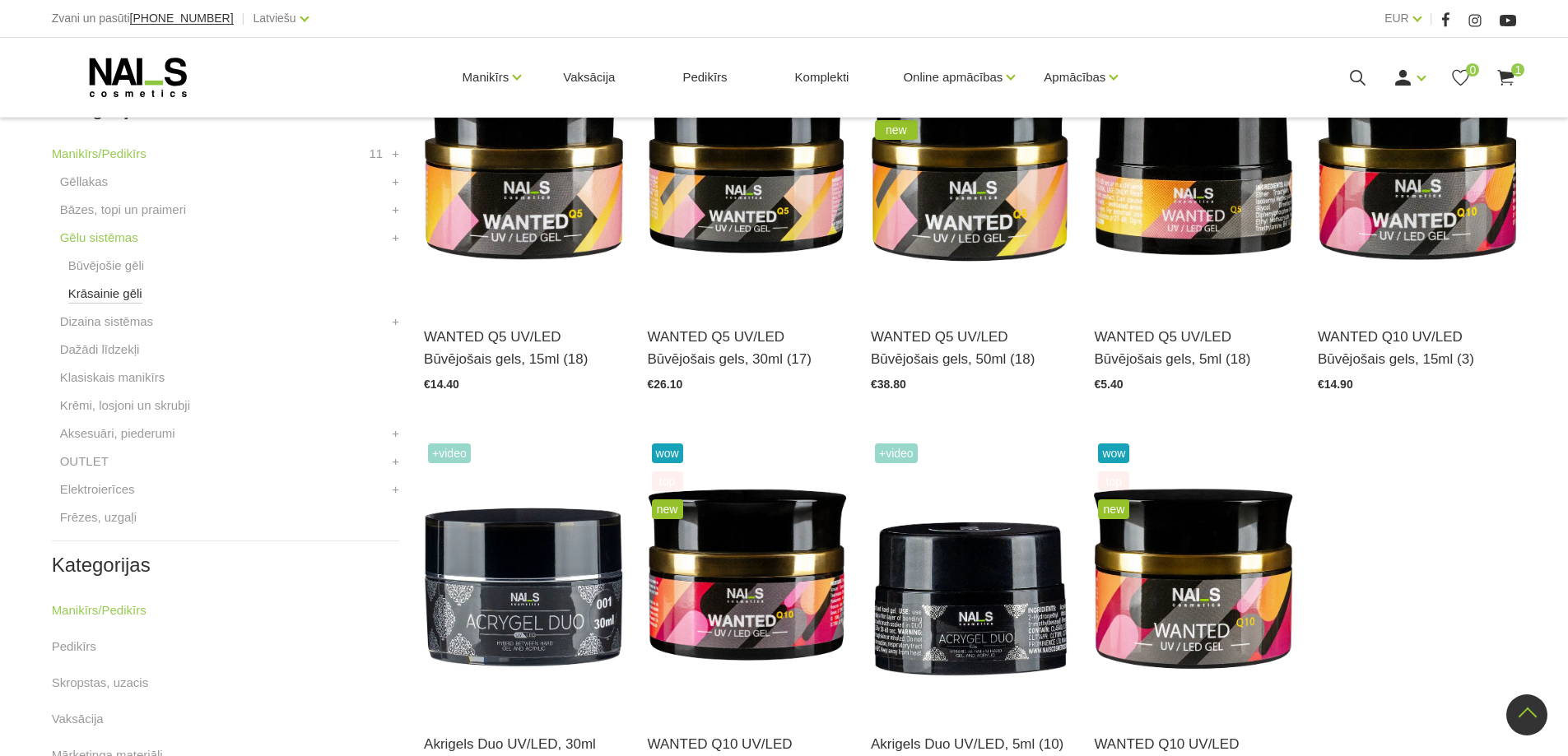
click at [115, 297] on link "Krāsainie gēli" at bounding box center [105, 294] width 74 height 20
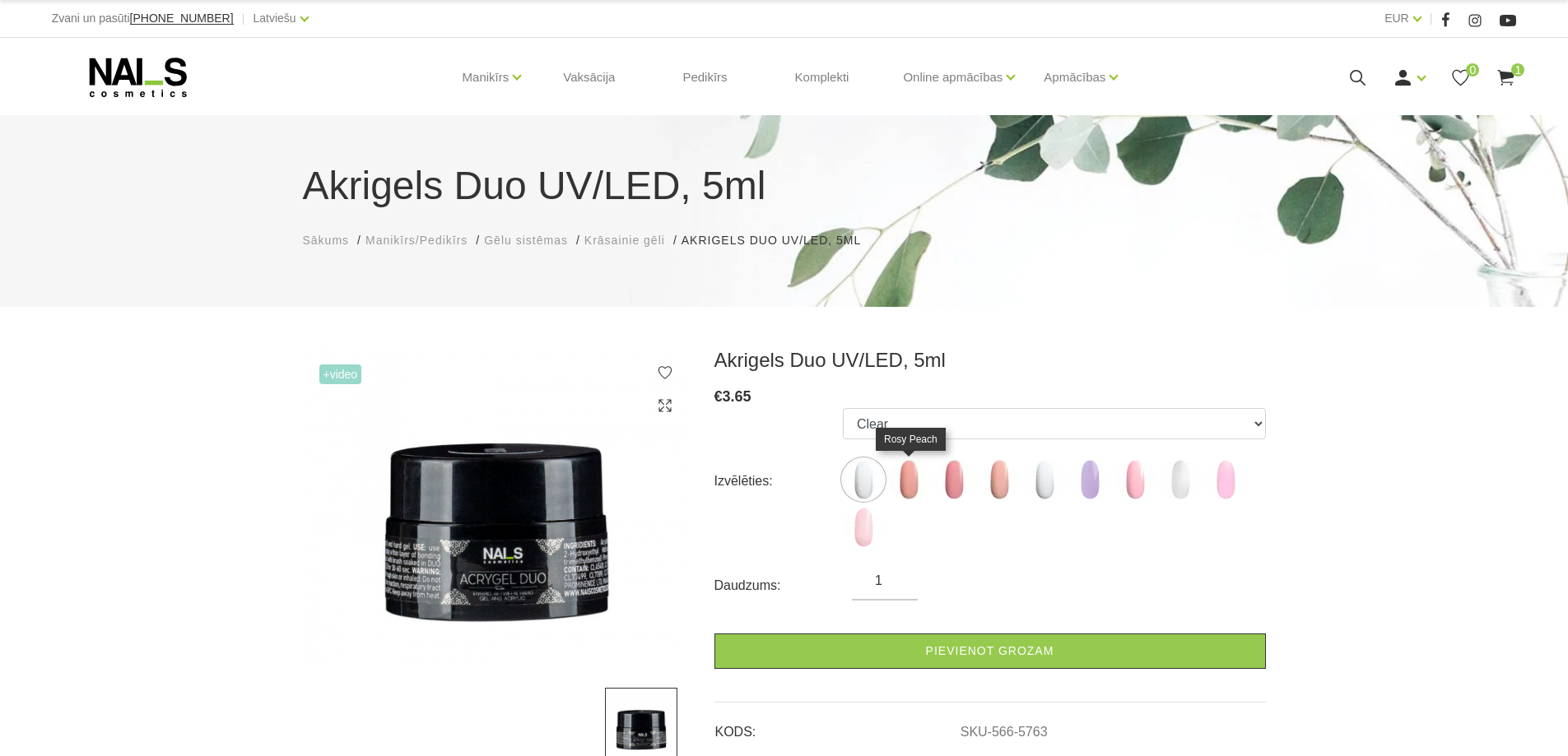
click at [912, 485] on img at bounding box center [908, 479] width 41 height 41
select select "5764"
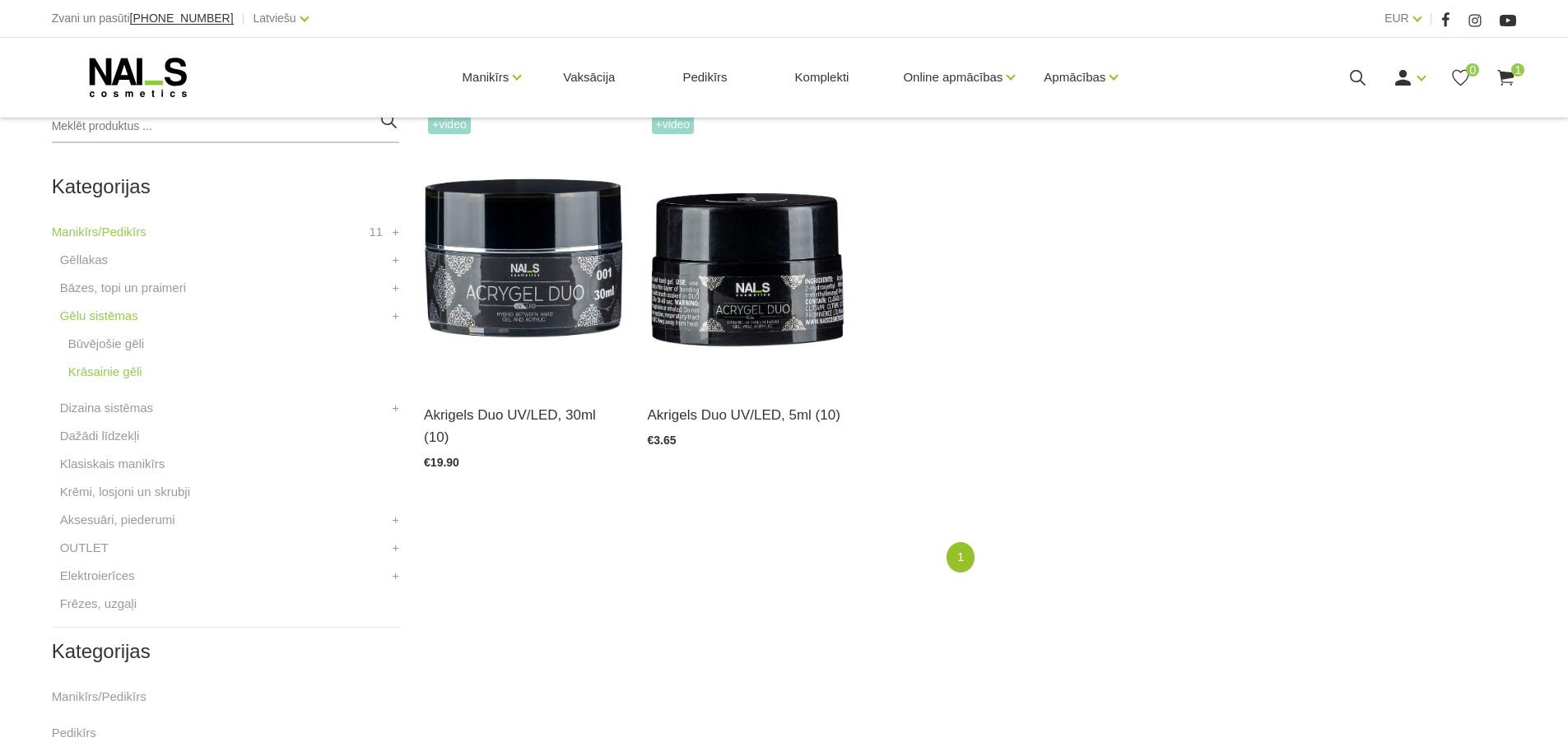
scroll to position [411, 0]
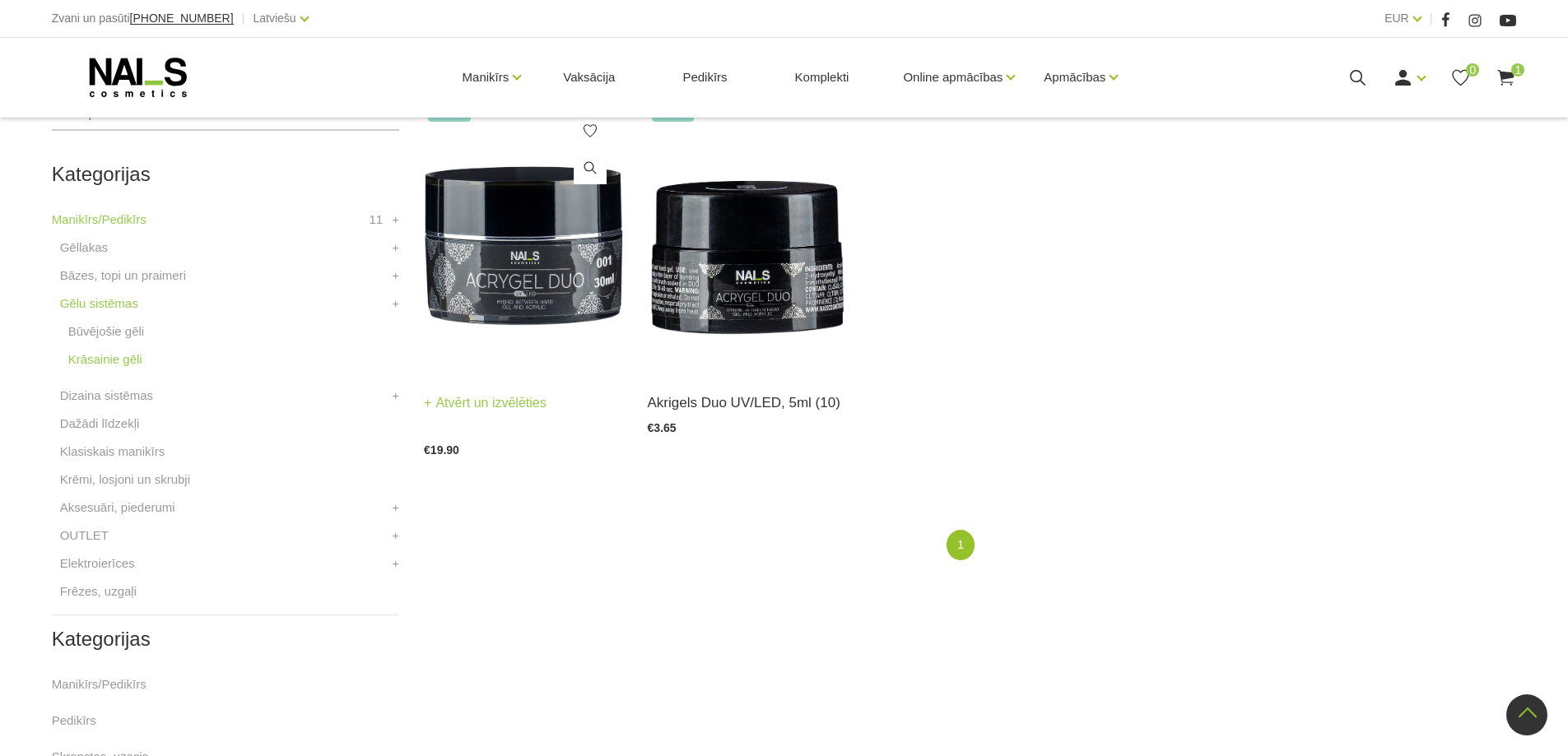
click at [468, 212] on img at bounding box center [523, 235] width 198 height 273
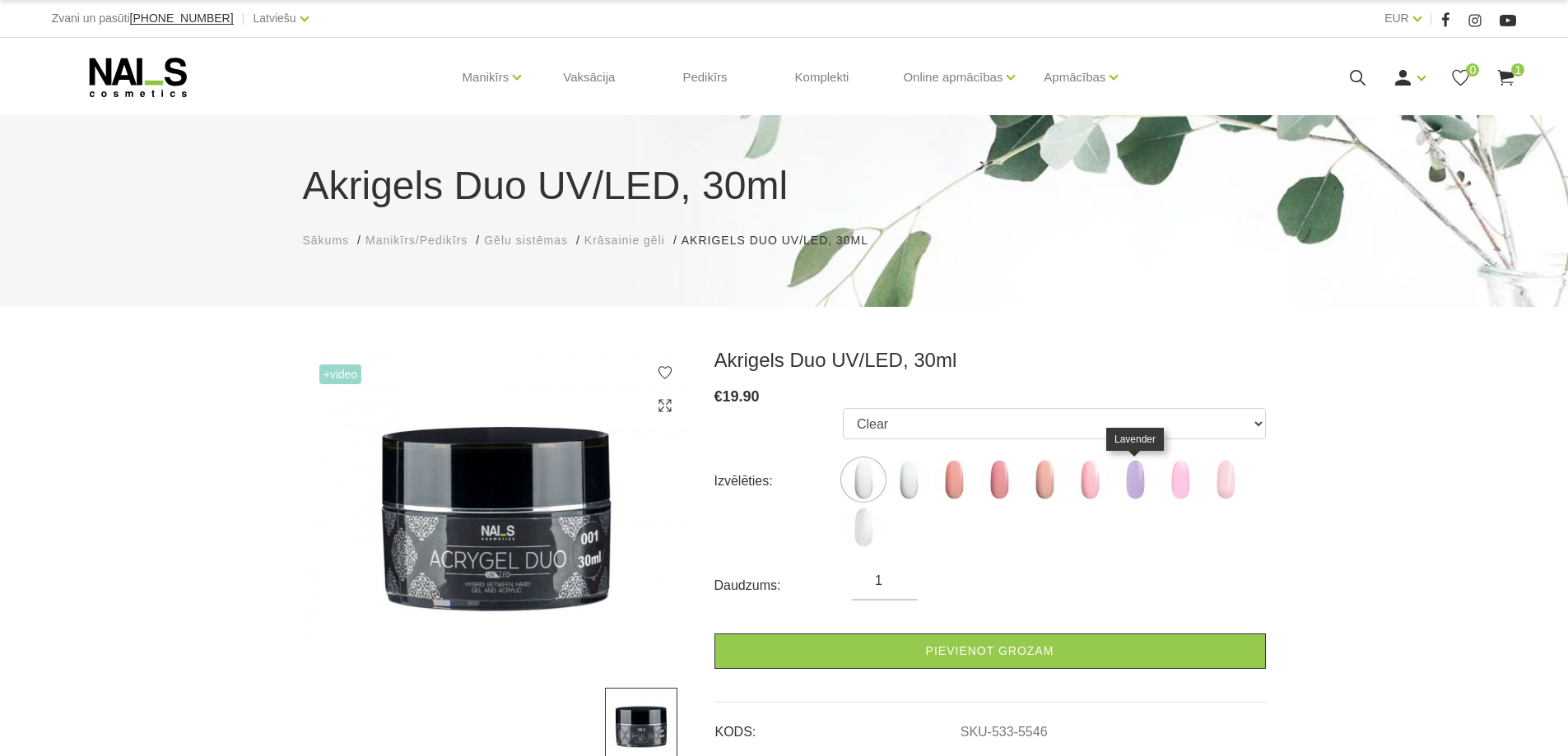
click at [1142, 483] on img at bounding box center [1135, 479] width 41 height 41
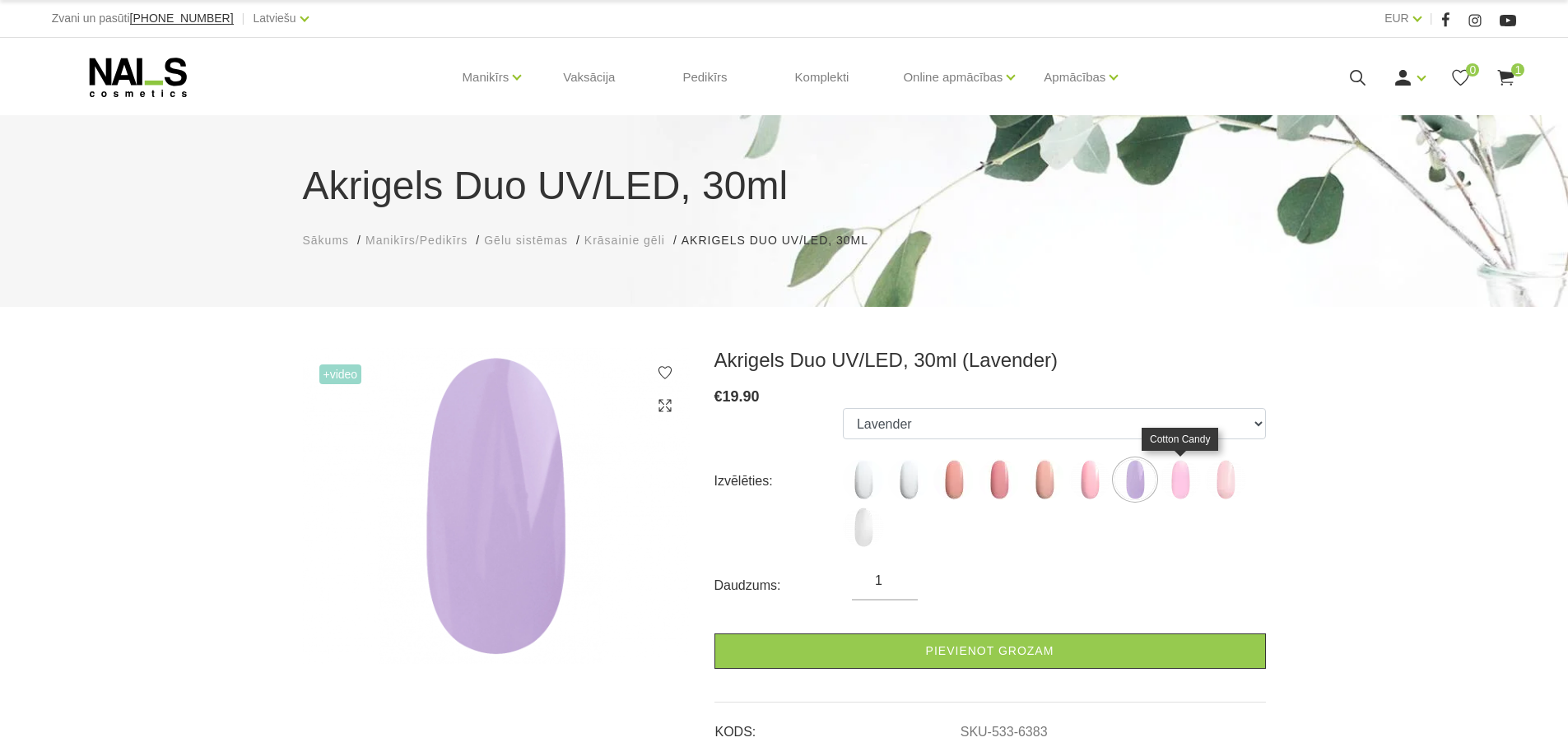
click at [1182, 486] on img at bounding box center [1179, 479] width 41 height 41
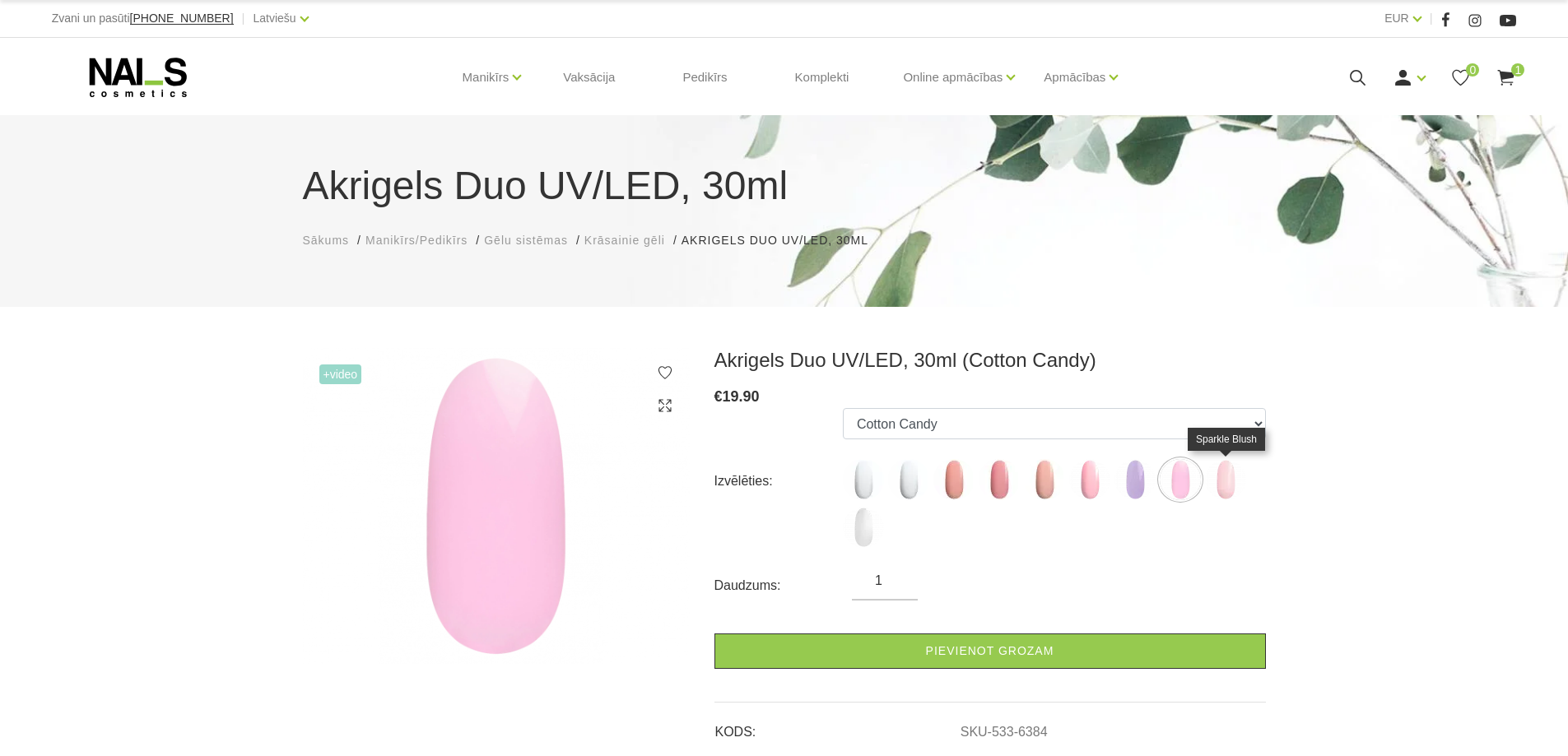
click at [1225, 480] on img at bounding box center [1225, 479] width 41 height 41
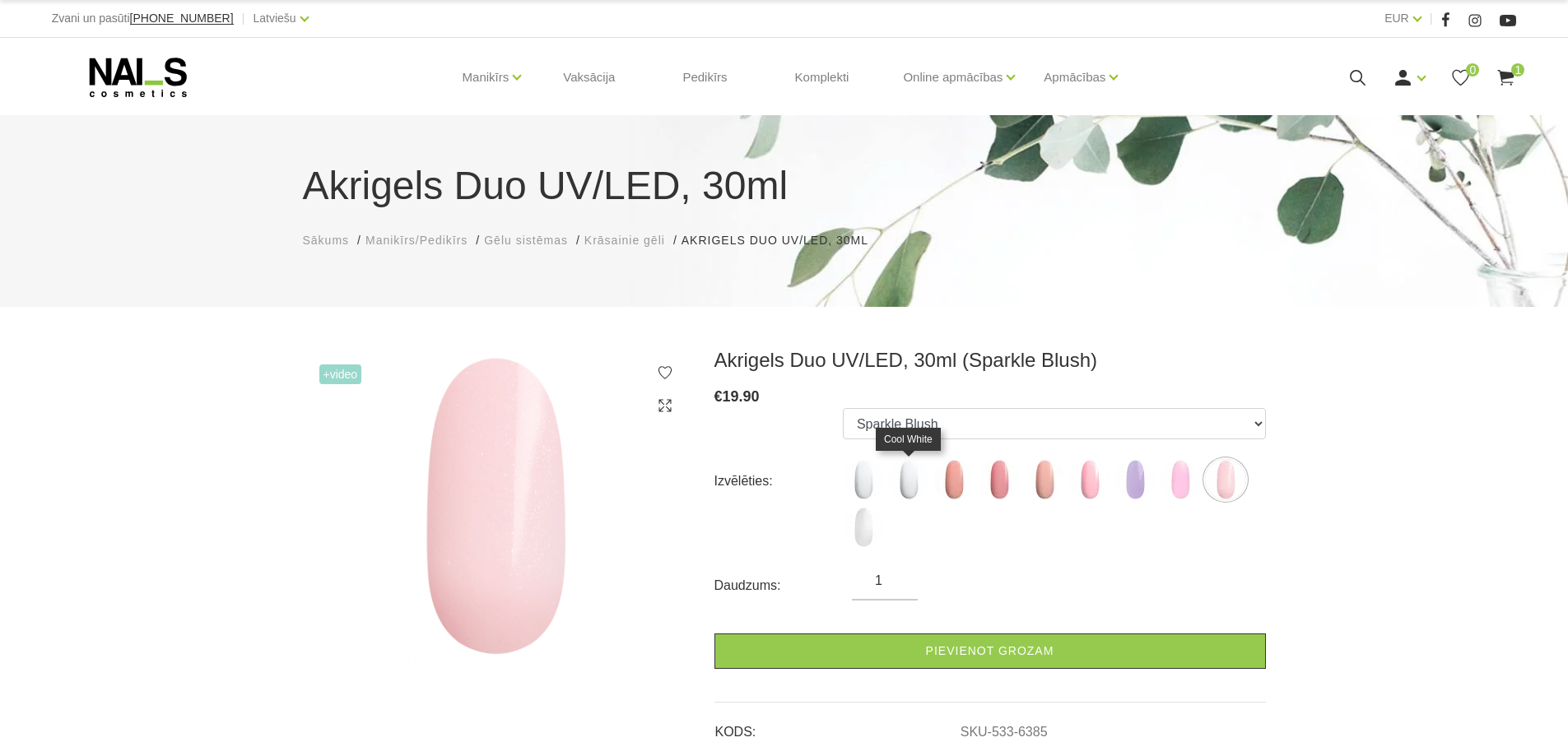
click at [906, 487] on img at bounding box center [908, 479] width 41 height 41
select select "5547"
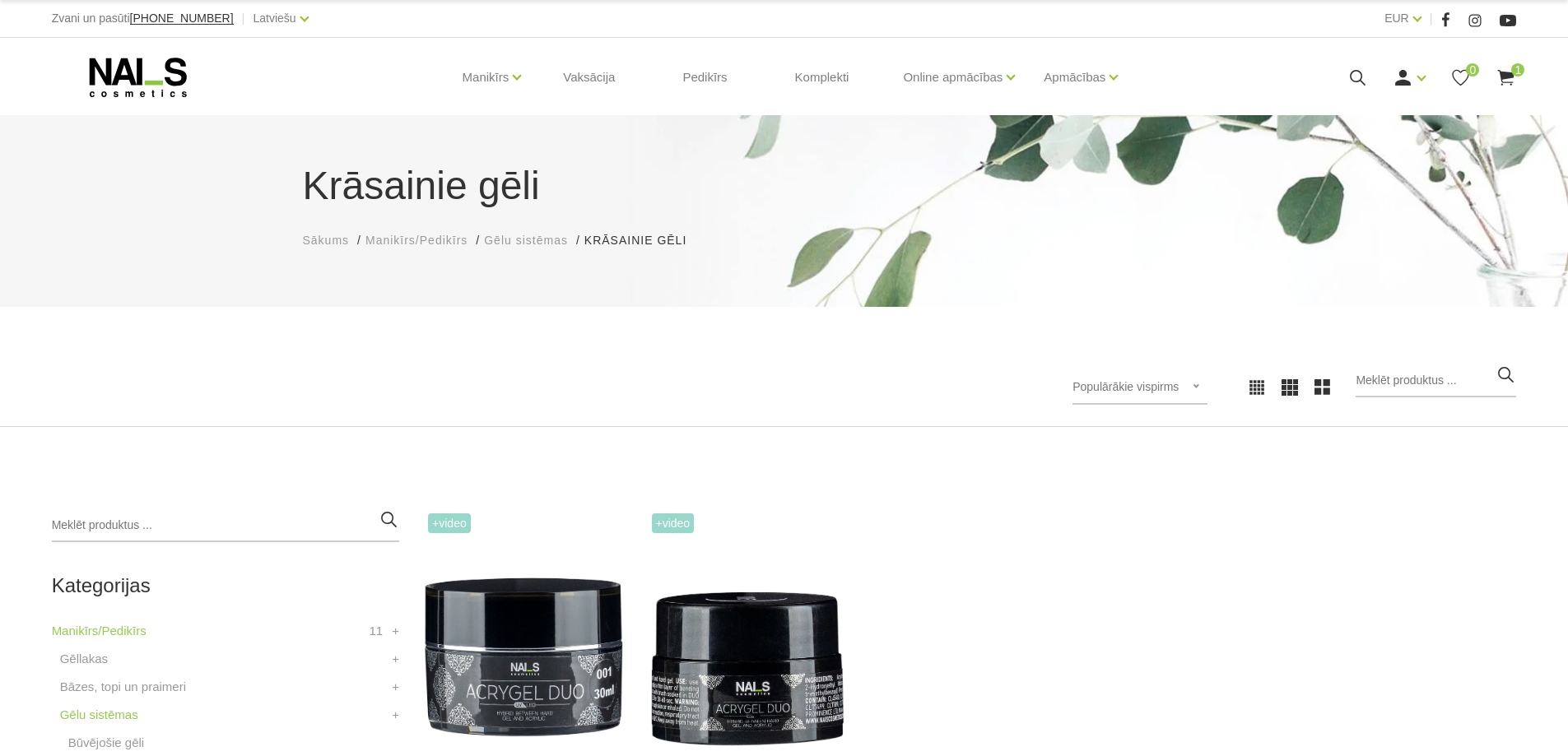
scroll to position [4, 0]
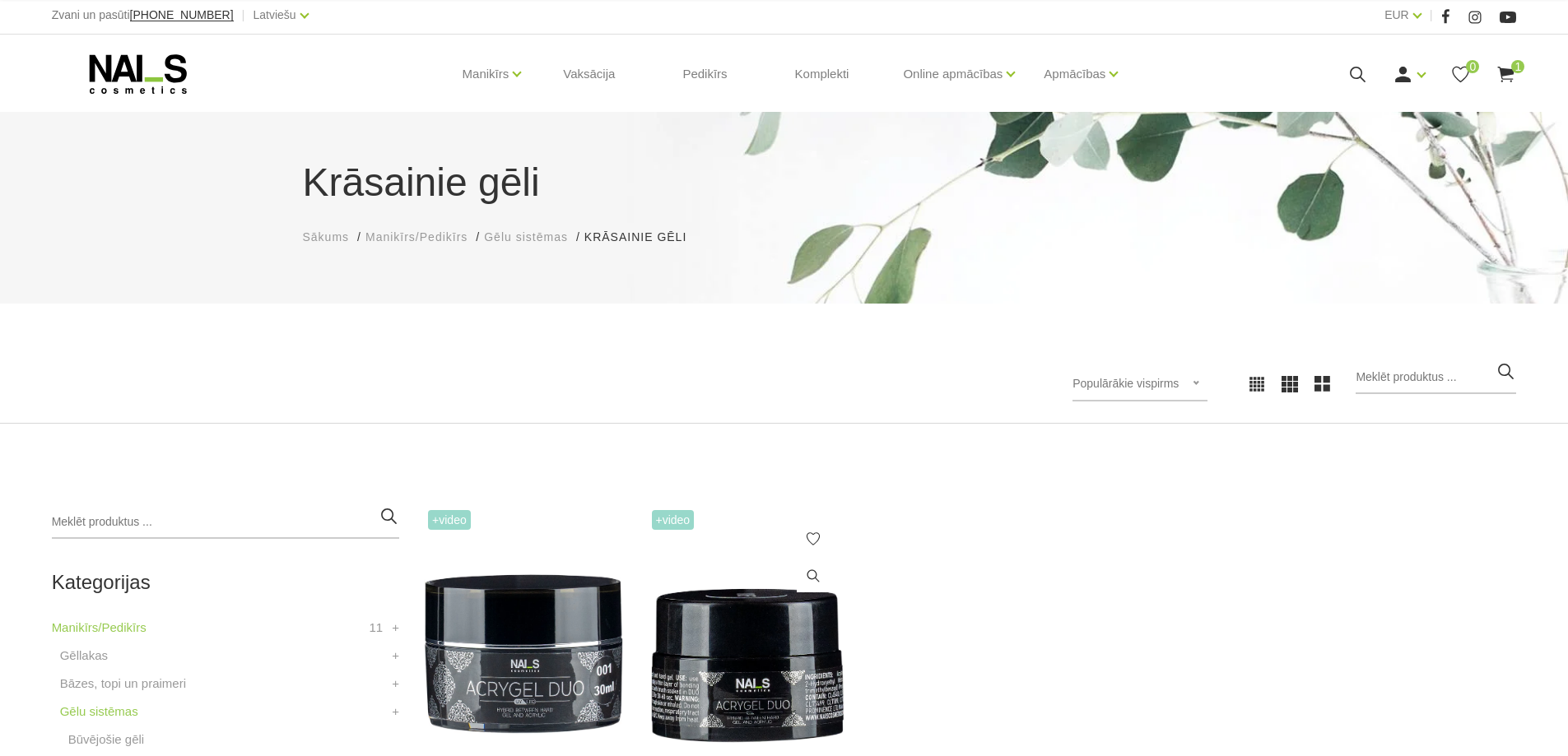
click at [771, 669] on img at bounding box center [747, 642] width 198 height 273
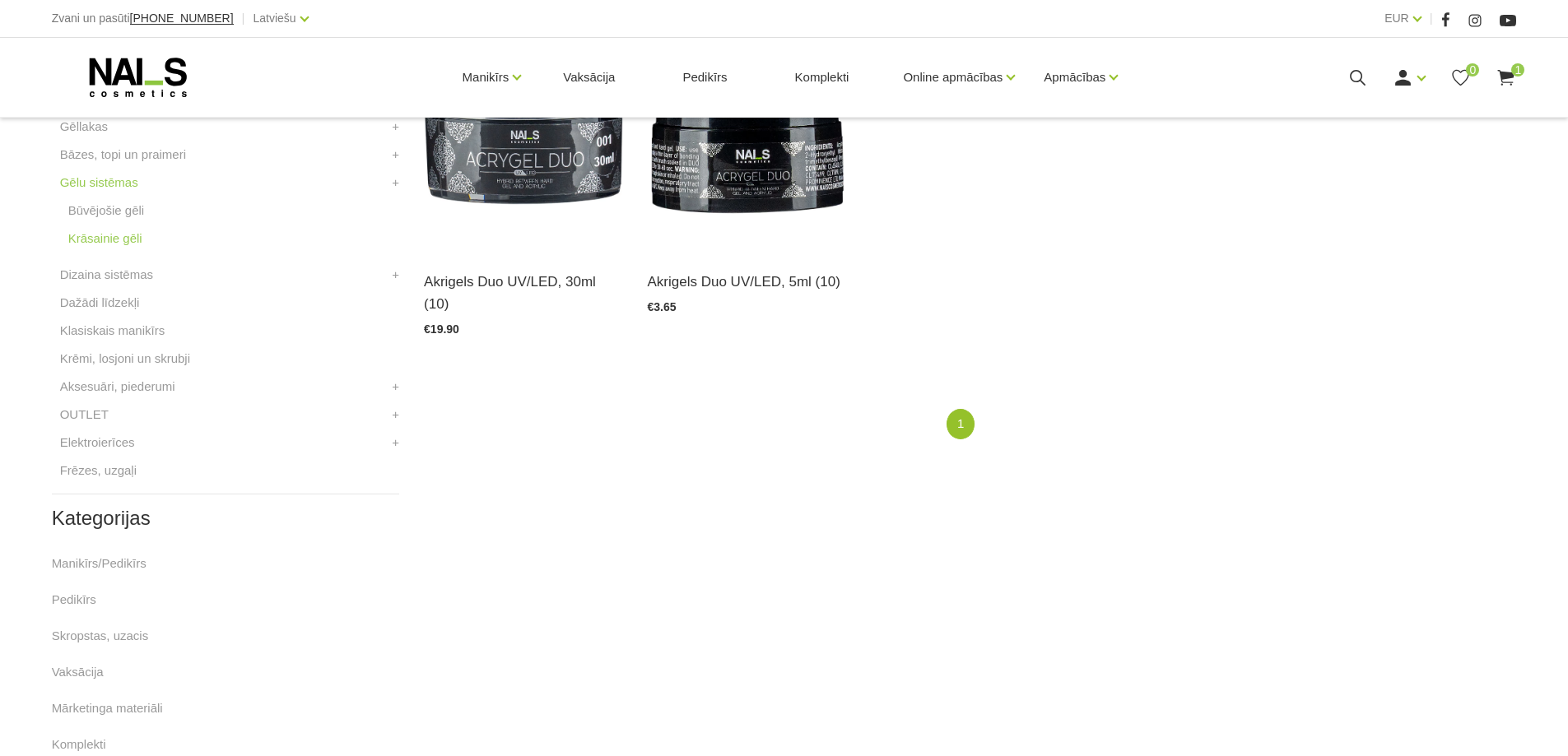
scroll to position [580, 0]
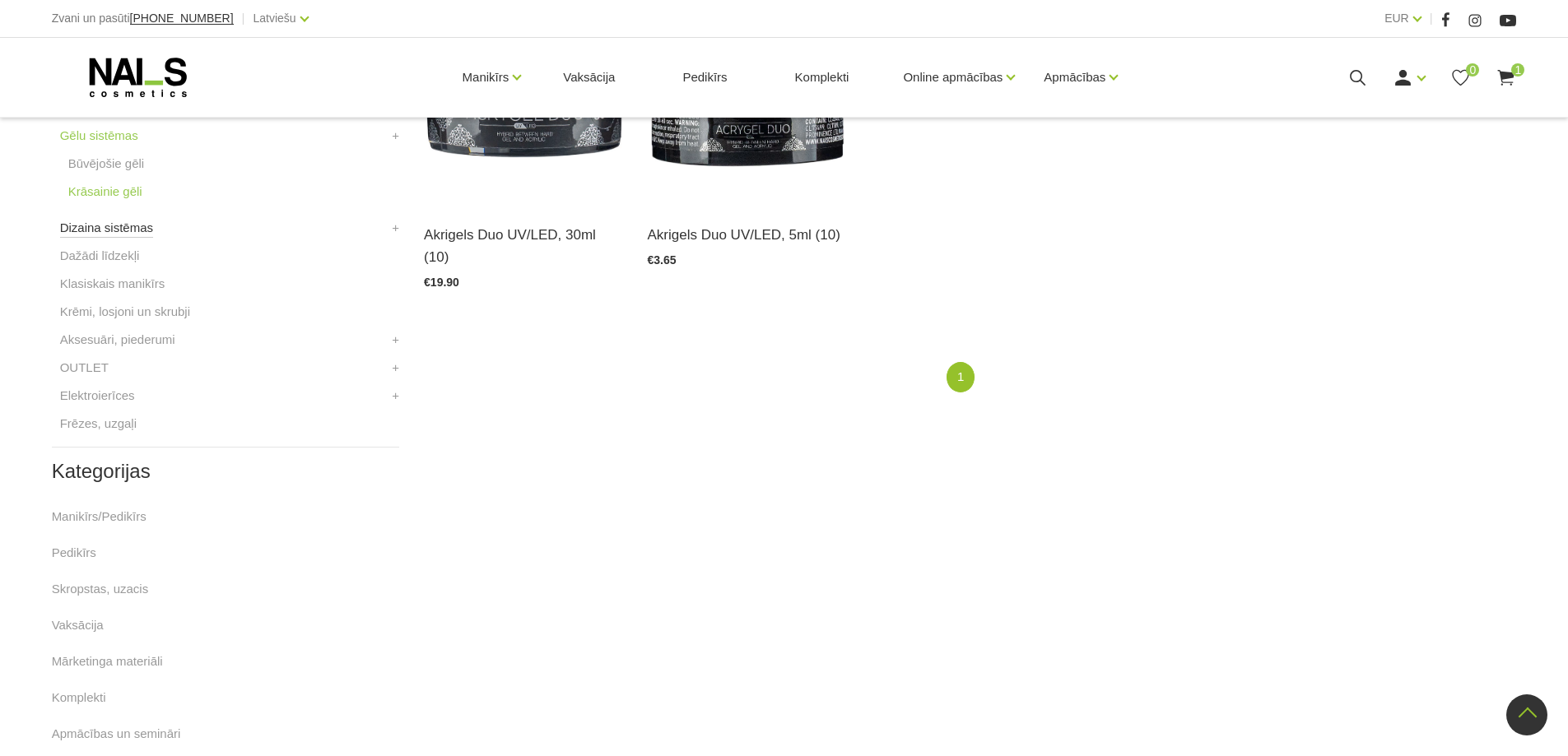
click at [119, 227] on link "Dizaina sistēmas" at bounding box center [106, 228] width 93 height 20
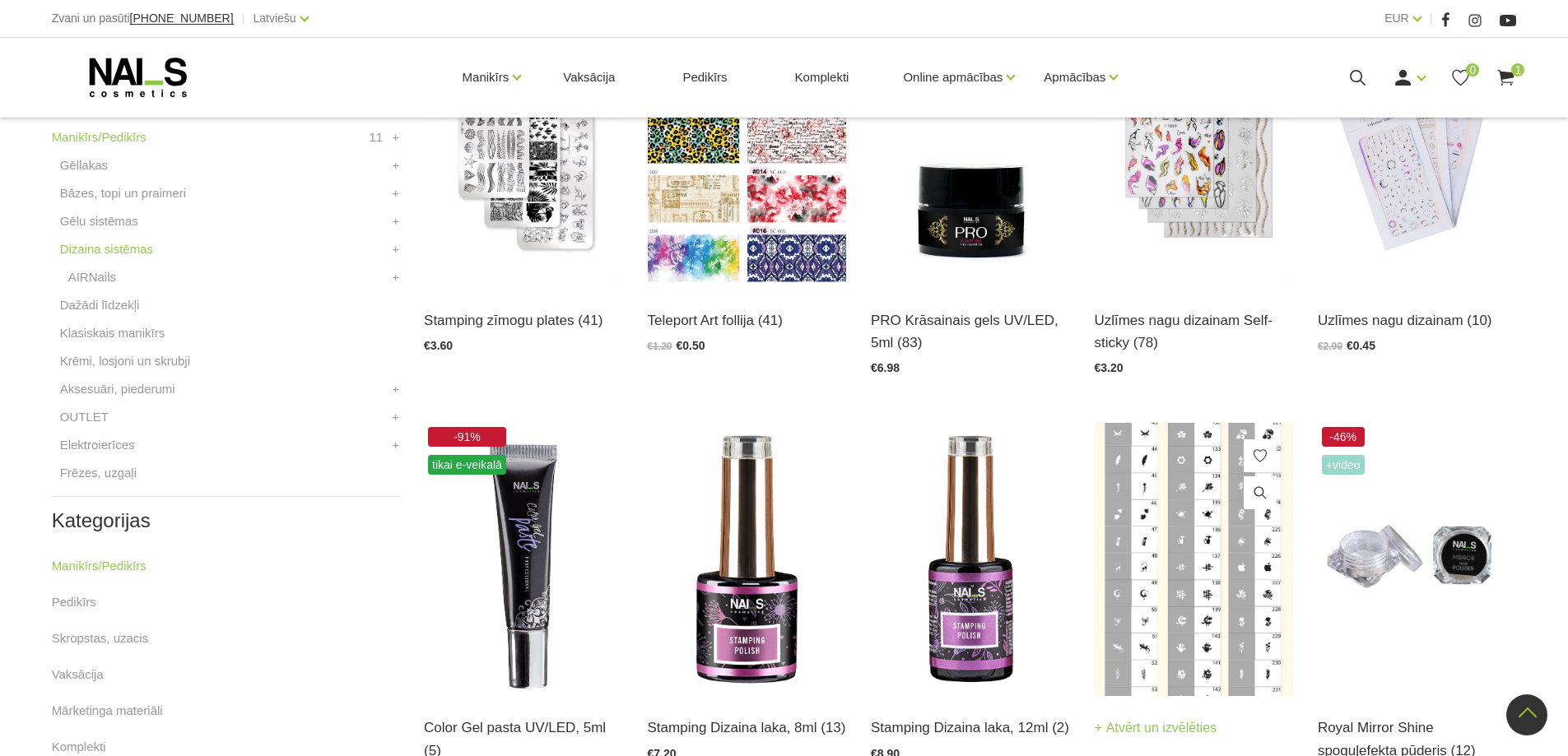
scroll to position [659, 0]
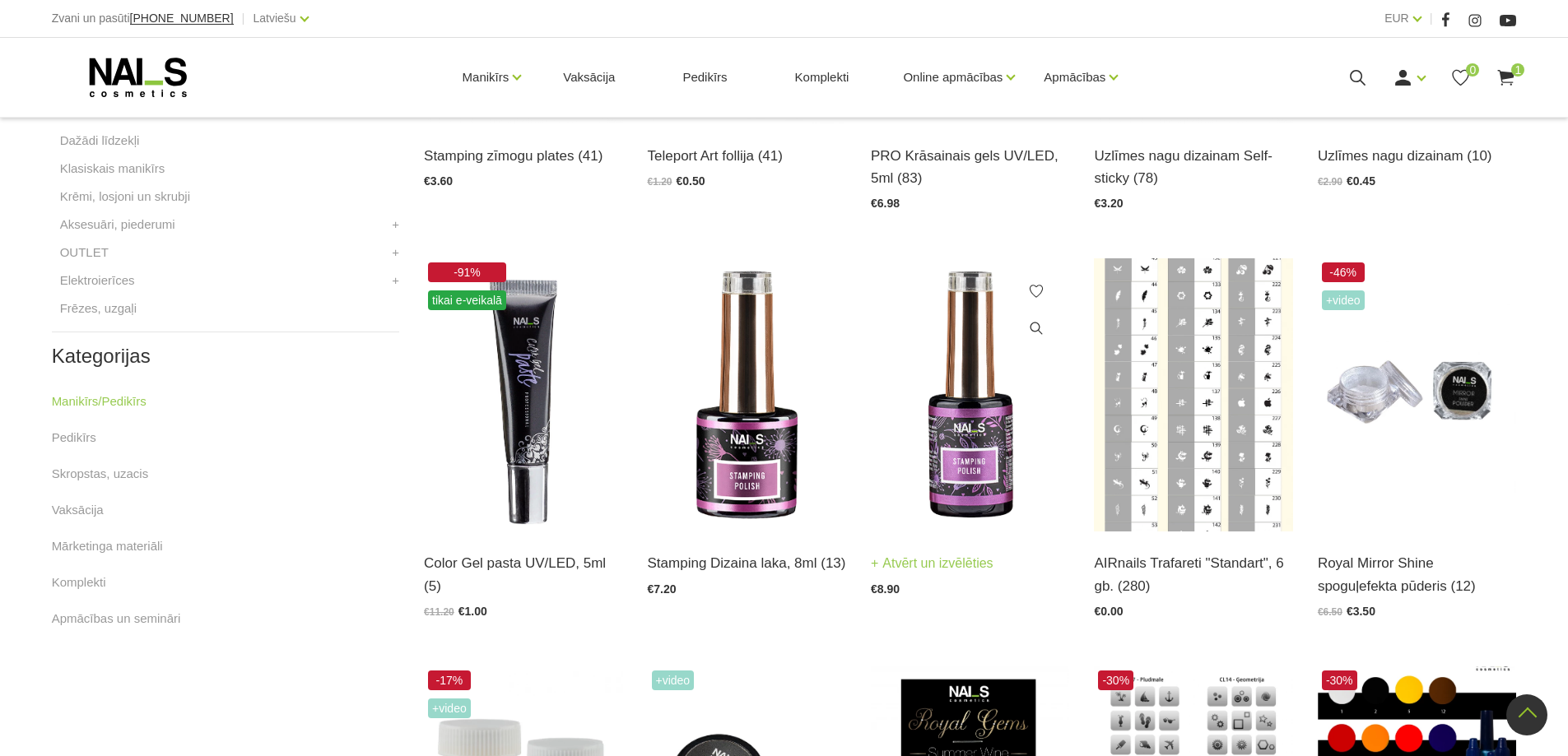
click at [952, 383] on img at bounding box center [970, 395] width 198 height 273
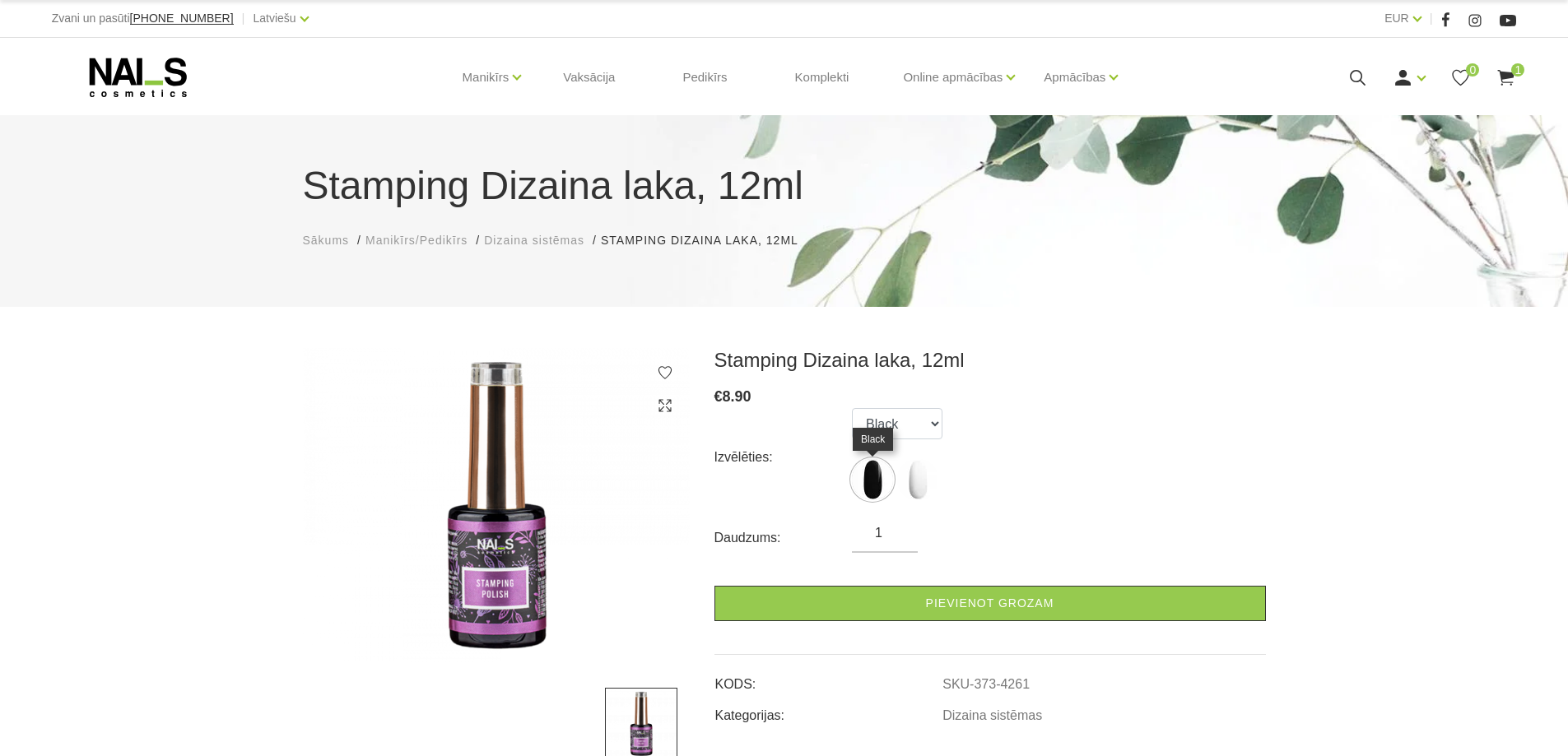
click at [878, 480] on img at bounding box center [872, 479] width 41 height 41
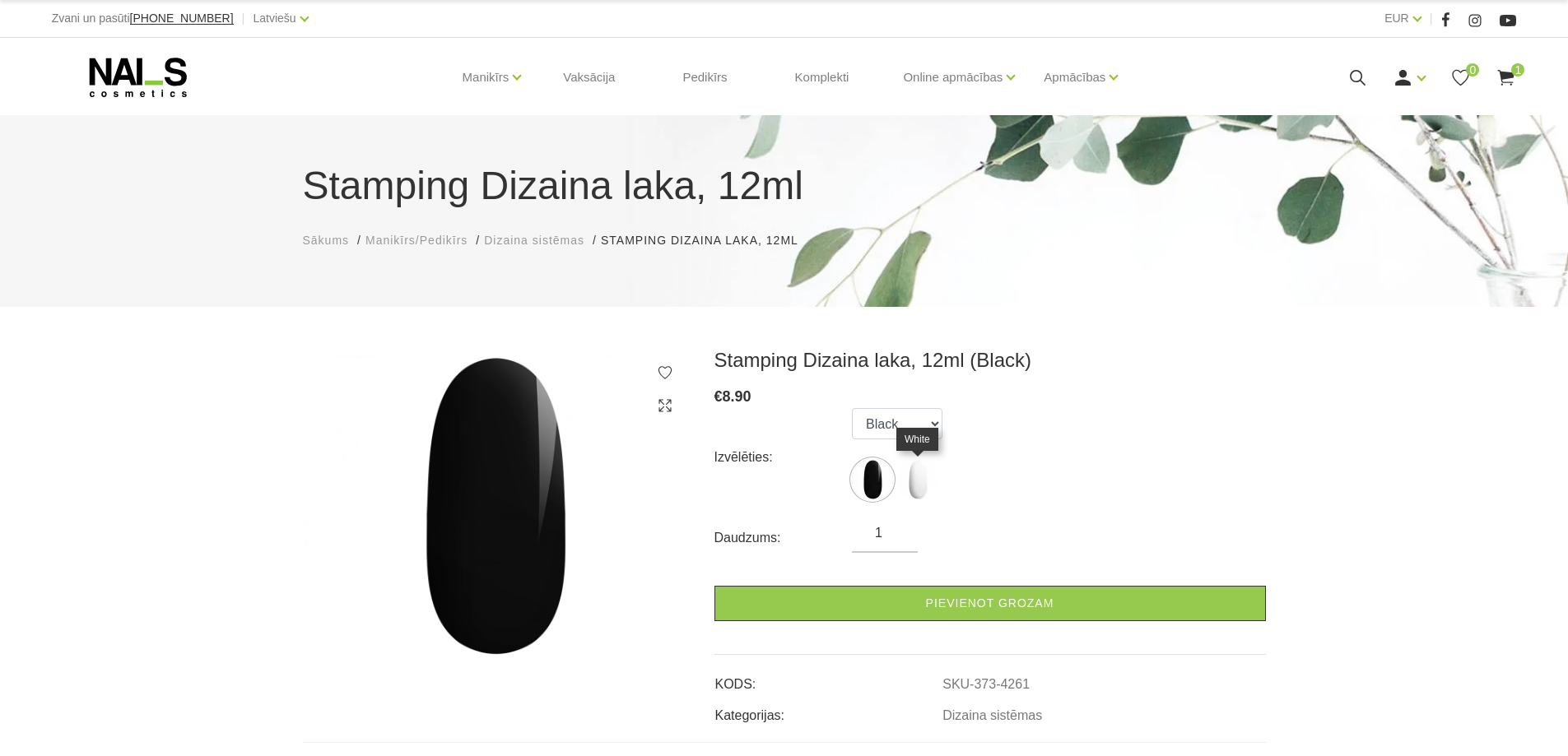
click at [933, 479] on img at bounding box center [917, 479] width 41 height 41
select select "4262"
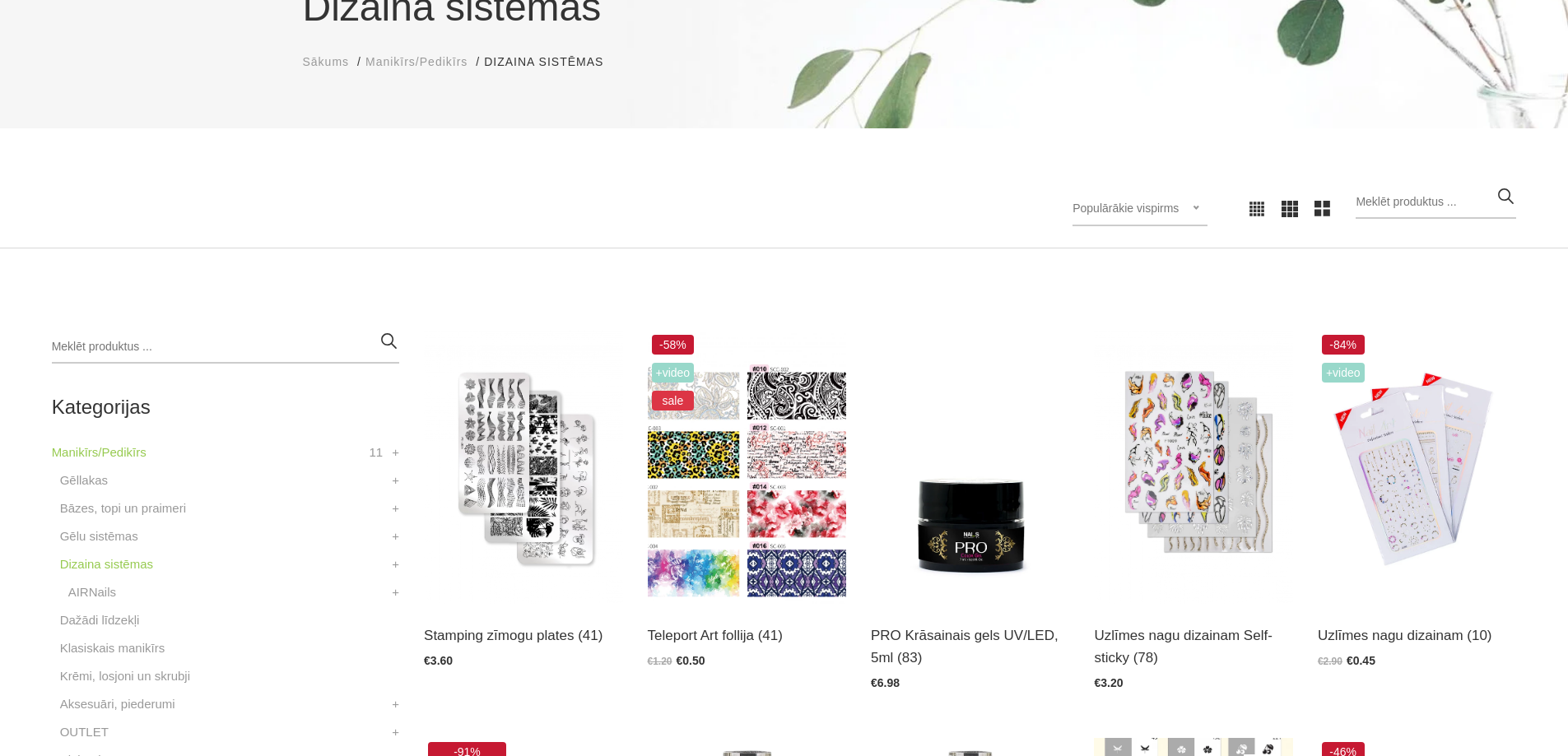
scroll to position [576, 0]
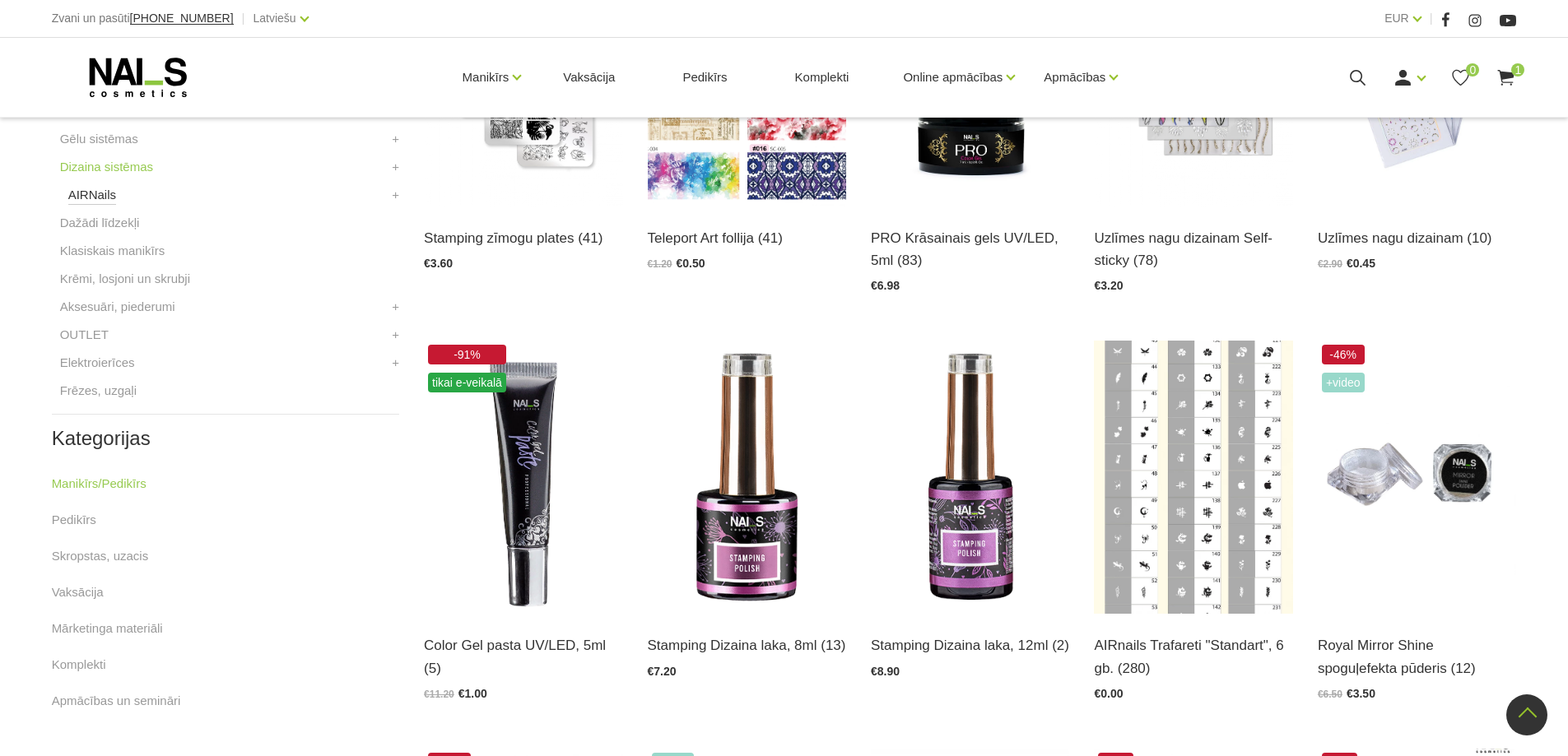
click at [97, 195] on link "AIRNails" at bounding box center [92, 196] width 47 height 20
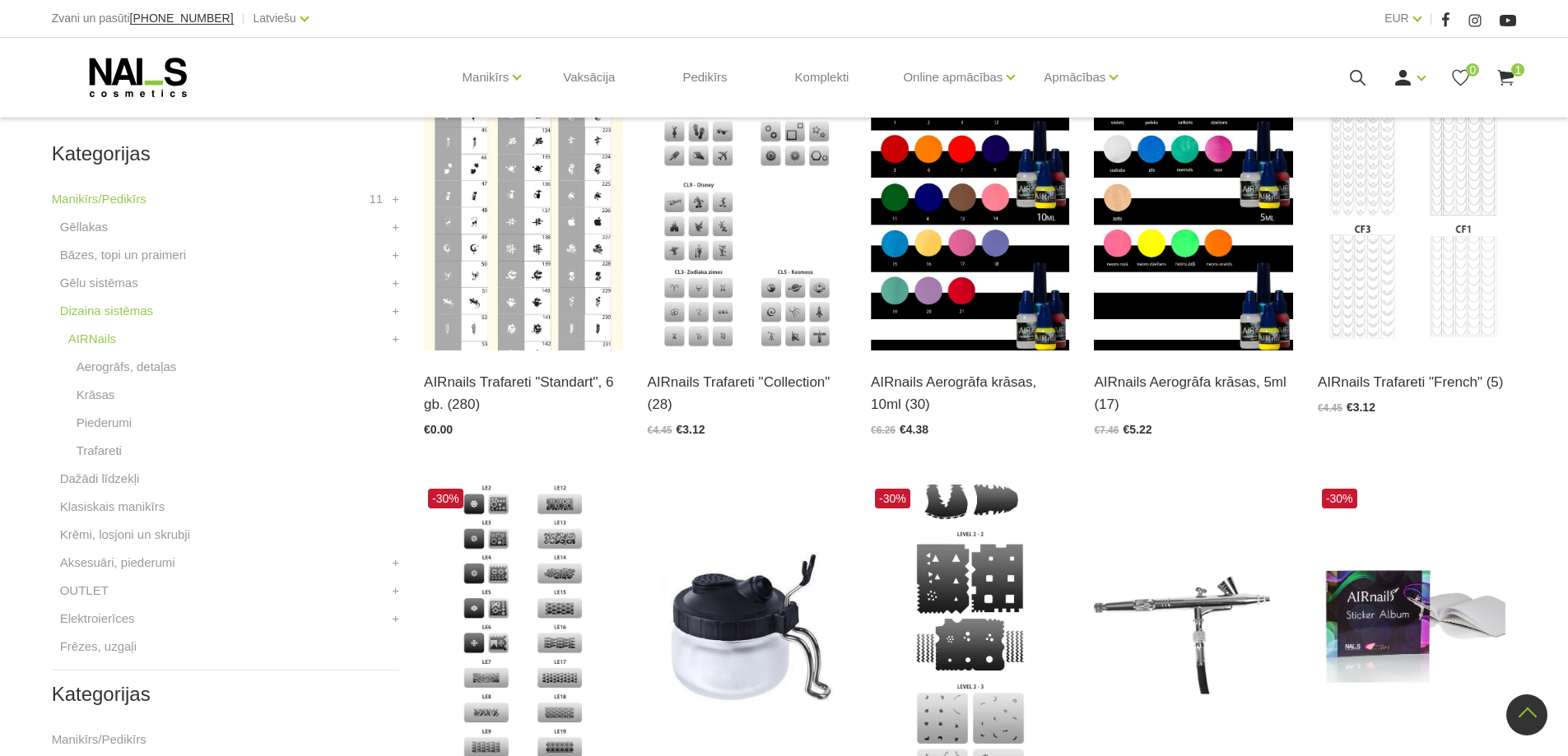
scroll to position [411, 0]
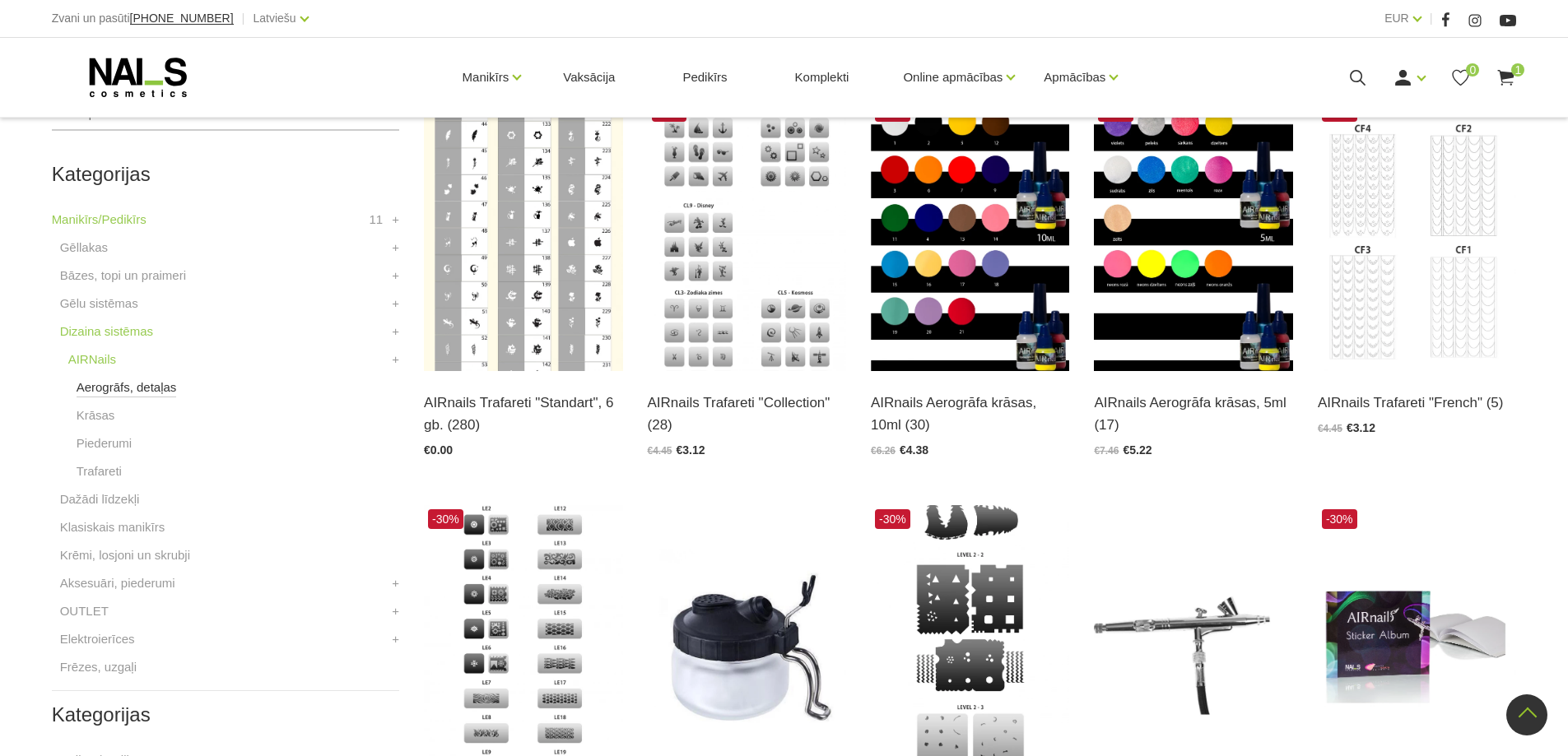
click at [126, 386] on link "Aerogrāfs, detaļas" at bounding box center [126, 388] width 100 height 20
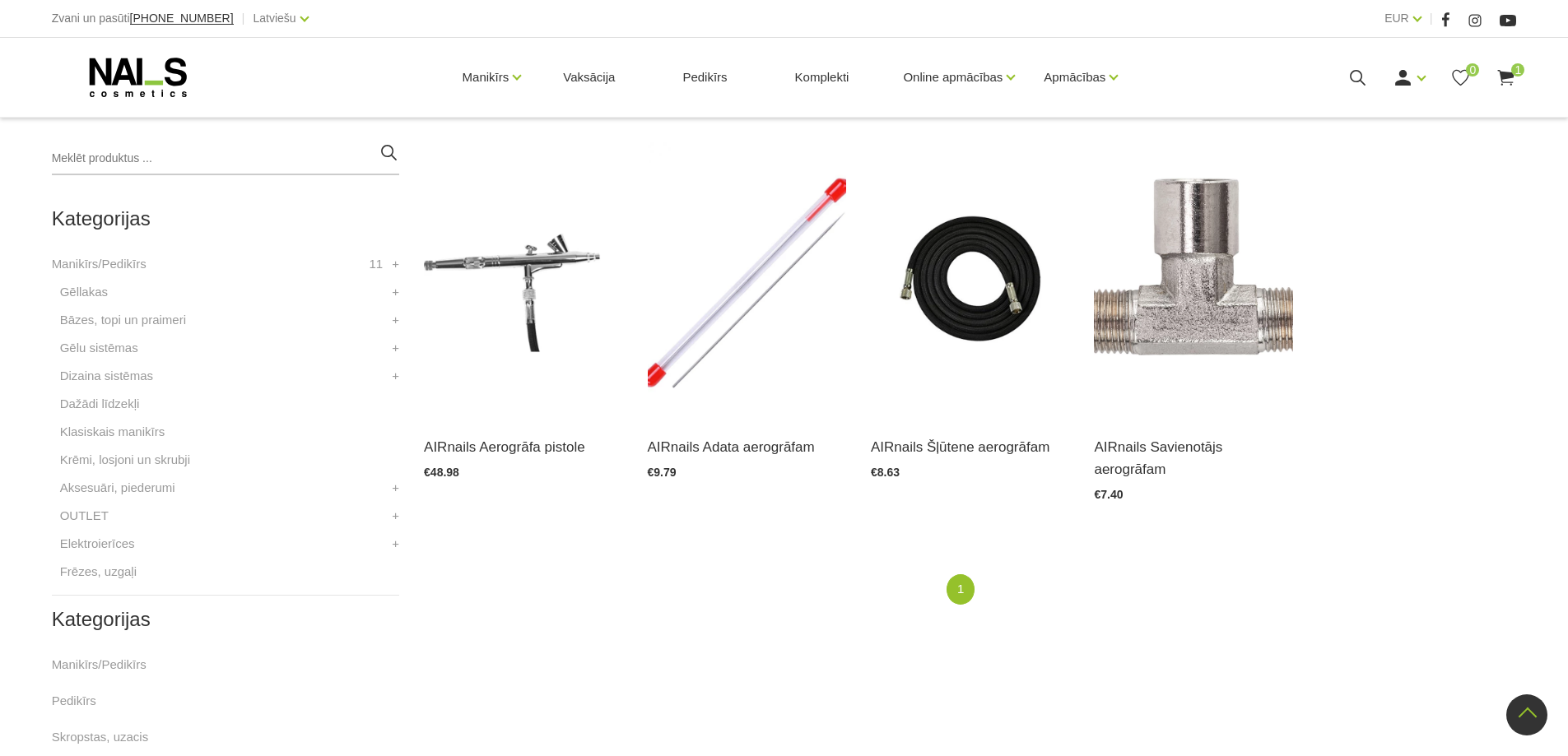
scroll to position [329, 0]
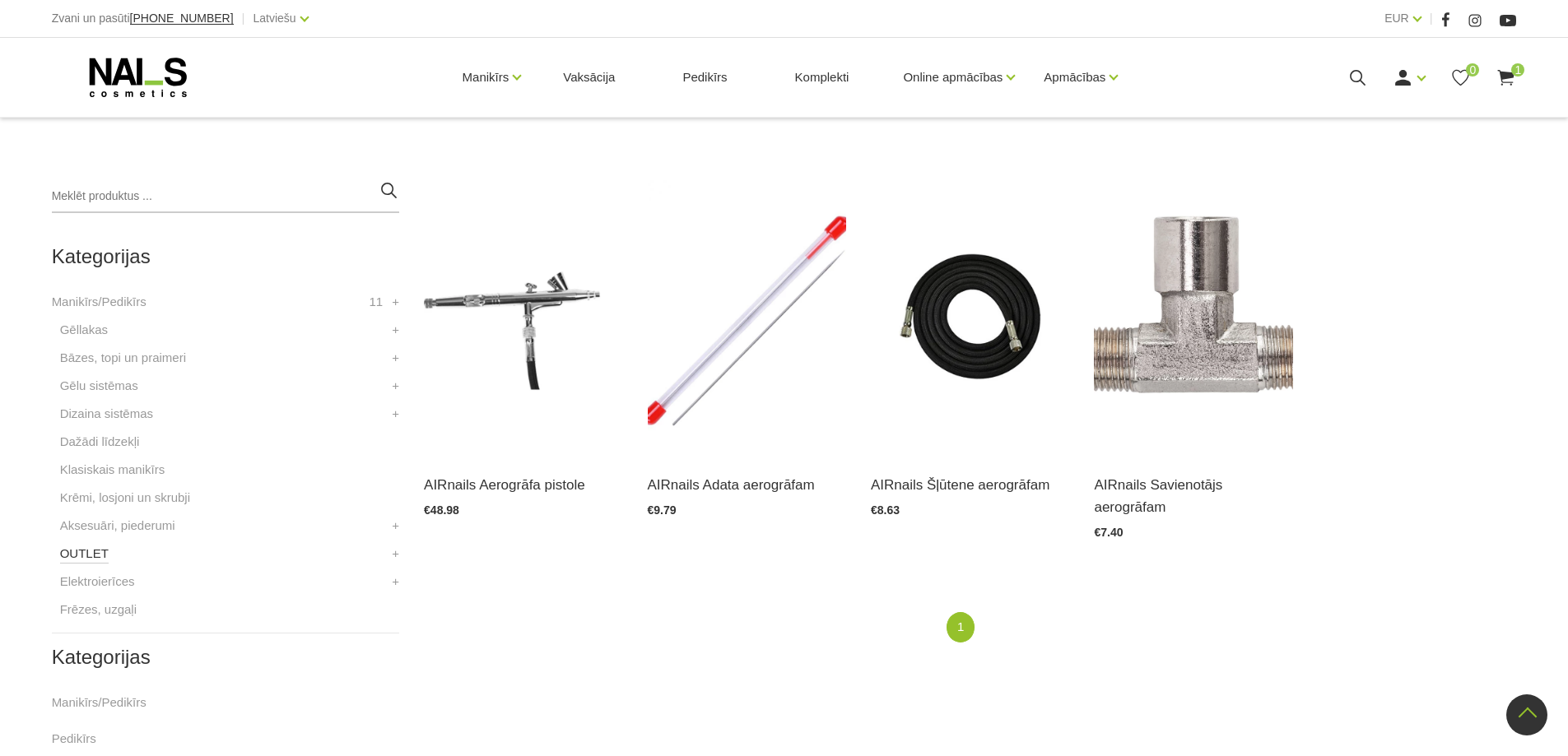
click at [88, 554] on link "OUTLET" at bounding box center [84, 554] width 48 height 20
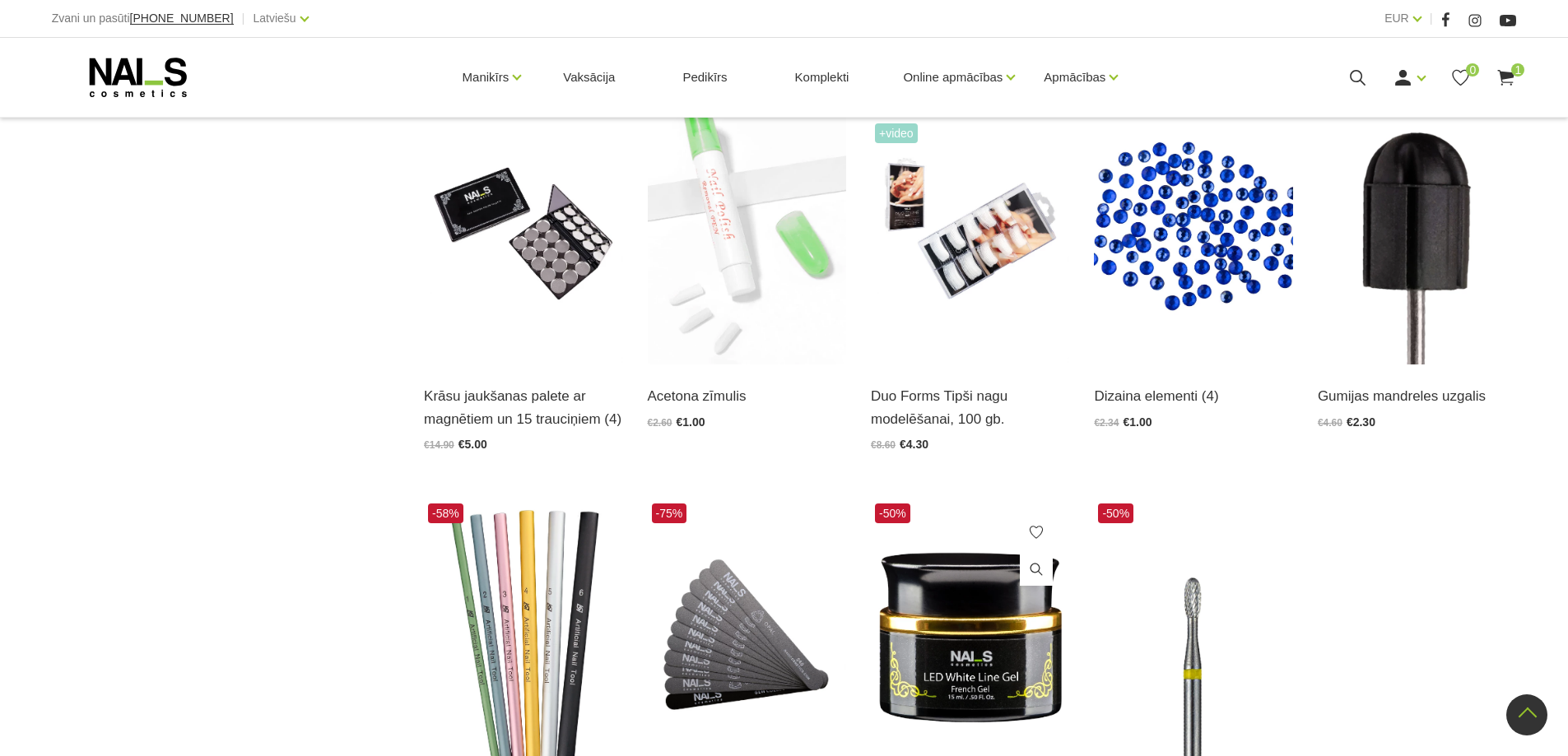
scroll to position [1399, 0]
